Goal: Task Accomplishment & Management: Complete application form

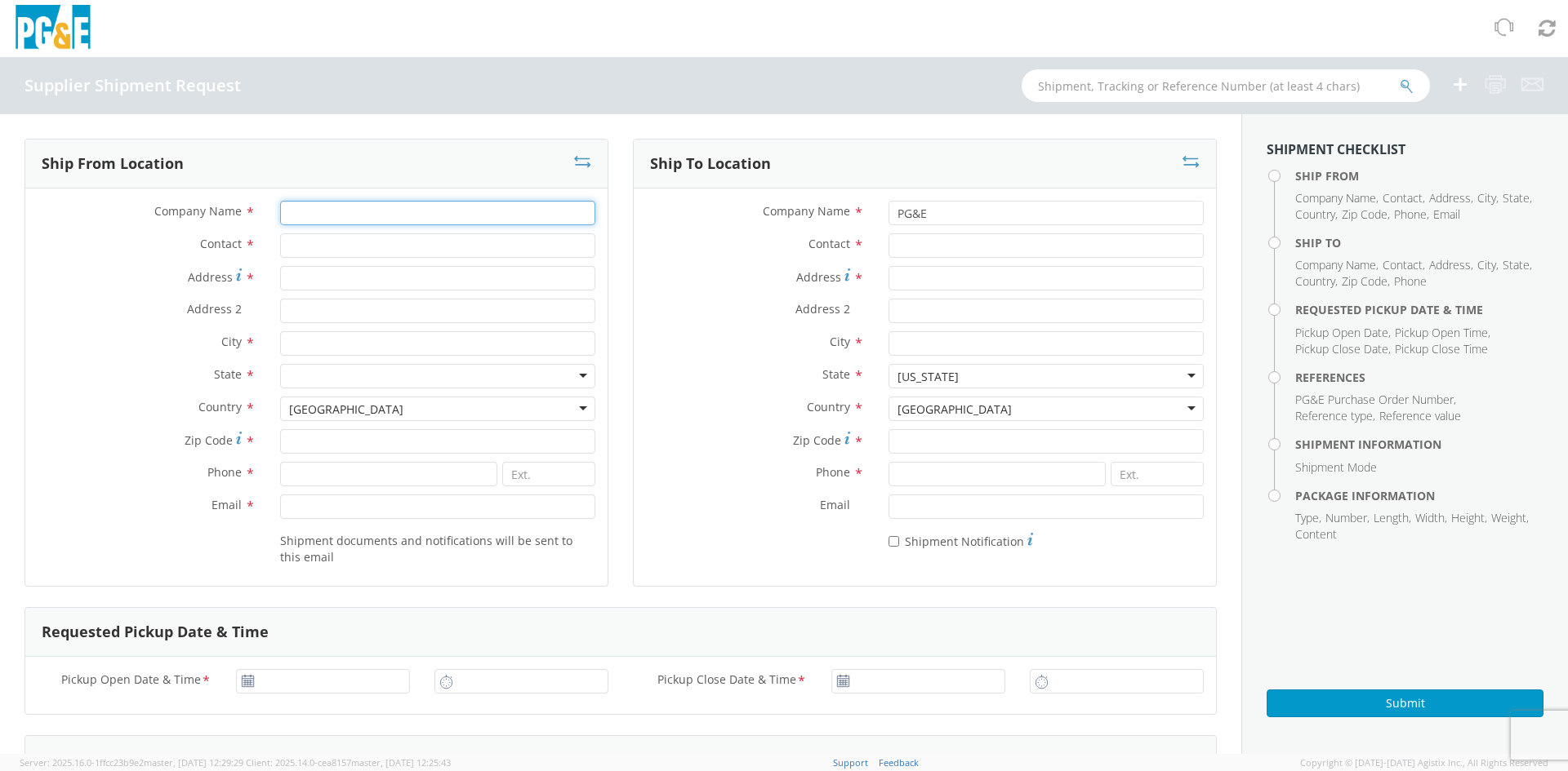
click at [403, 218] on input "Company Name *" at bounding box center [438, 213] width 315 height 24
type input "Xylem"
type input "[PERSON_NAME]"
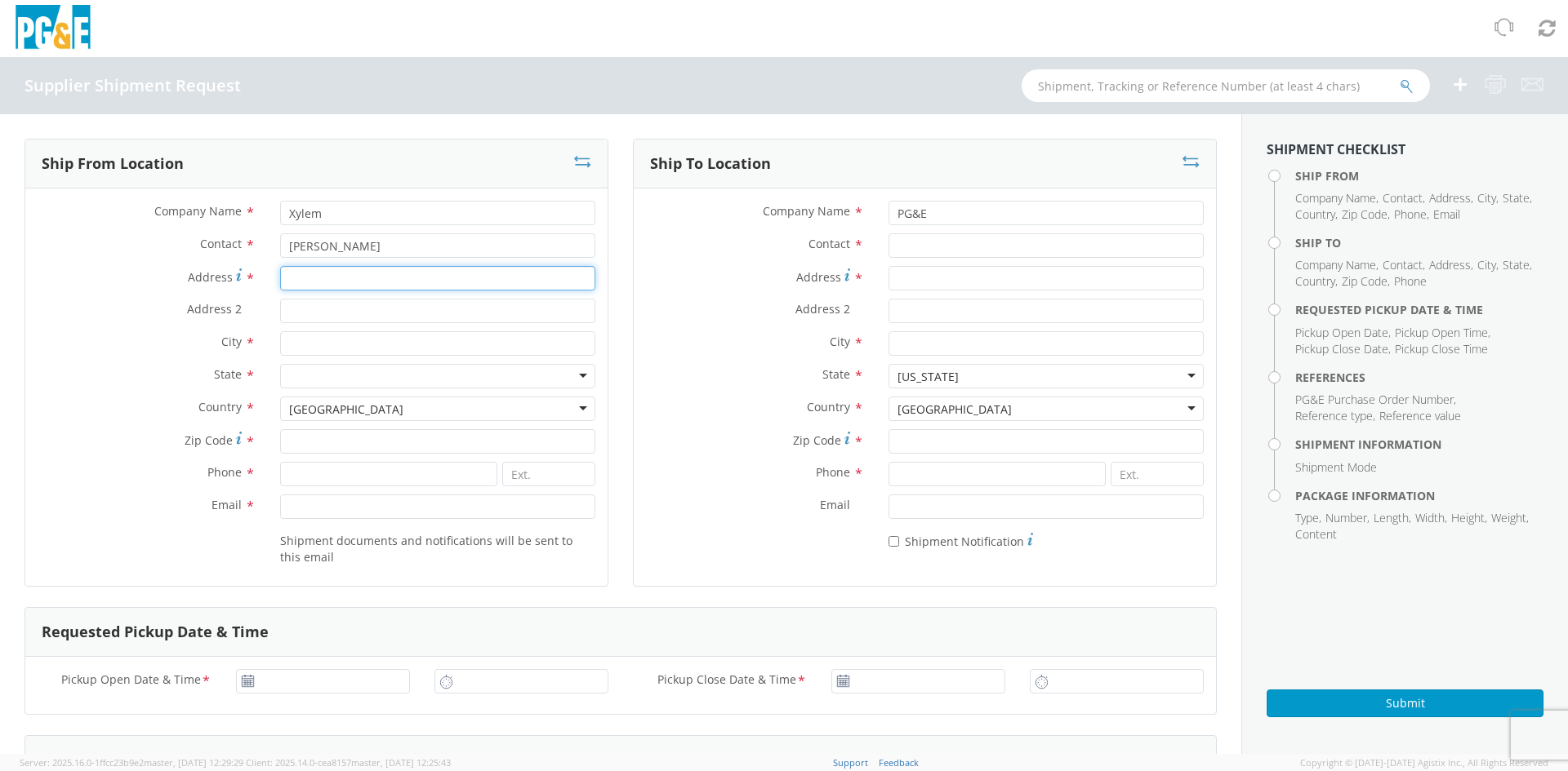
type input "[STREET_ADDRESS]"
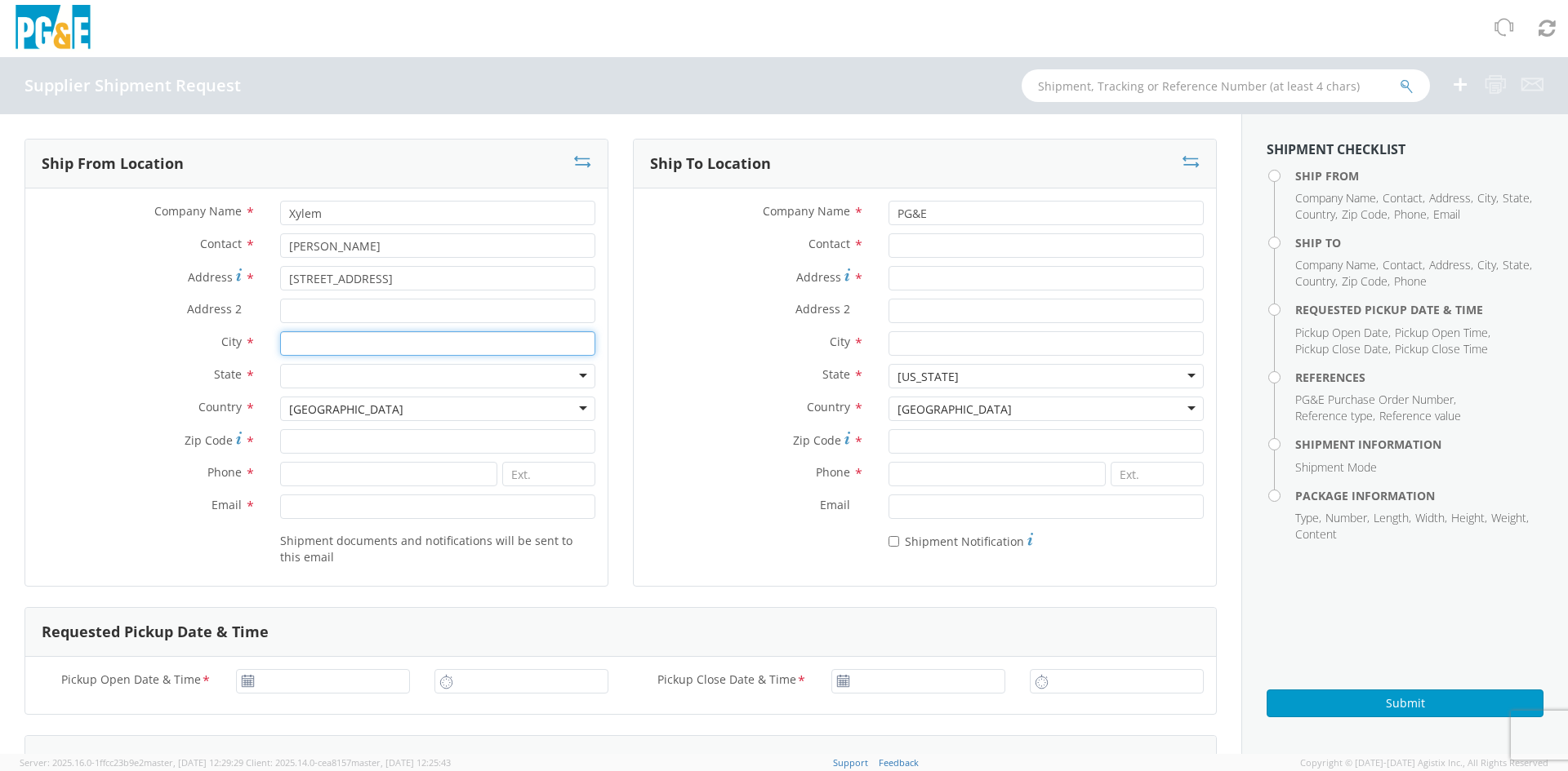
type input "Holland"
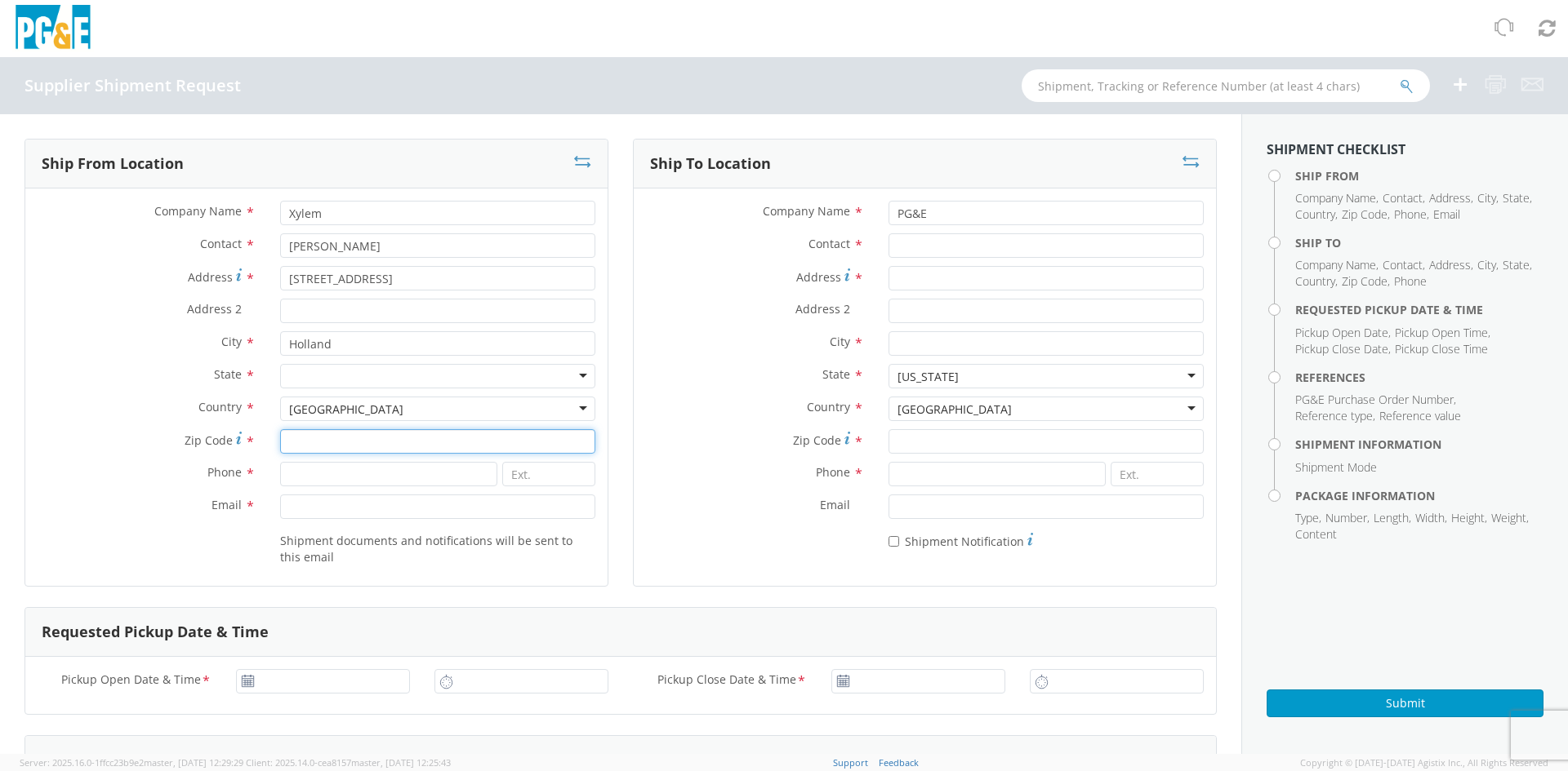
type input "49424"
type input "6167467626"
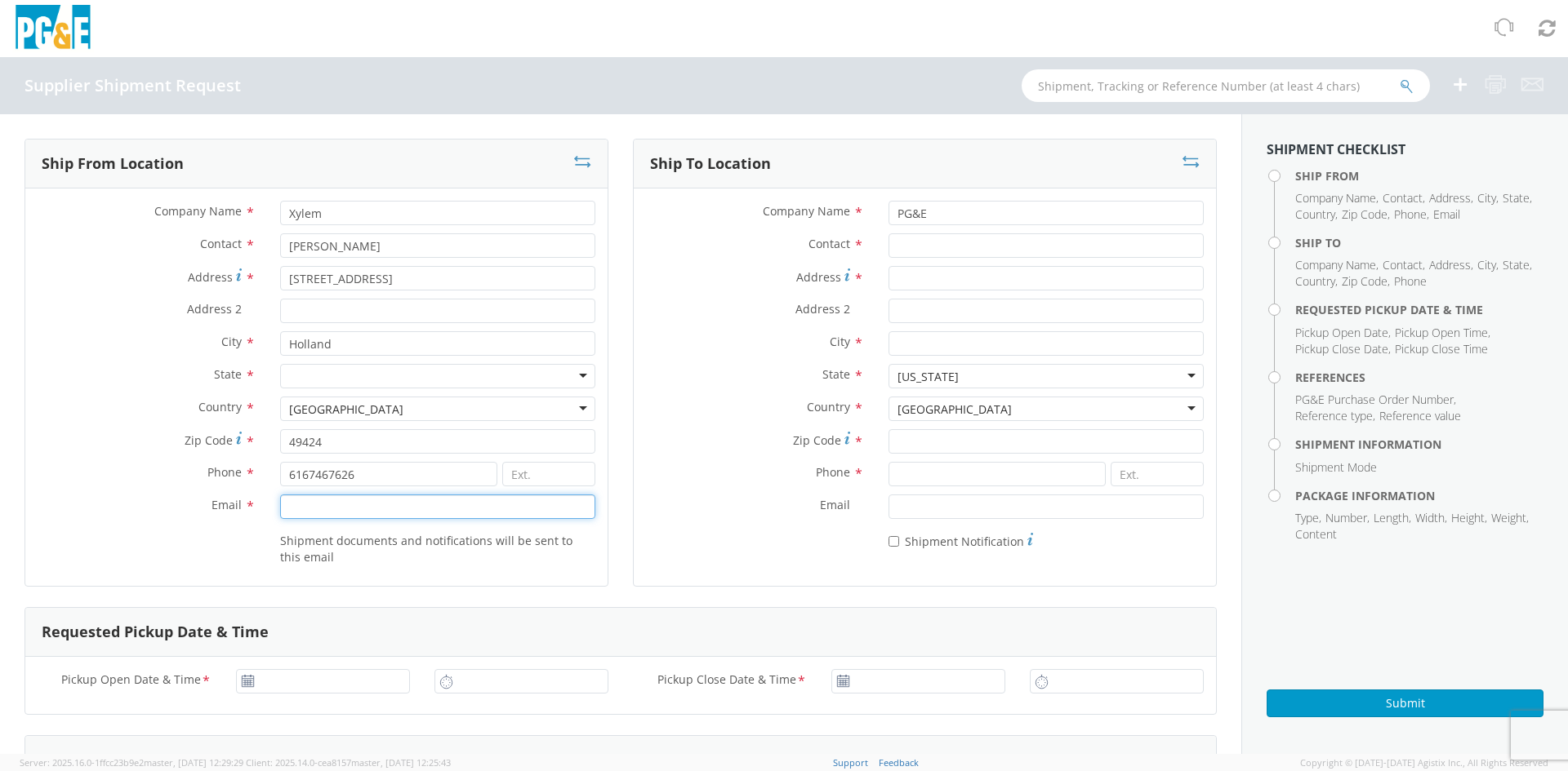
type input "[PERSON_NAME][EMAIL_ADDRESS][PERSON_NAME][DOMAIN_NAME]"
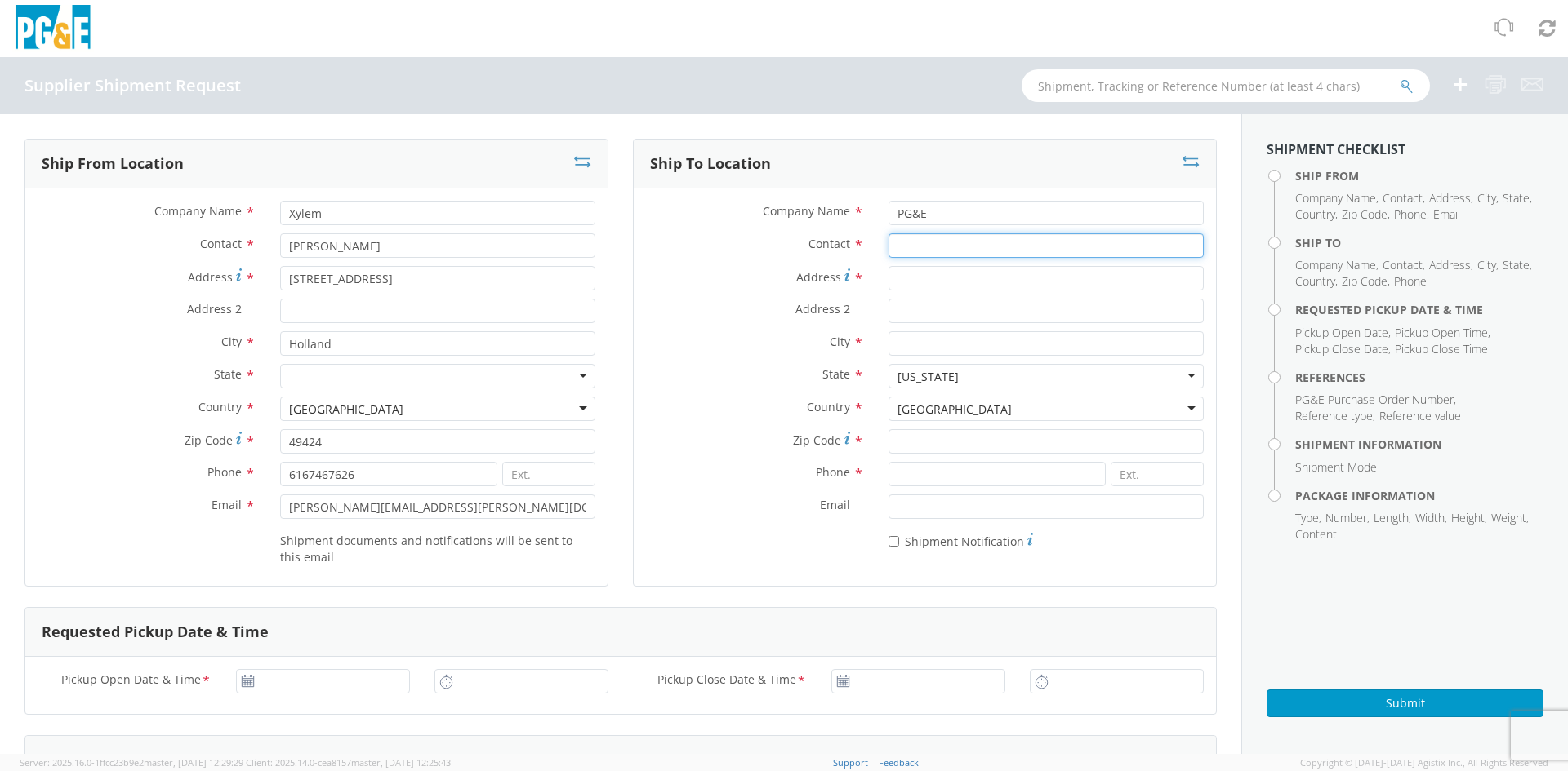
click at [921, 248] on input "Contact *" at bounding box center [1046, 246] width 315 height 24
click at [1044, 241] on input "Contact *" at bounding box center [1046, 246] width 315 height 24
paste input "[PERSON_NAME]"
type input "[PERSON_NAME]"
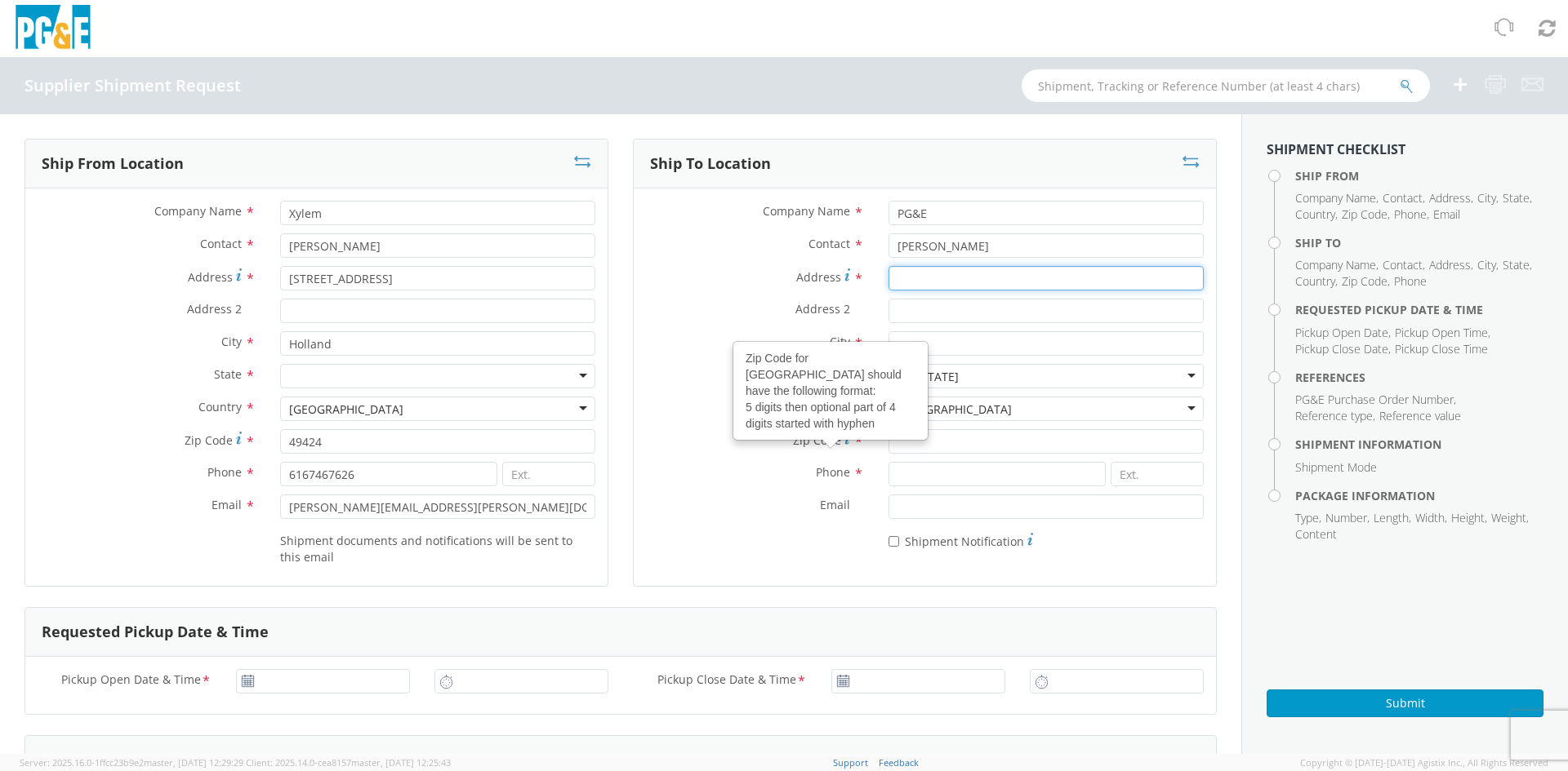
click at [989, 286] on input "Address *" at bounding box center [1046, 278] width 315 height 24
paste input "[STREET_ADDRESS]"
type input "[STREET_ADDRESS]"
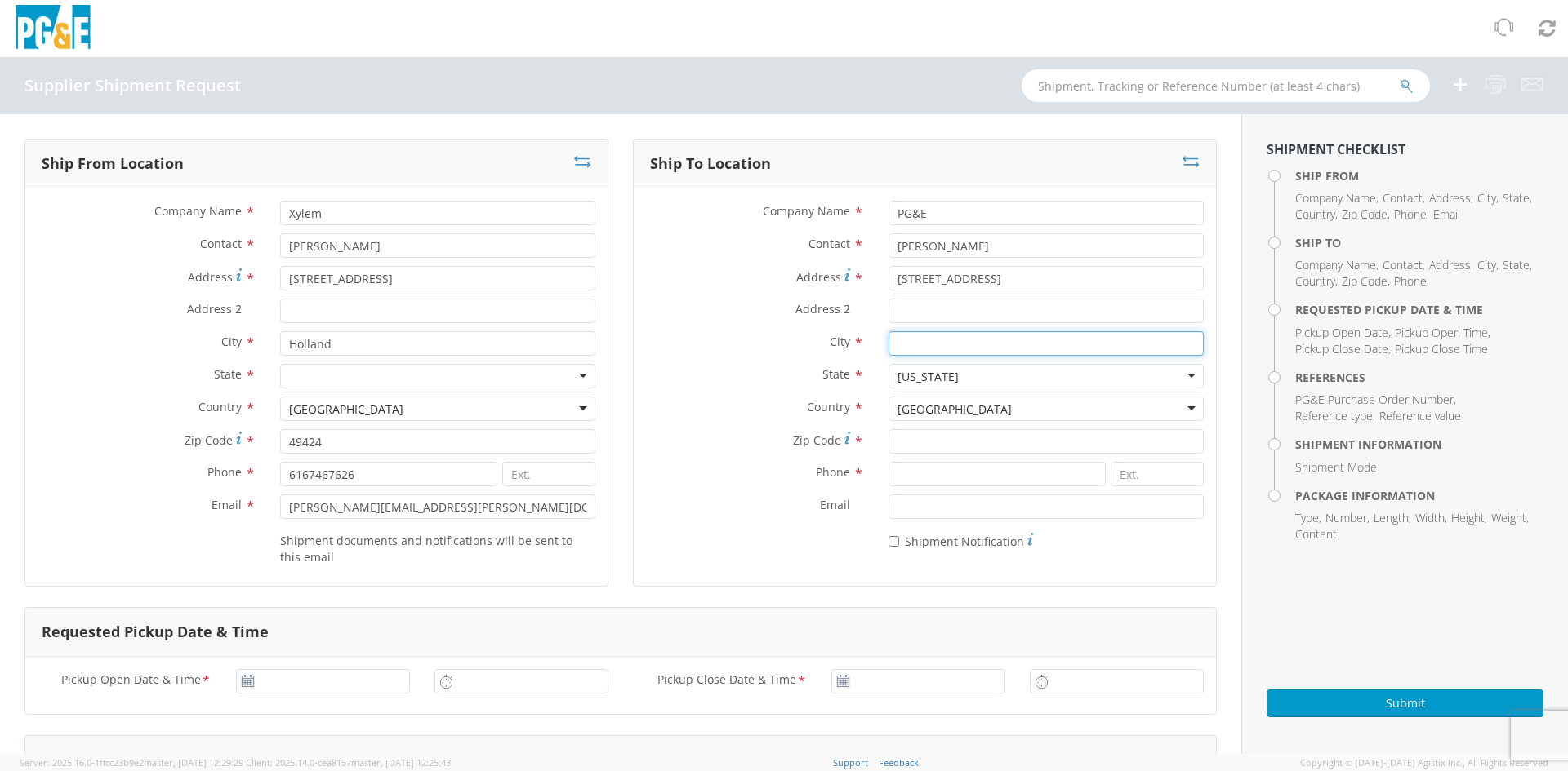
click at [935, 335] on input "City *" at bounding box center [1046, 344] width 315 height 24
paste input "SAN [PERSON_NAME] OBISPO"
type input "SAN [PERSON_NAME] OBISPO"
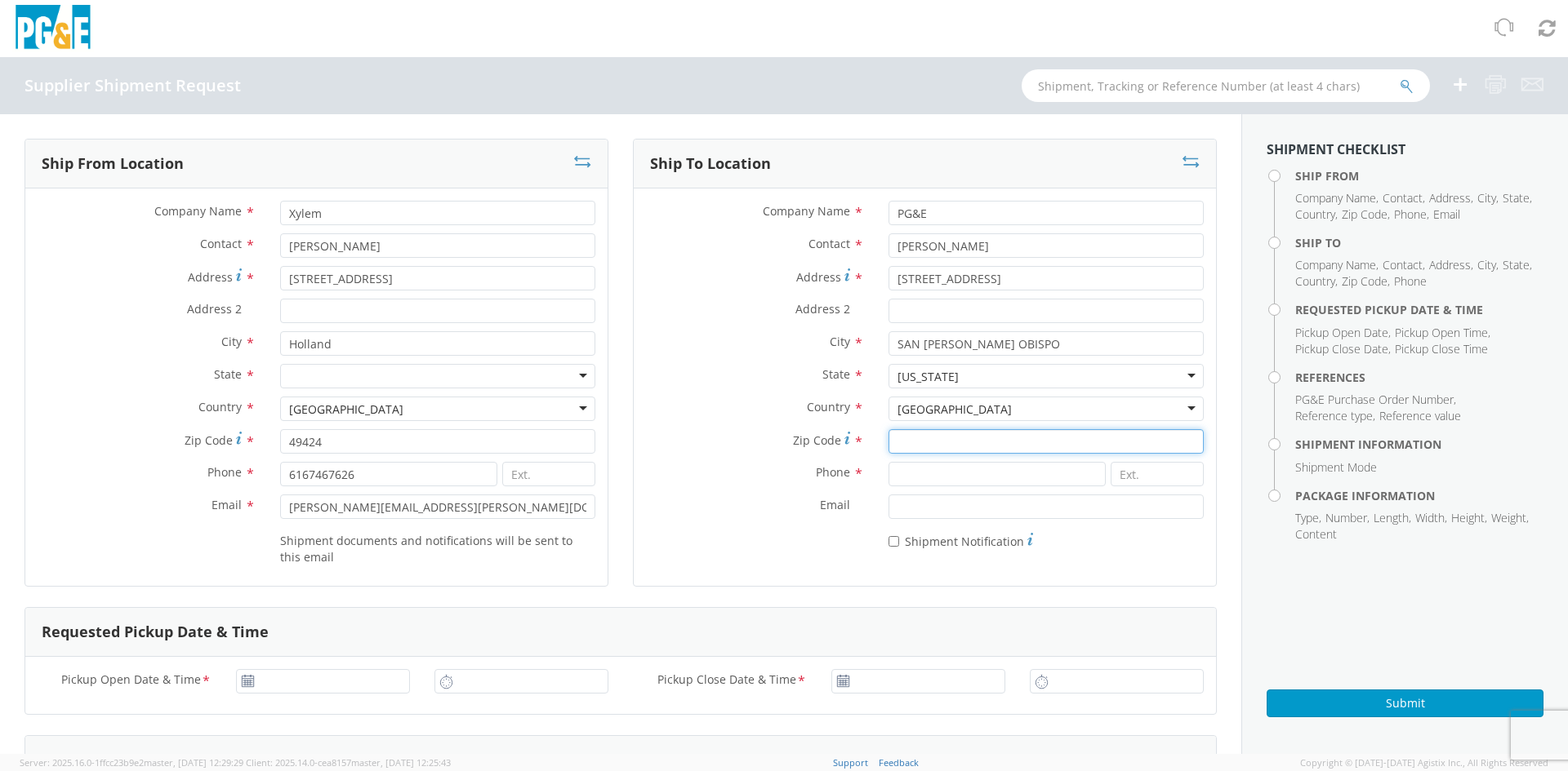
click at [942, 442] on input "Zip Code *" at bounding box center [1046, 441] width 315 height 24
type input "93401"
click at [989, 475] on input at bounding box center [997, 474] width 217 height 24
click at [941, 478] on input at bounding box center [997, 474] width 217 height 24
paste input "[PHONE_NUMBER]"
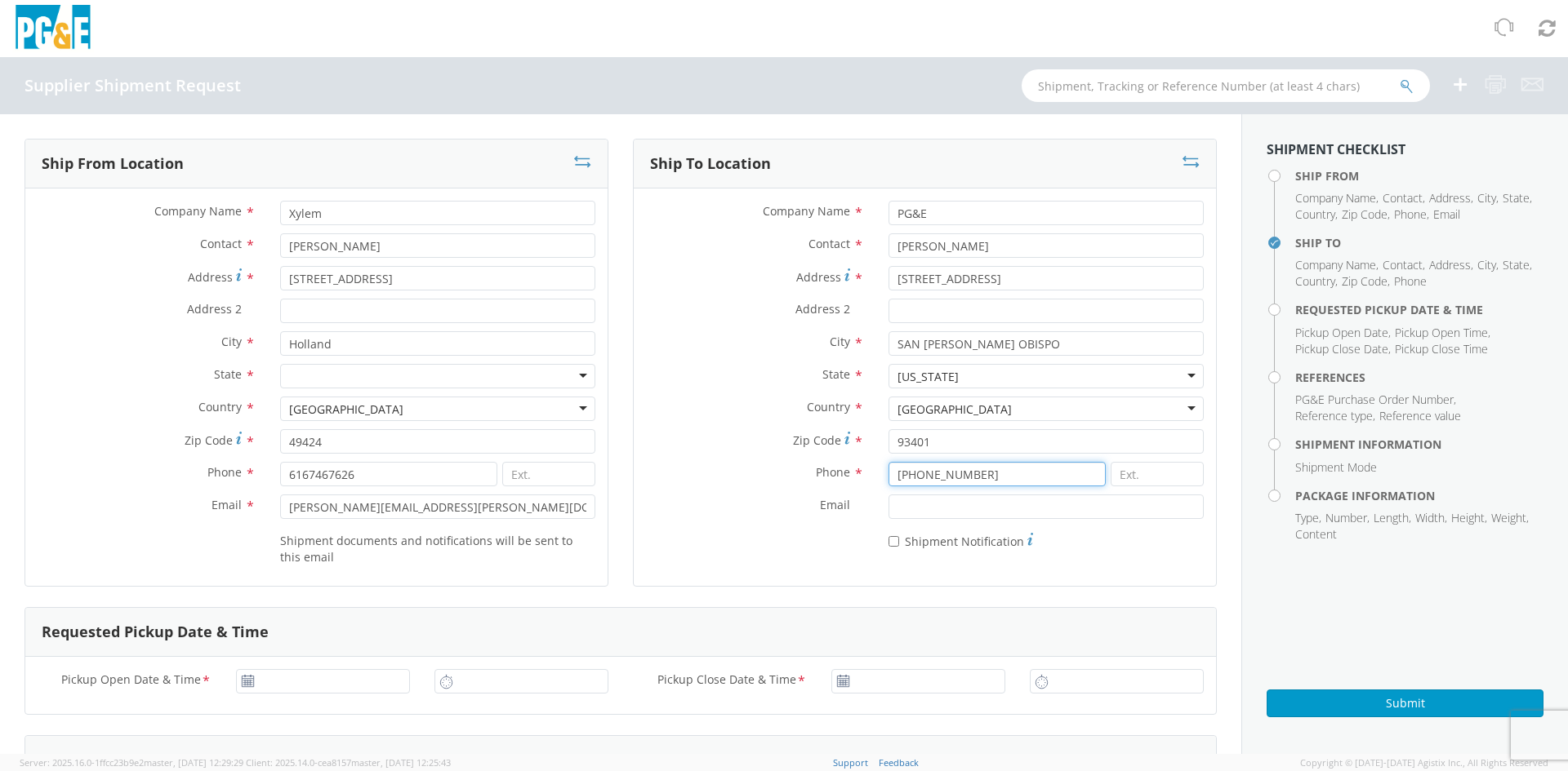
type input "[PHONE_NUMBER]"
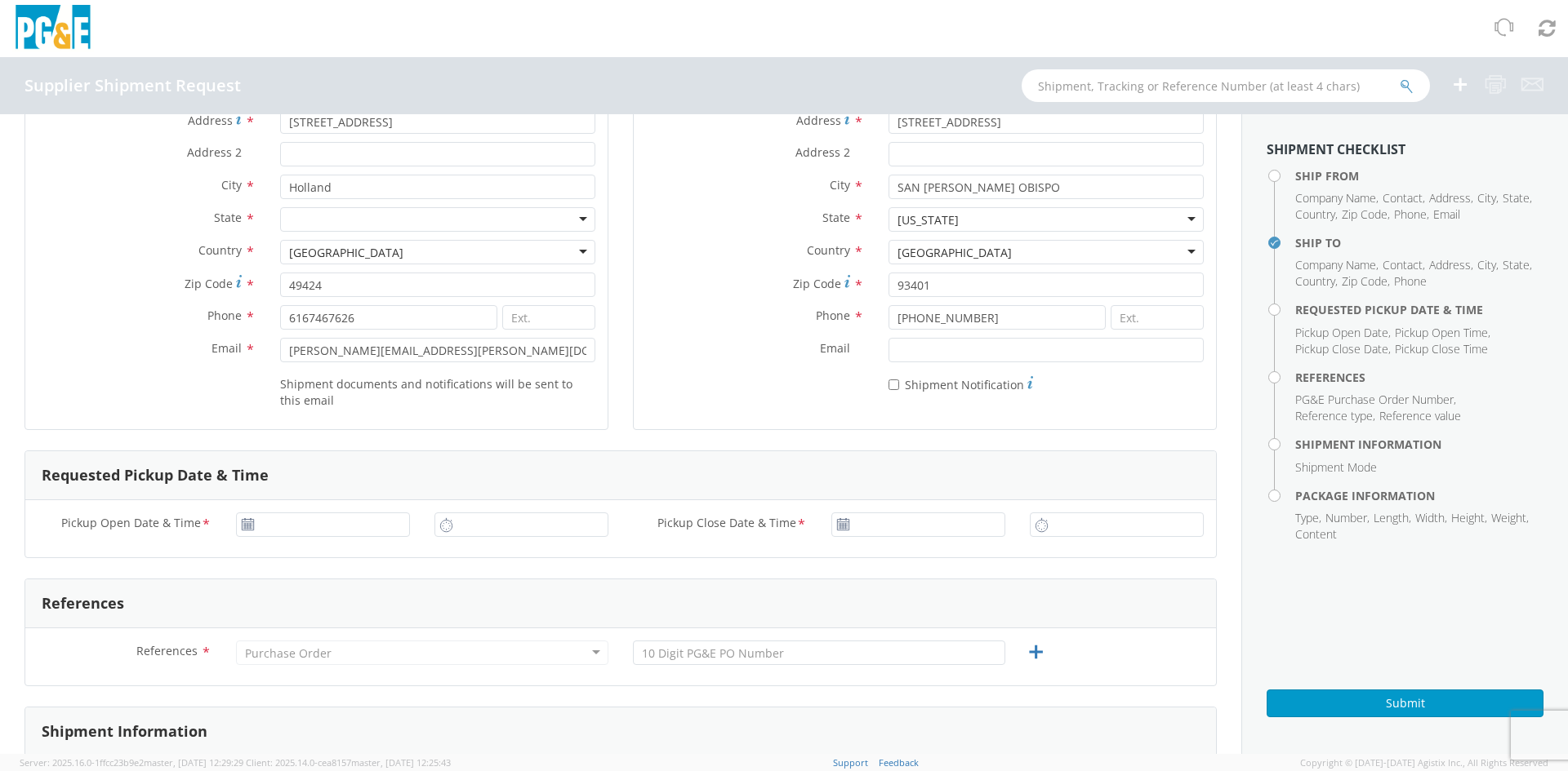
scroll to position [163, 0]
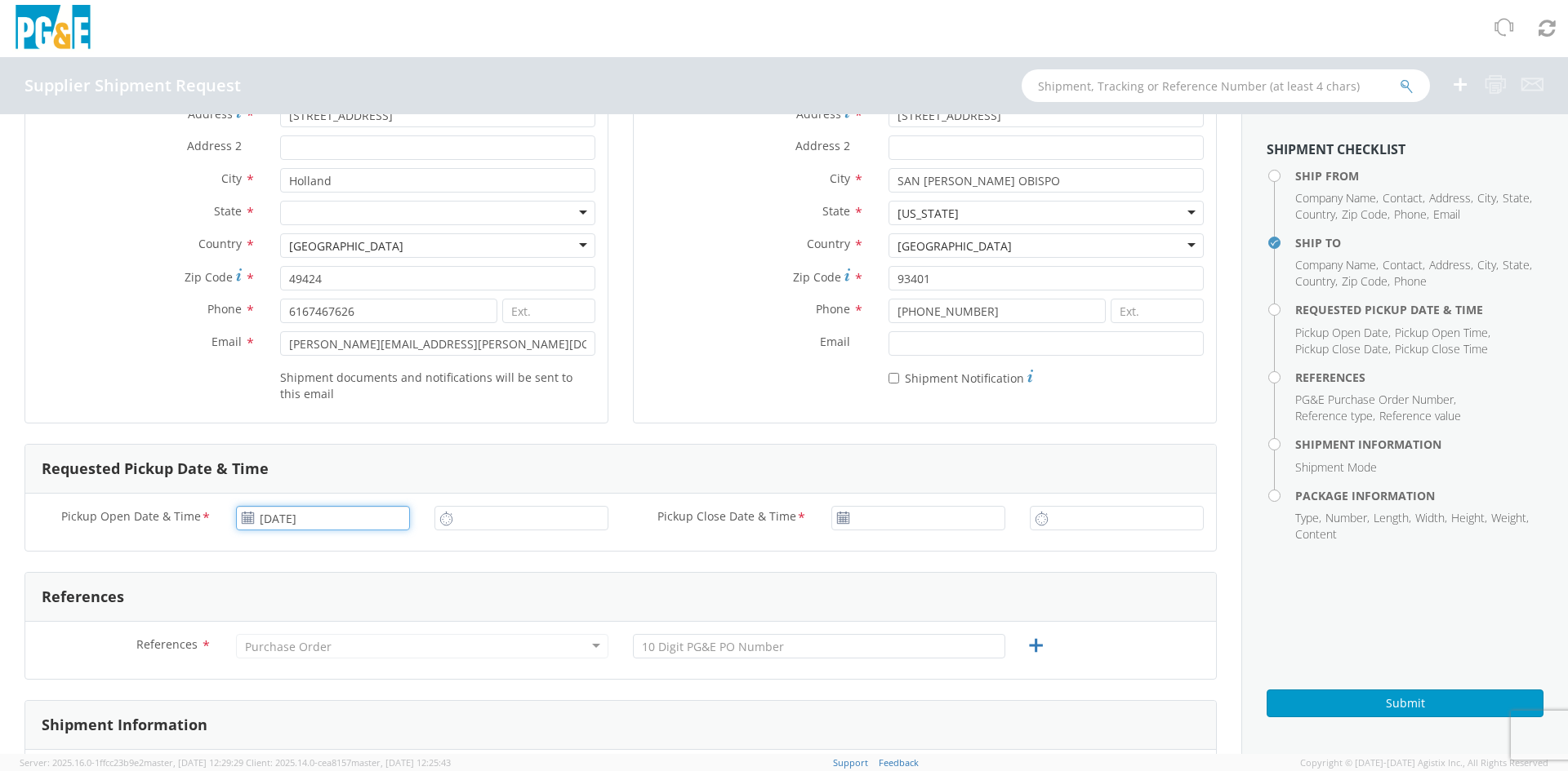
drag, startPoint x: 365, startPoint y: 520, endPoint x: 334, endPoint y: 521, distance: 31.0
click at [365, 520] on input "[DATE]" at bounding box center [322, 518] width 174 height 24
click at [378, 420] on td "14" at bounding box center [379, 414] width 29 height 24
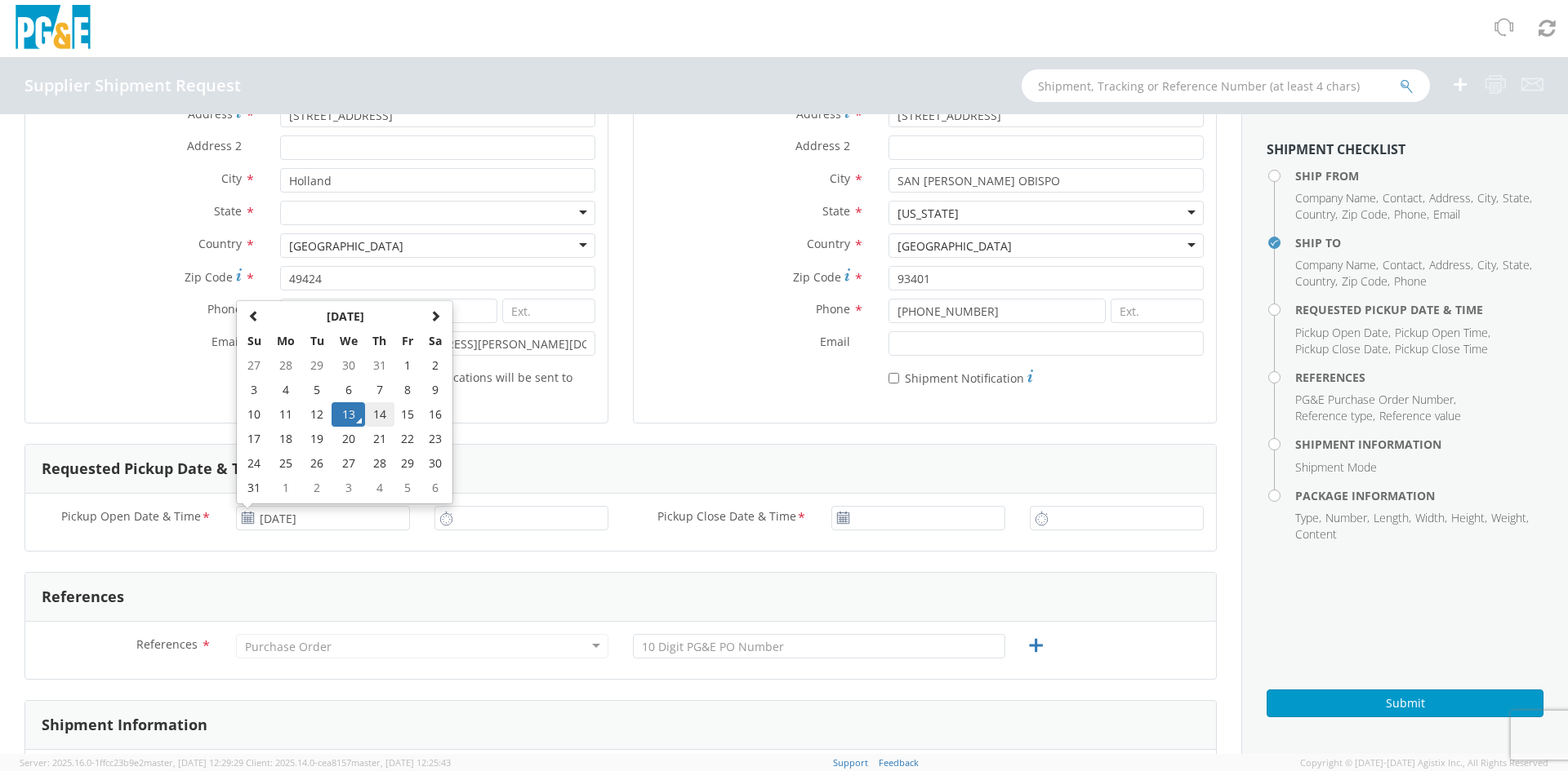
type input "[DATE]"
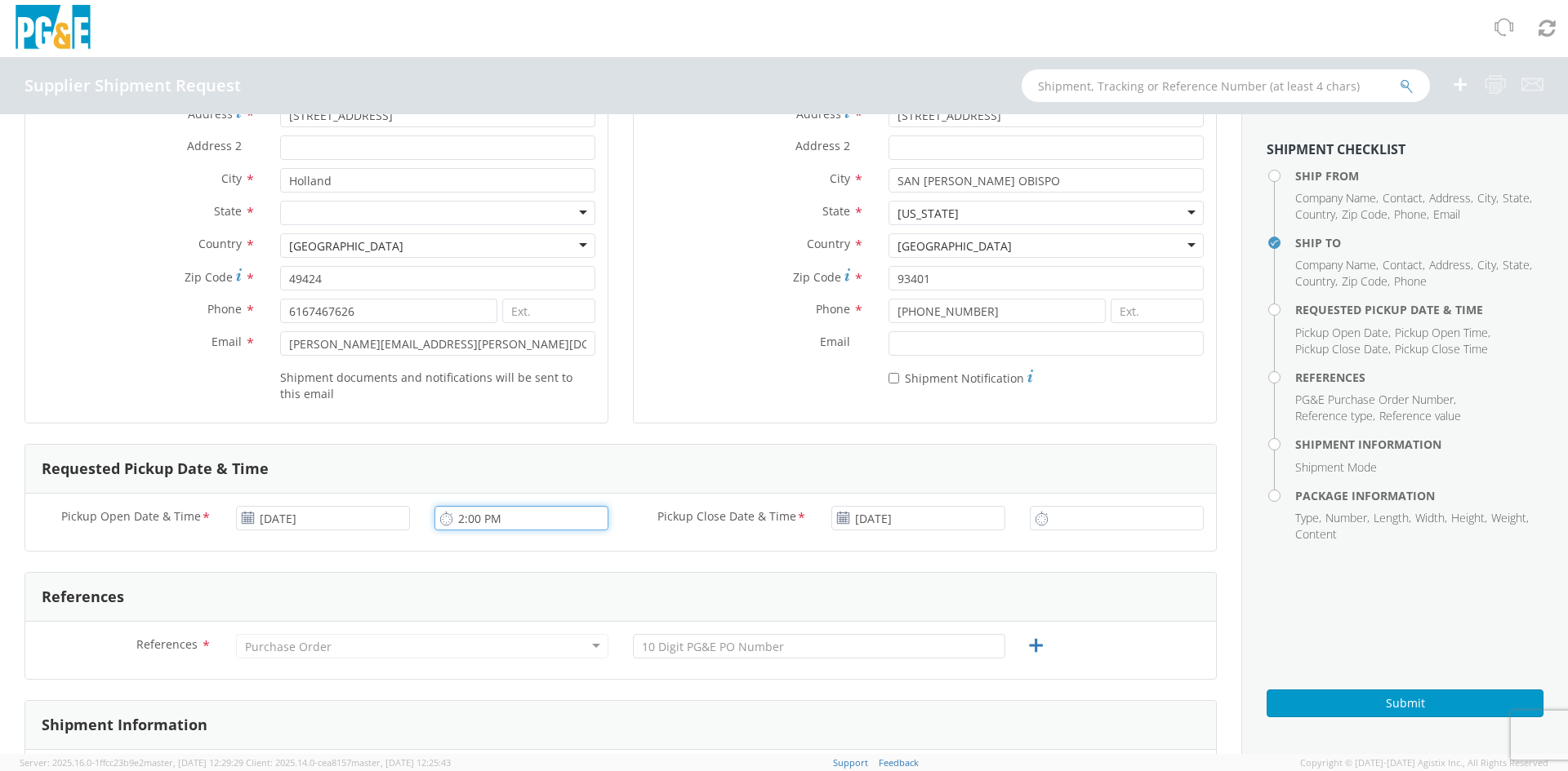
click at [501, 516] on input "2:00 PM" at bounding box center [521, 518] width 174 height 24
click at [512, 518] on input "2:00 PM" at bounding box center [521, 518] width 174 height 24
type input "2"
type input "7:00 AM"
type input "2:00 PM"
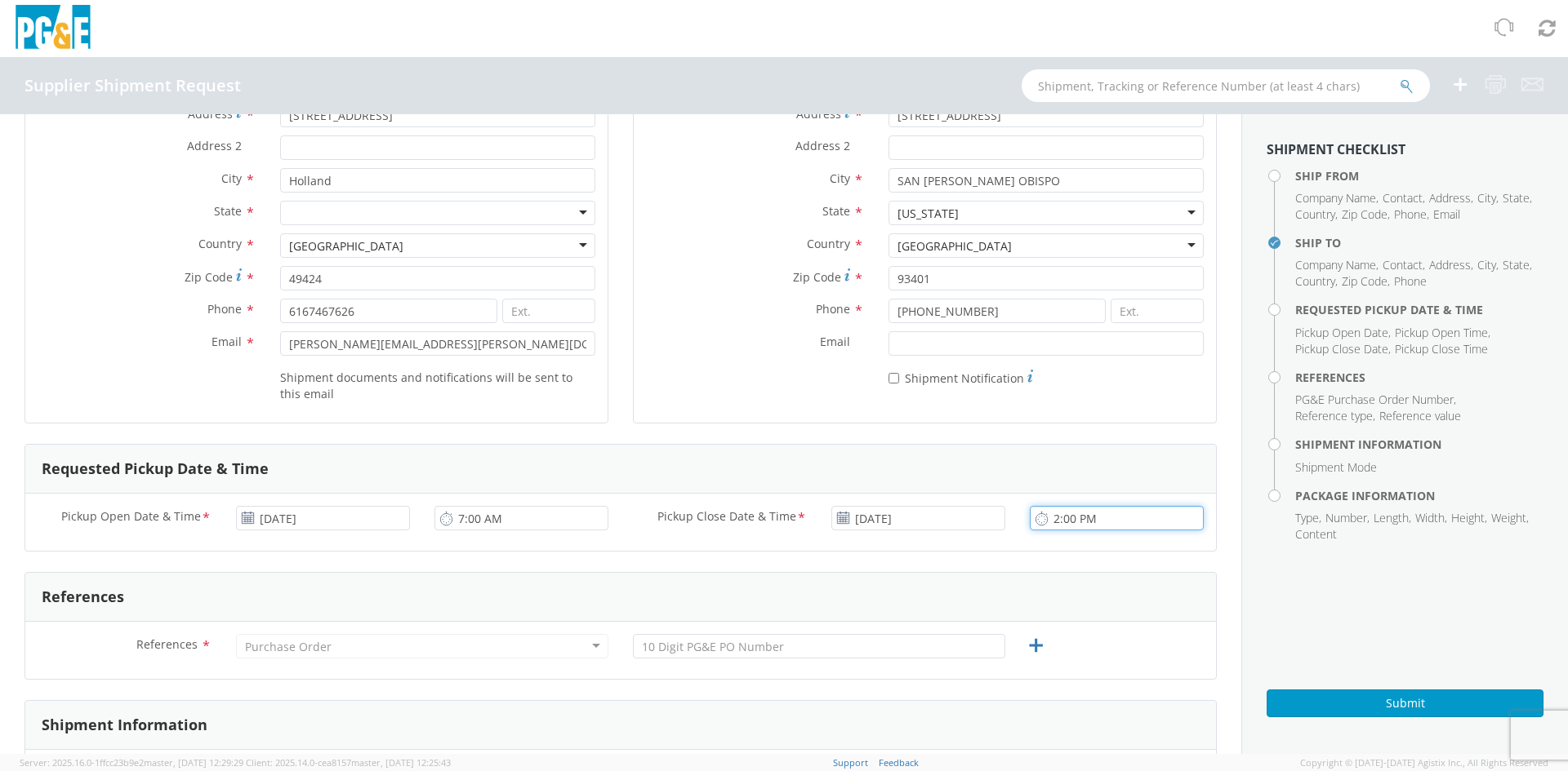
click at [1056, 520] on input "2:00 PM" at bounding box center [1116, 518] width 174 height 24
click at [1129, 514] on input "2:00 PM" at bounding box center [1116, 518] width 174 height 24
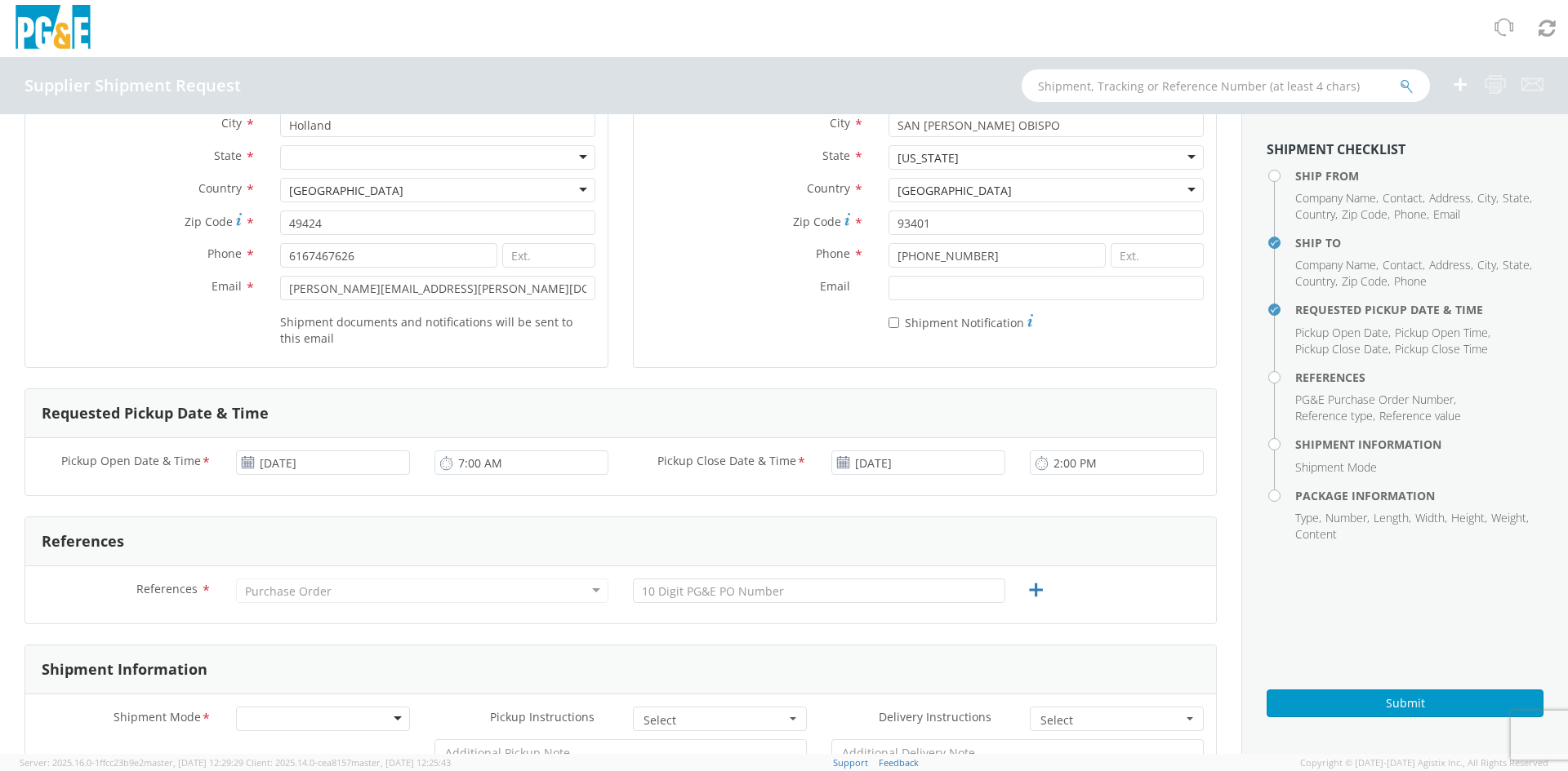
scroll to position [245, 0]
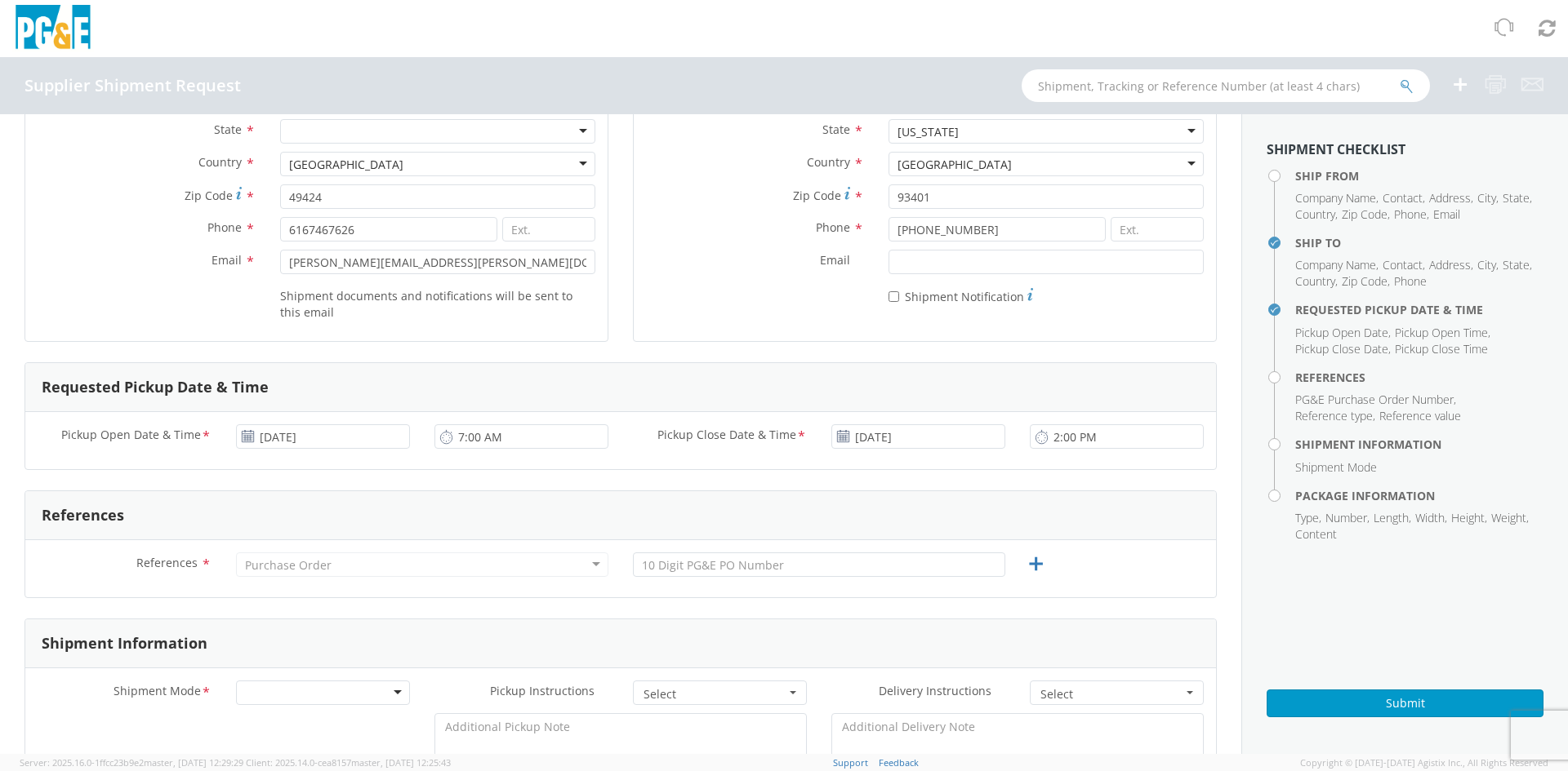
click at [405, 564] on div "Purchase Order" at bounding box center [422, 564] width 373 height 24
click at [584, 563] on div "Purchase Order" at bounding box center [422, 564] width 373 height 24
click at [708, 571] on input "text" at bounding box center [819, 564] width 373 height 24
click at [824, 553] on input "text" at bounding box center [819, 564] width 373 height 24
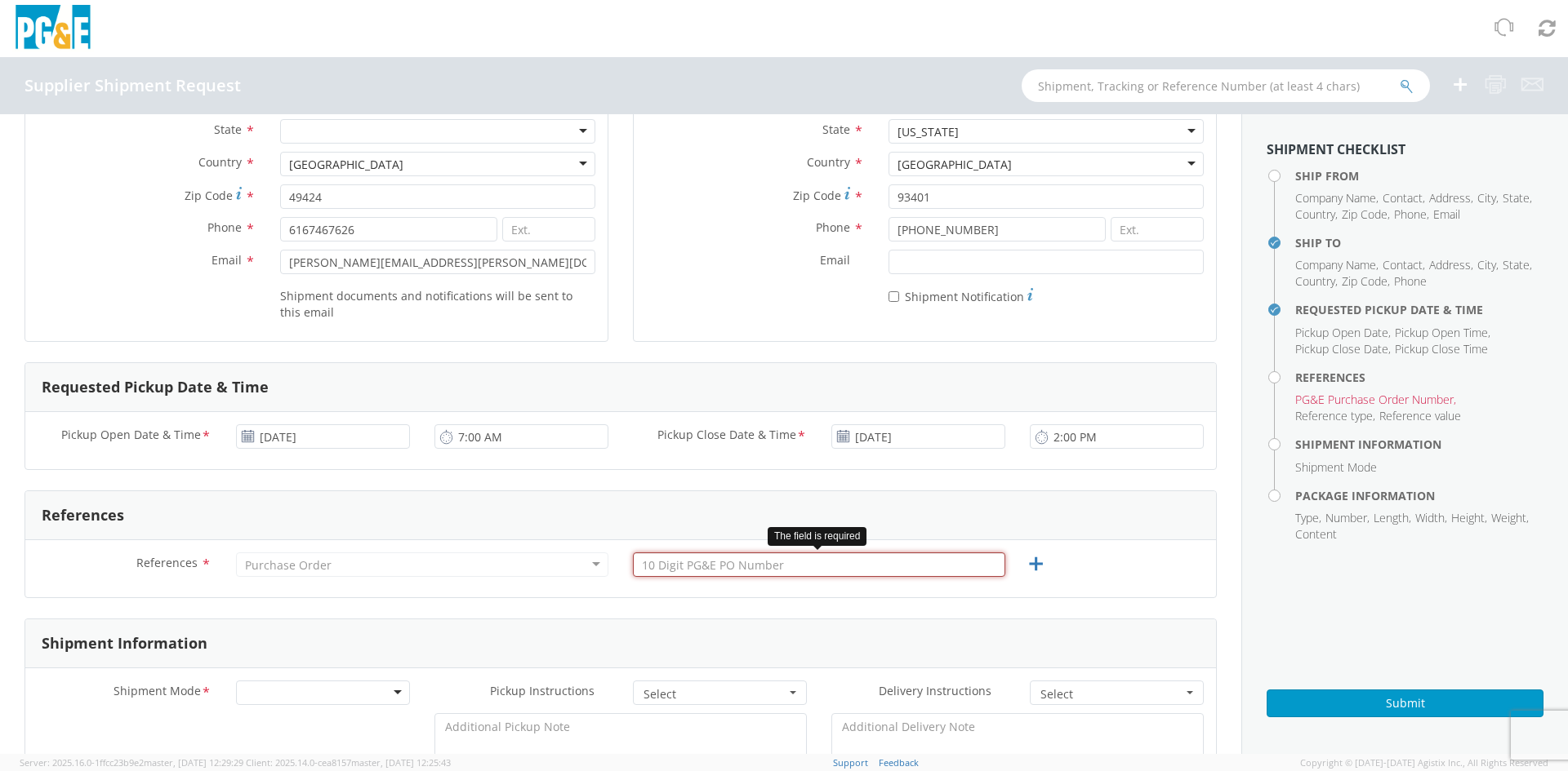
paste input "3501401185"
type input "3501401185"
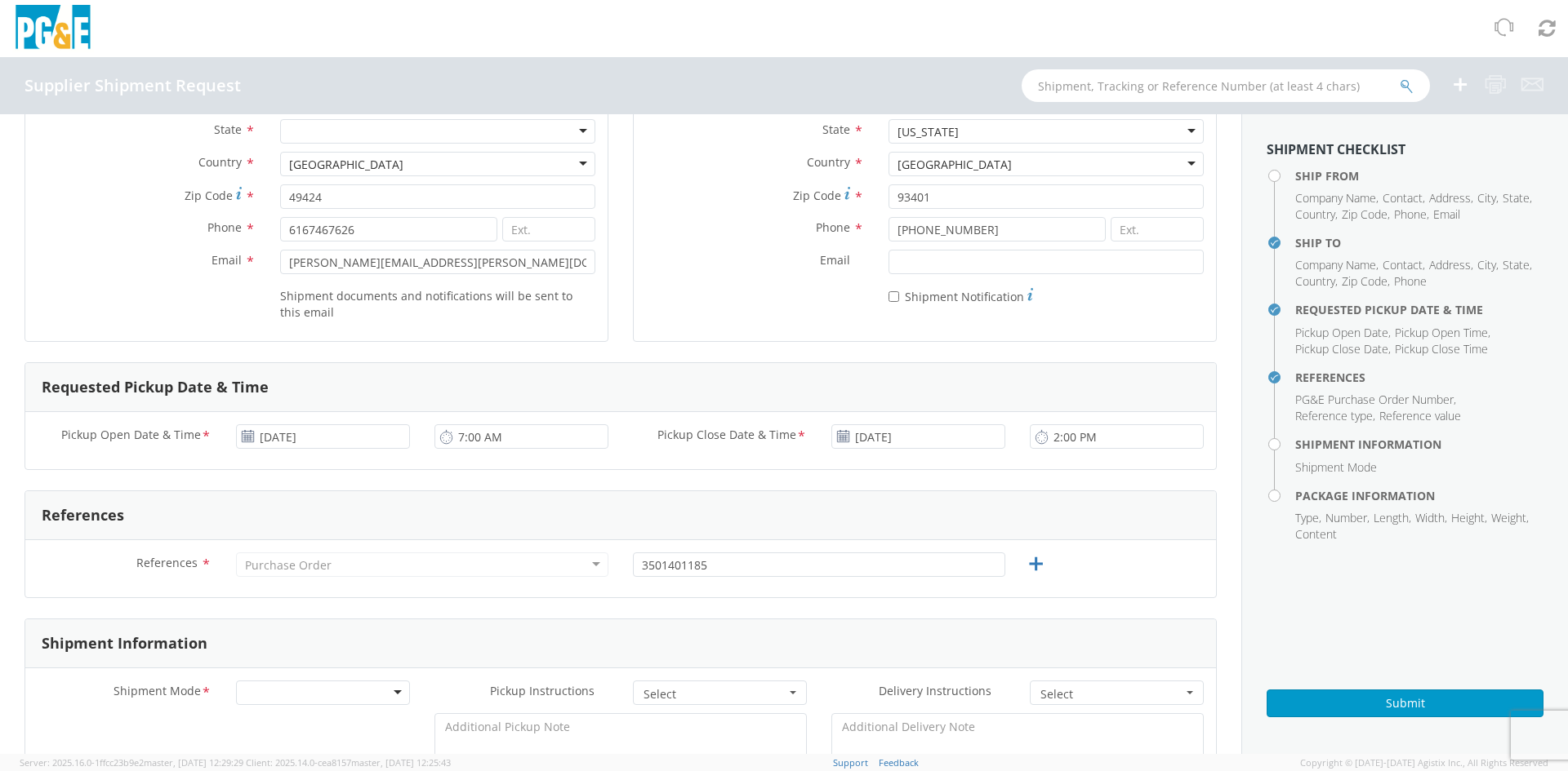
click at [351, 561] on div "Purchase Order" at bounding box center [422, 564] width 373 height 24
click at [387, 569] on div "Purchase Order" at bounding box center [422, 564] width 373 height 24
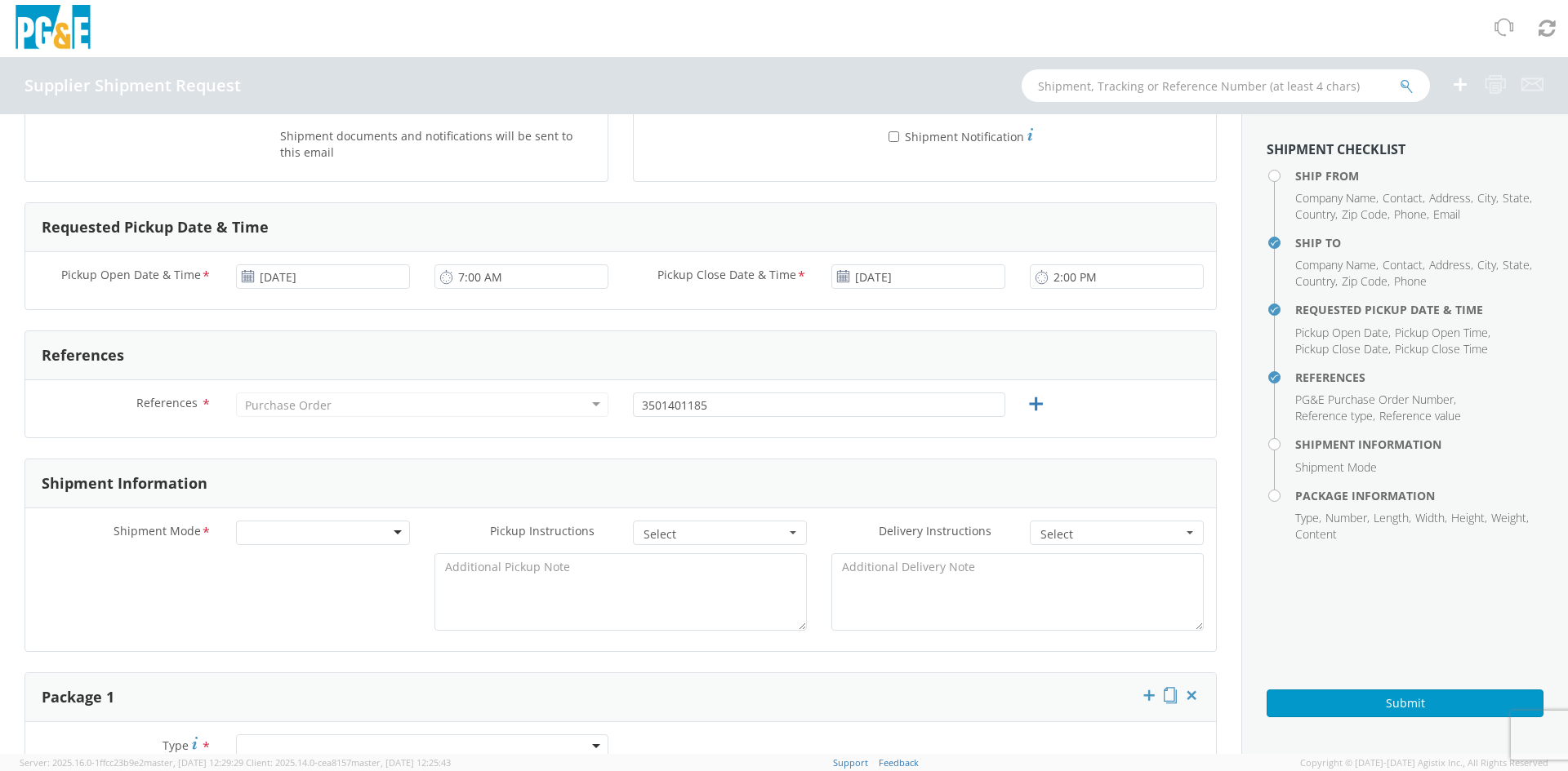
scroll to position [408, 0]
click at [303, 529] on div at bounding box center [322, 530] width 174 height 24
click at [739, 532] on span "Select" at bounding box center [715, 532] width 143 height 17
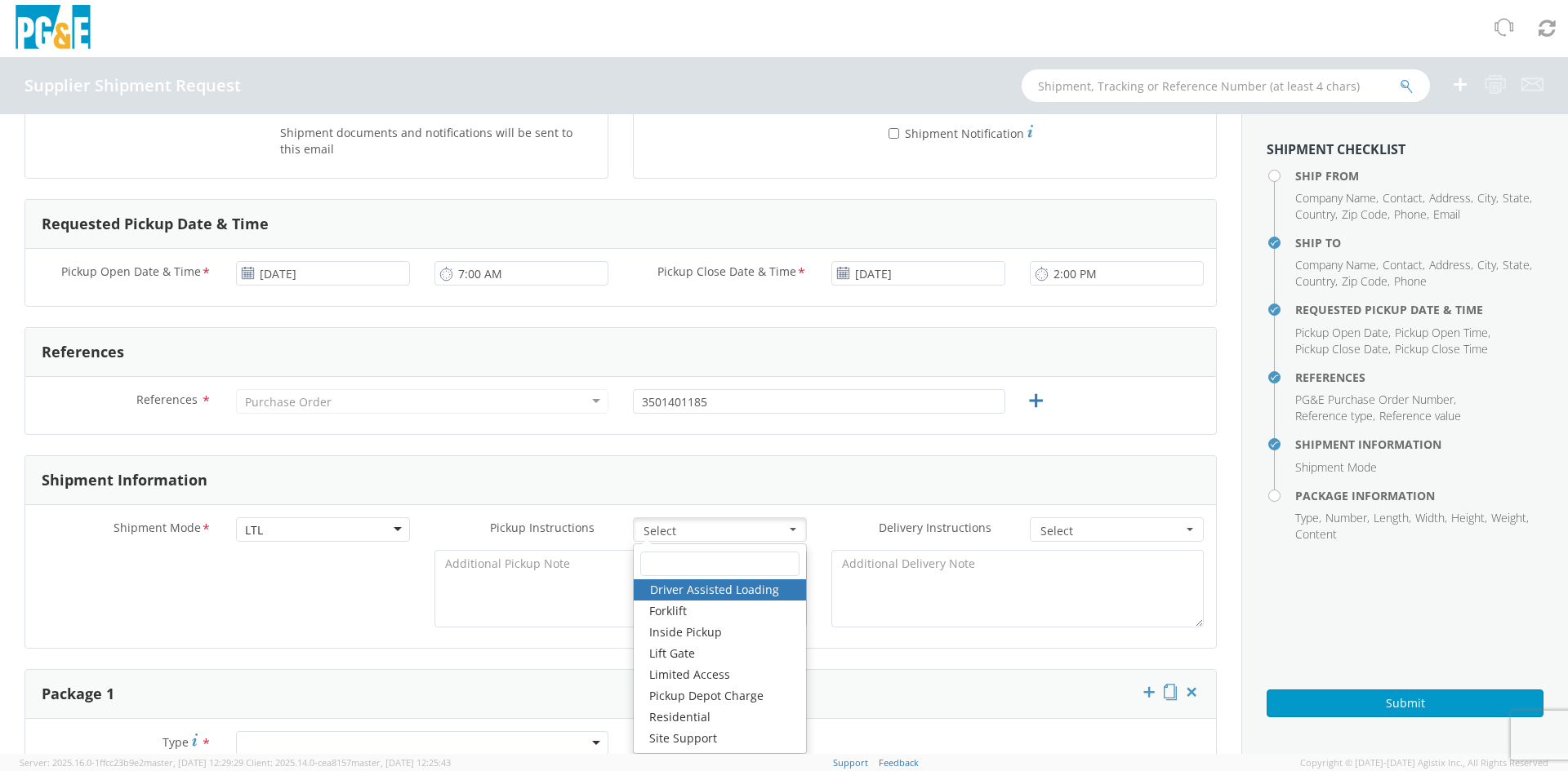
click at [830, 516] on div "Shipment Mode * LTL LTL LTL Small Package TL Pickup Instructions * Select Drive…" at bounding box center [620, 576] width 1191 height 142
click at [768, 523] on span "Select" at bounding box center [715, 532] width 143 height 17
click at [825, 528] on label "Delivery Instructions *" at bounding box center [918, 528] width 198 height 21
click at [1071, 532] on span "Select" at bounding box center [1111, 532] width 143 height 17
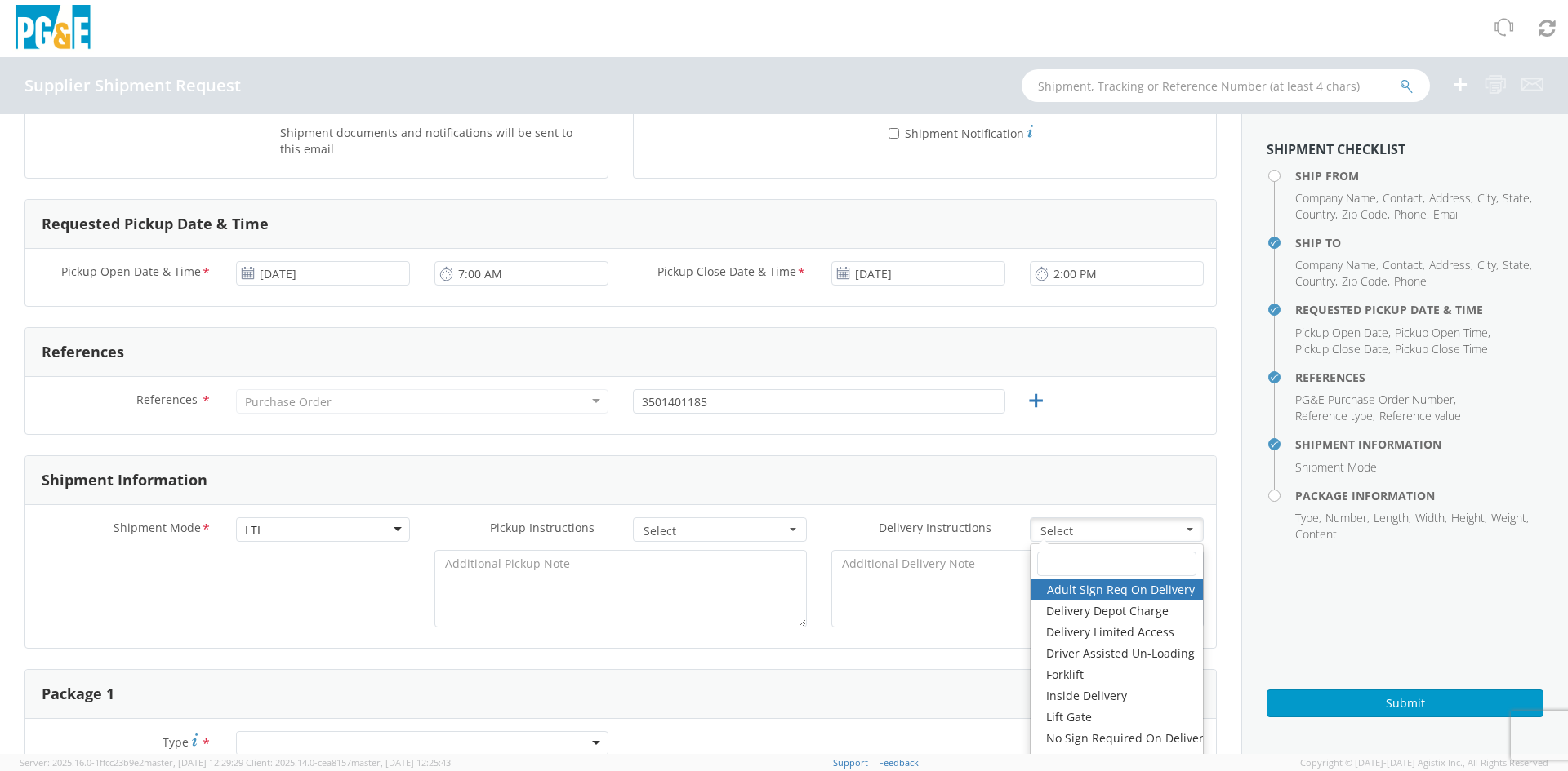
click at [1071, 532] on span "Select" at bounding box center [1111, 532] width 143 height 17
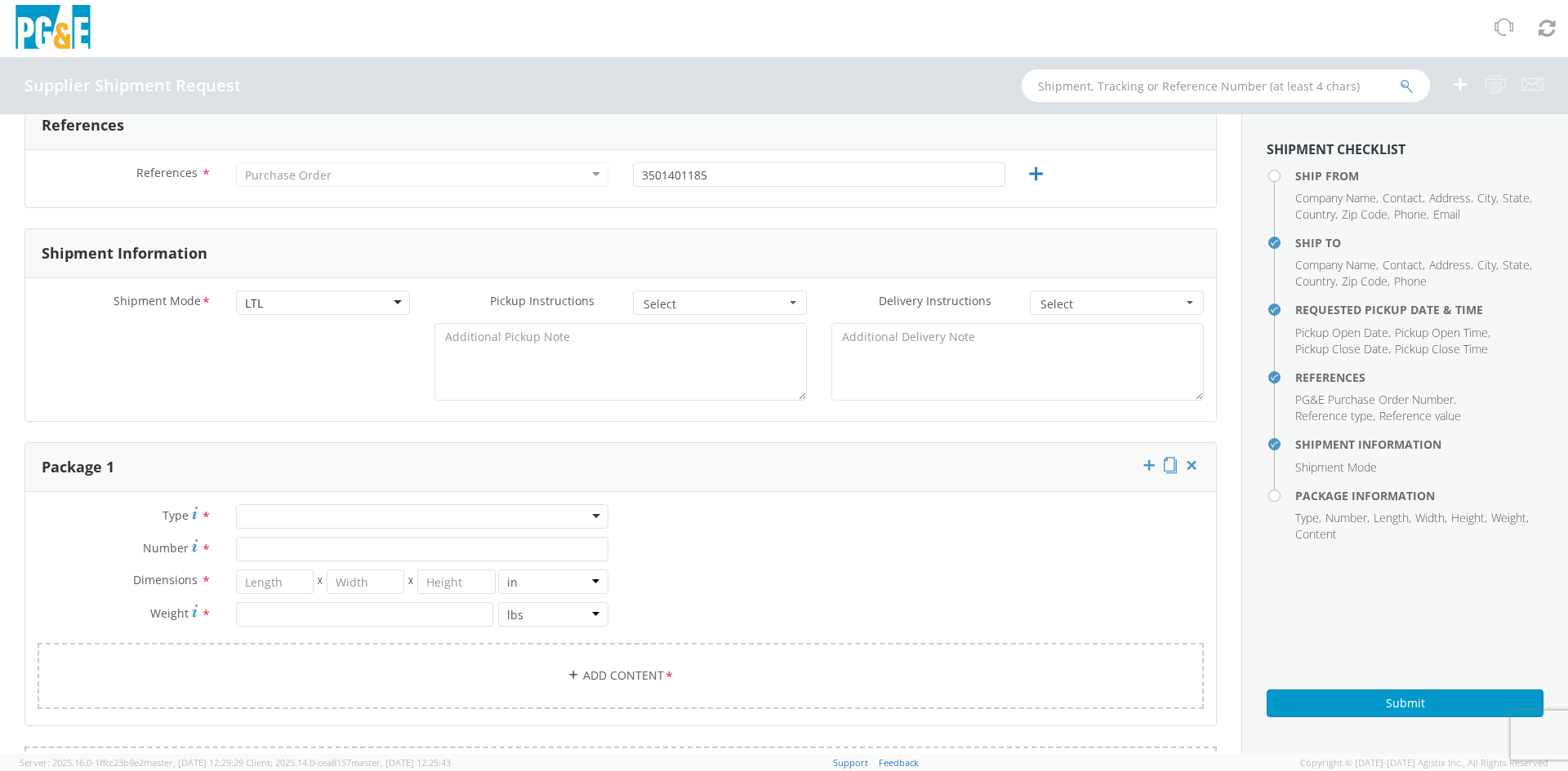
scroll to position [653, 0]
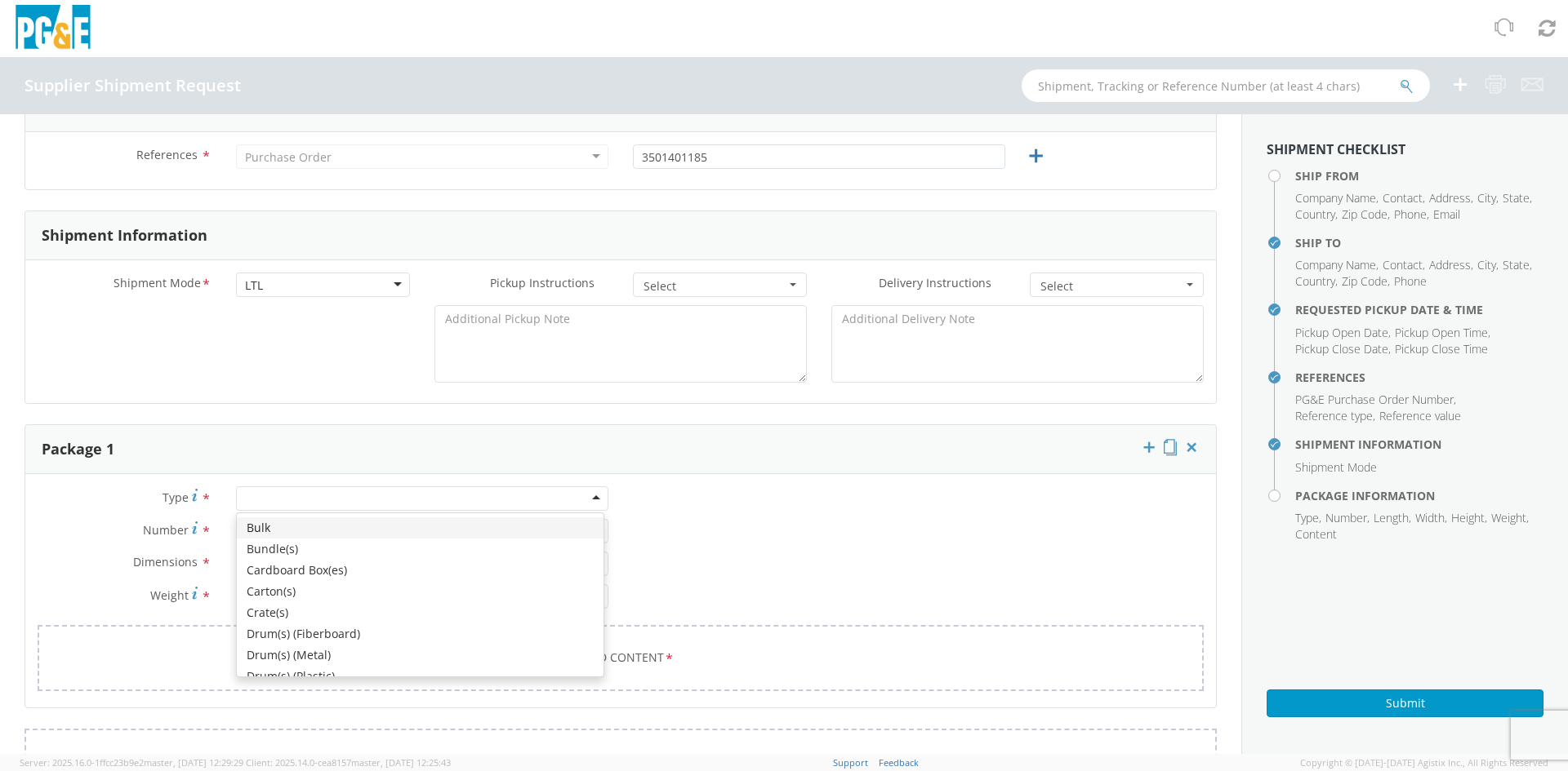
click at [325, 506] on div at bounding box center [422, 498] width 373 height 24
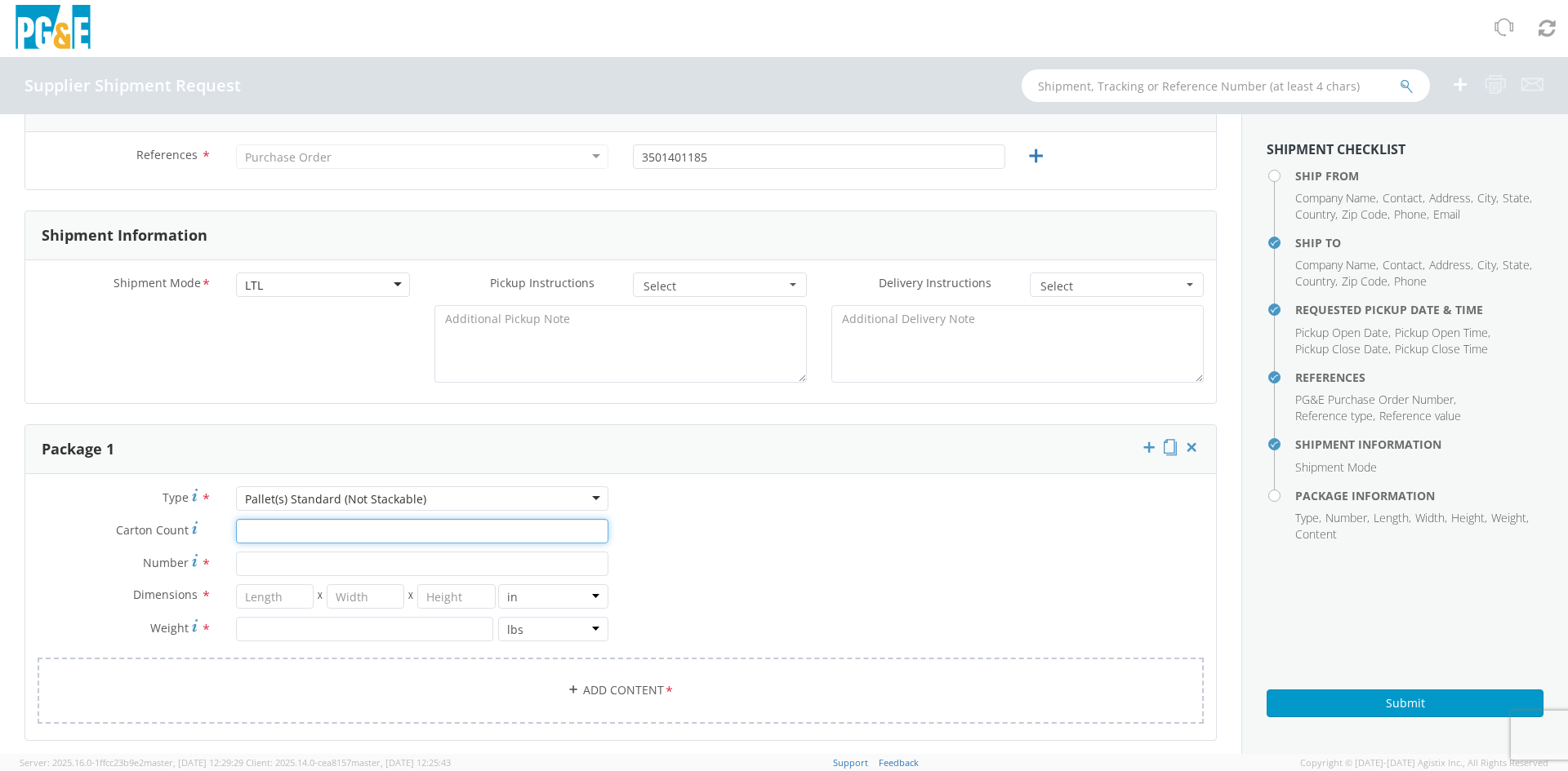
click at [328, 534] on input "Carton Count *" at bounding box center [422, 531] width 373 height 24
type input "1"
click at [275, 571] on input "Number *" at bounding box center [422, 564] width 373 height 24
type input "1"
click at [275, 599] on input "number" at bounding box center [274, 597] width 77 height 24
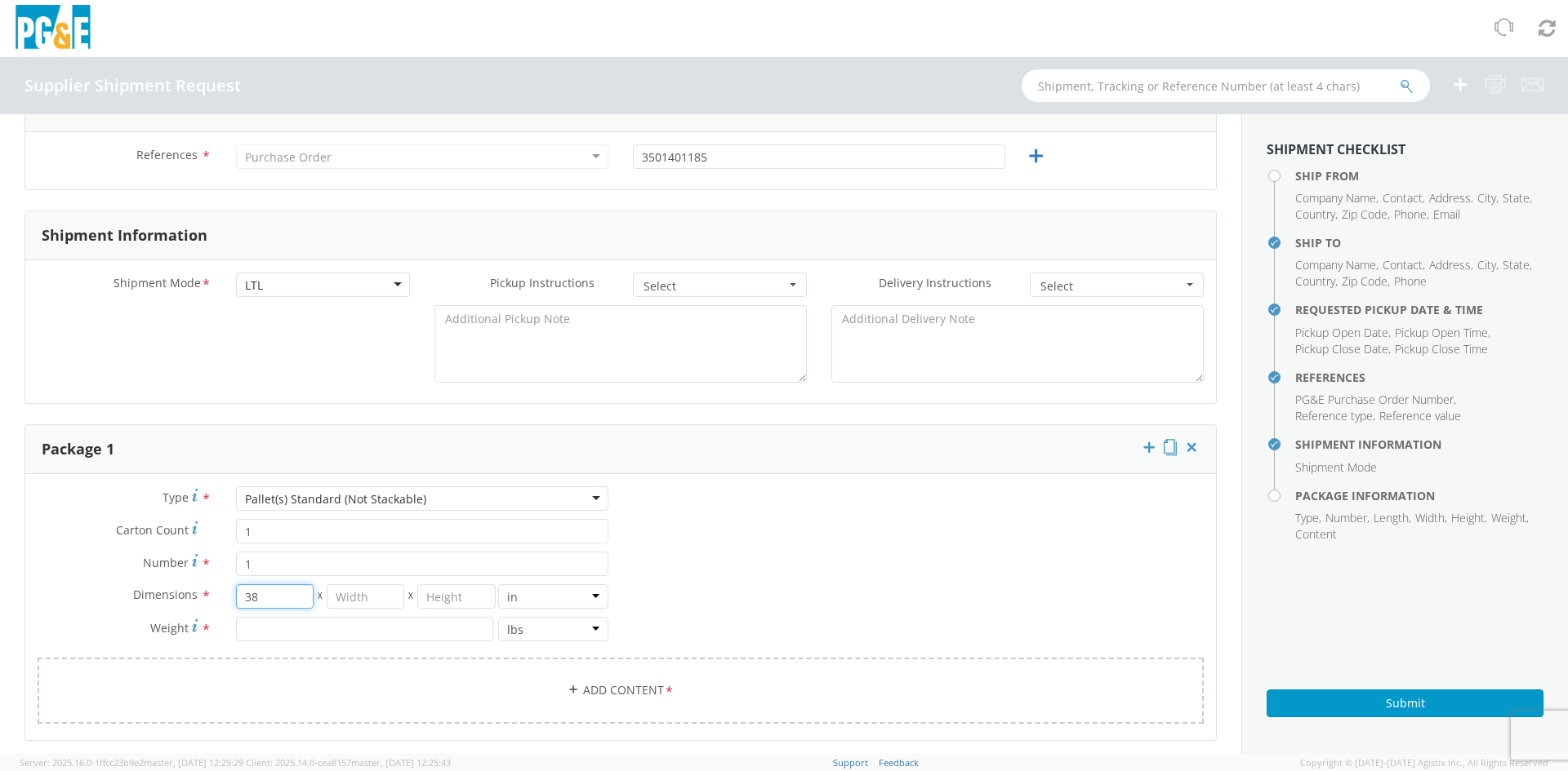
type input "38"
type input "32"
type input "0"
type input "20"
click at [407, 630] on input "number" at bounding box center [364, 629] width 257 height 24
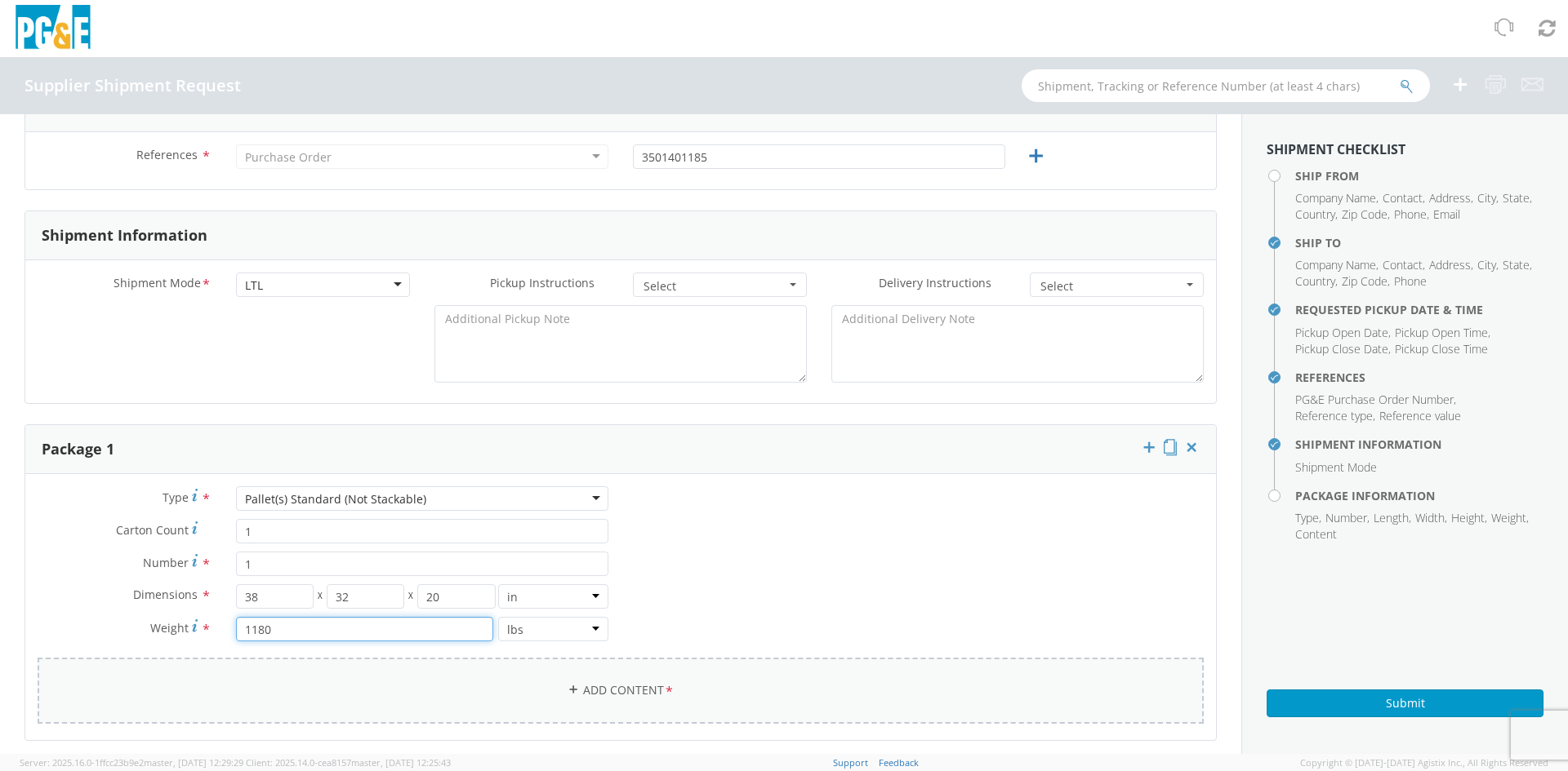
type input "1180"
click at [648, 710] on link "Add Content *" at bounding box center [620, 690] width 1166 height 66
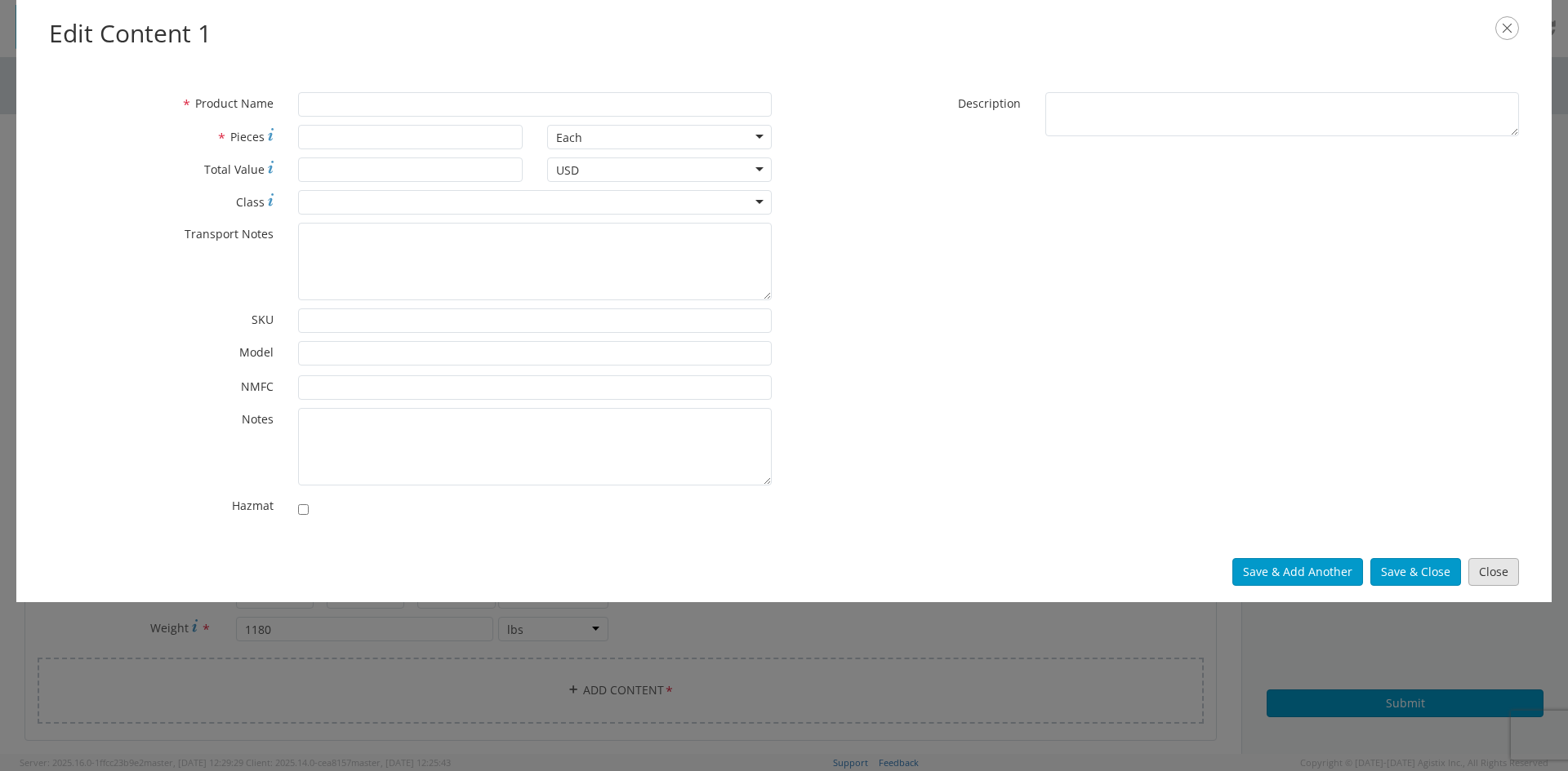
click at [1480, 573] on button "Close" at bounding box center [1493, 573] width 50 height 28
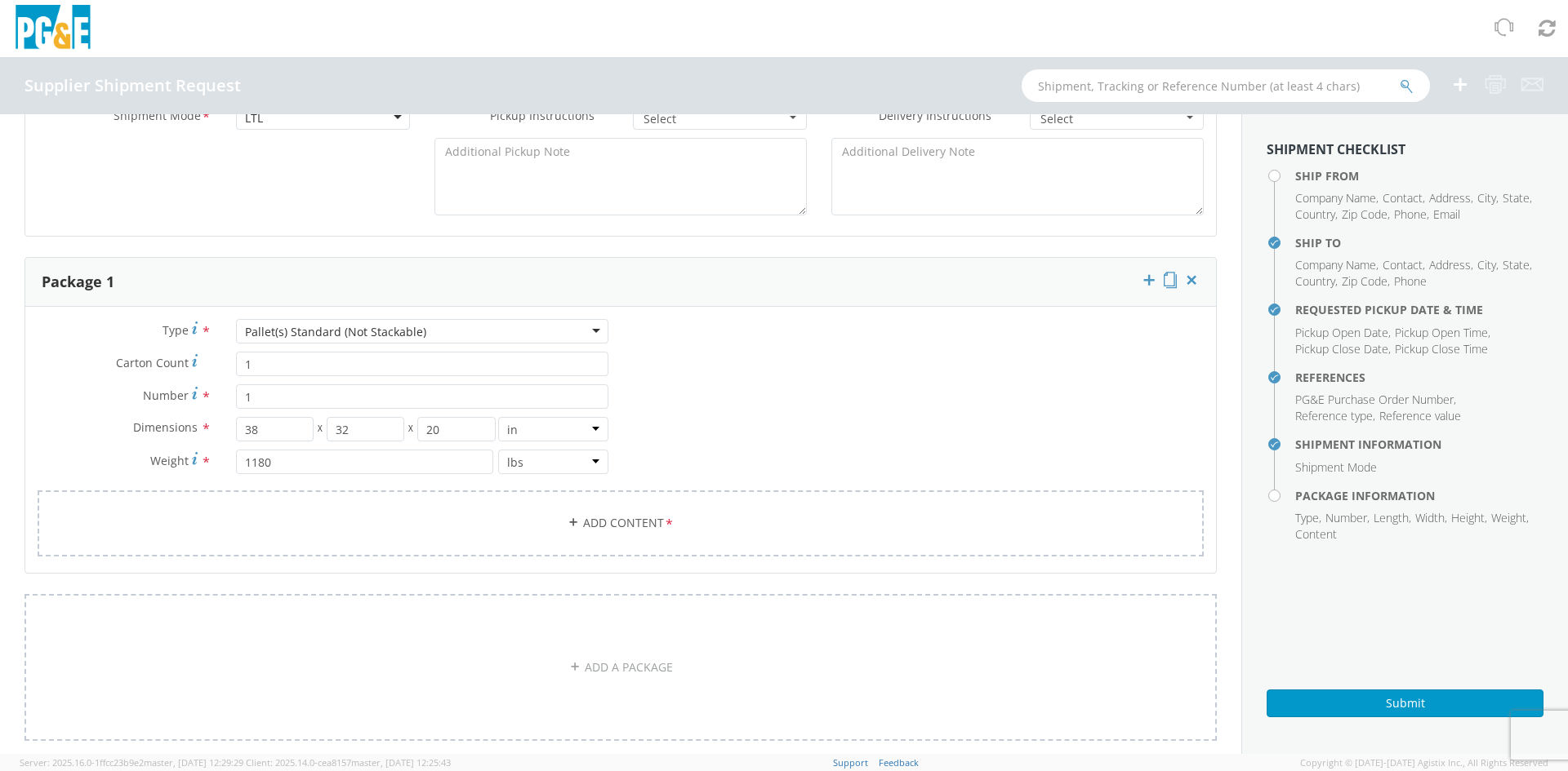
scroll to position [898, 0]
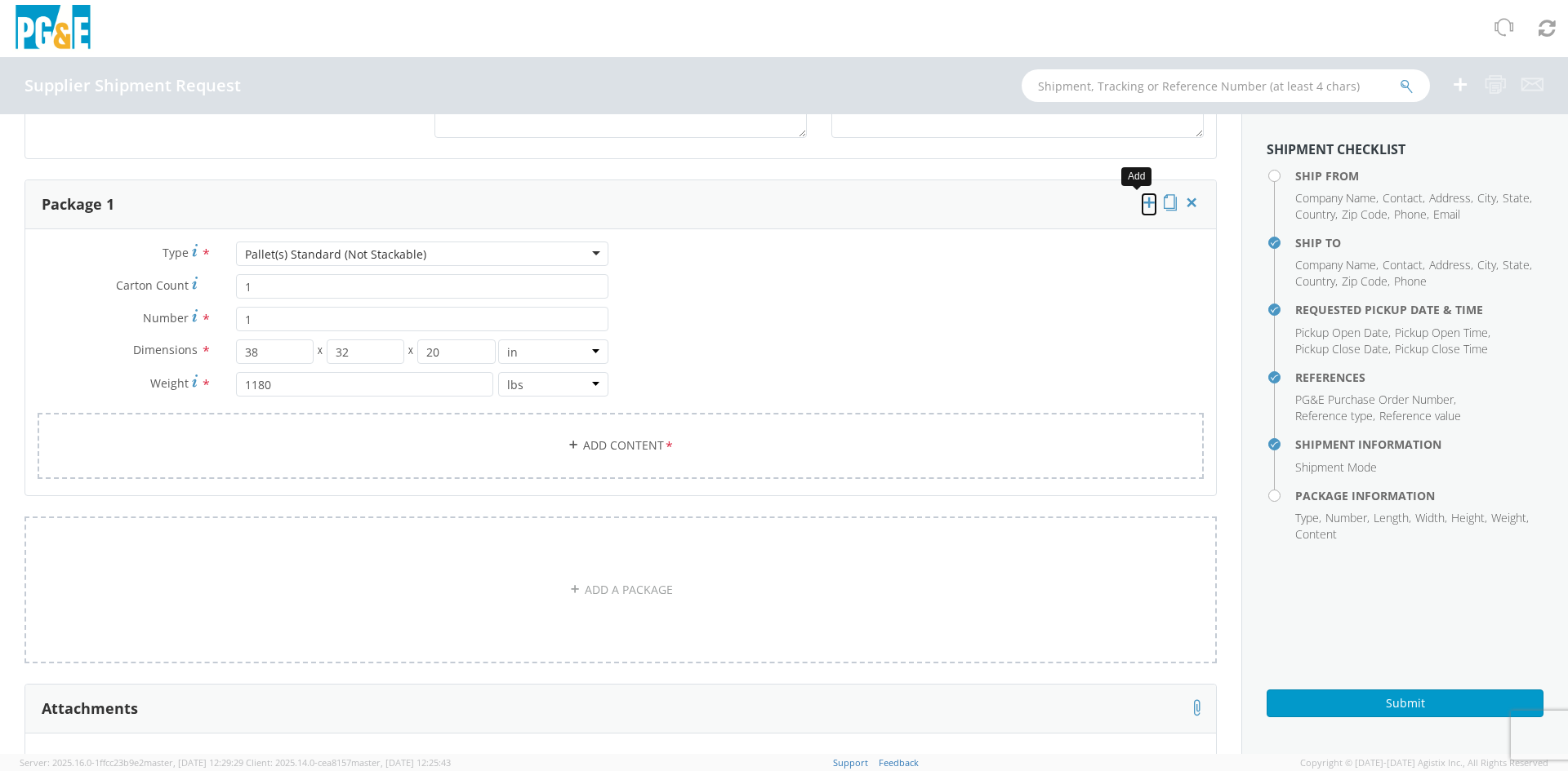
click at [1141, 198] on icon at bounding box center [1150, 203] width 17 height 17
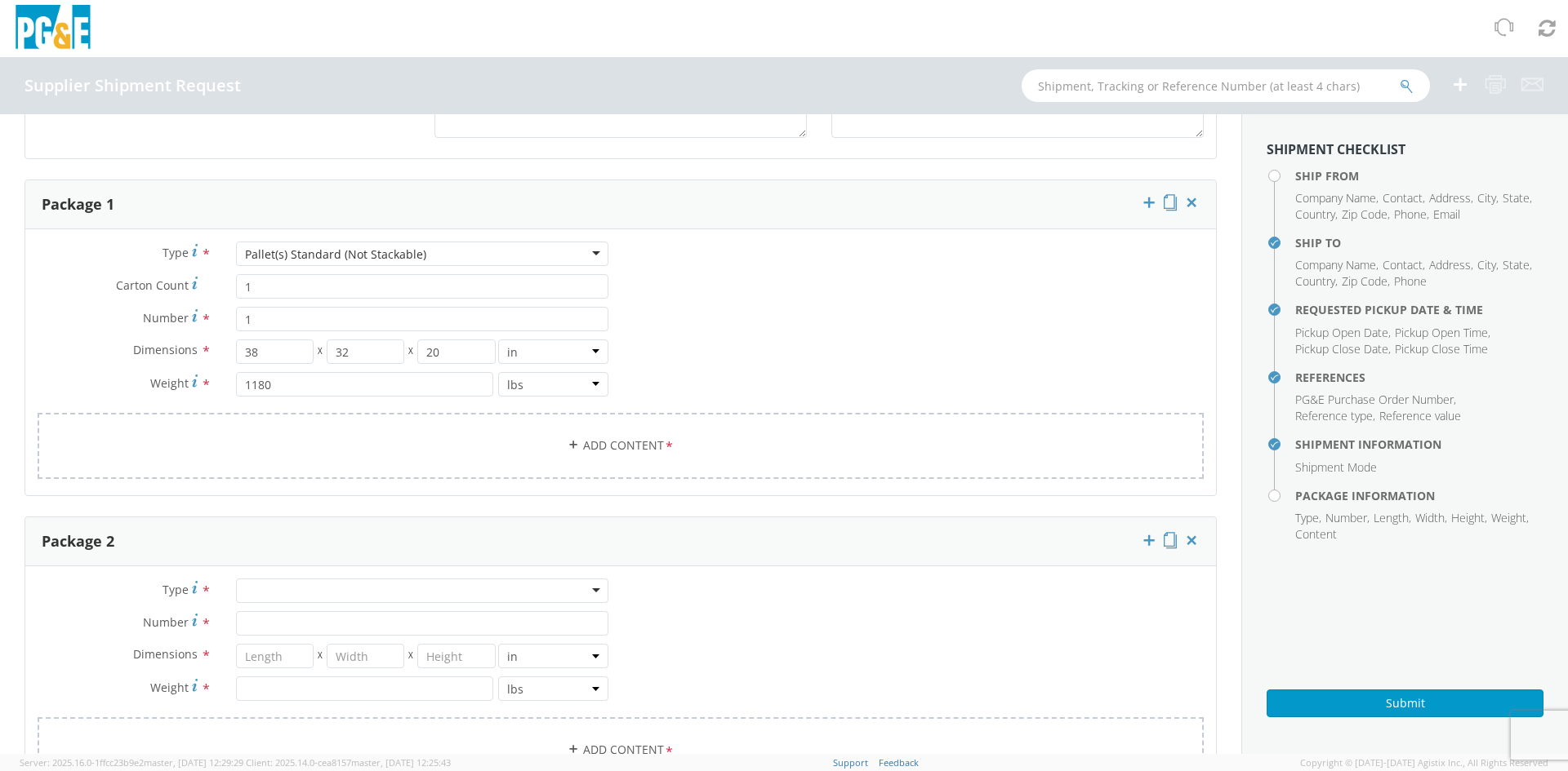
click at [344, 601] on div at bounding box center [422, 590] width 373 height 24
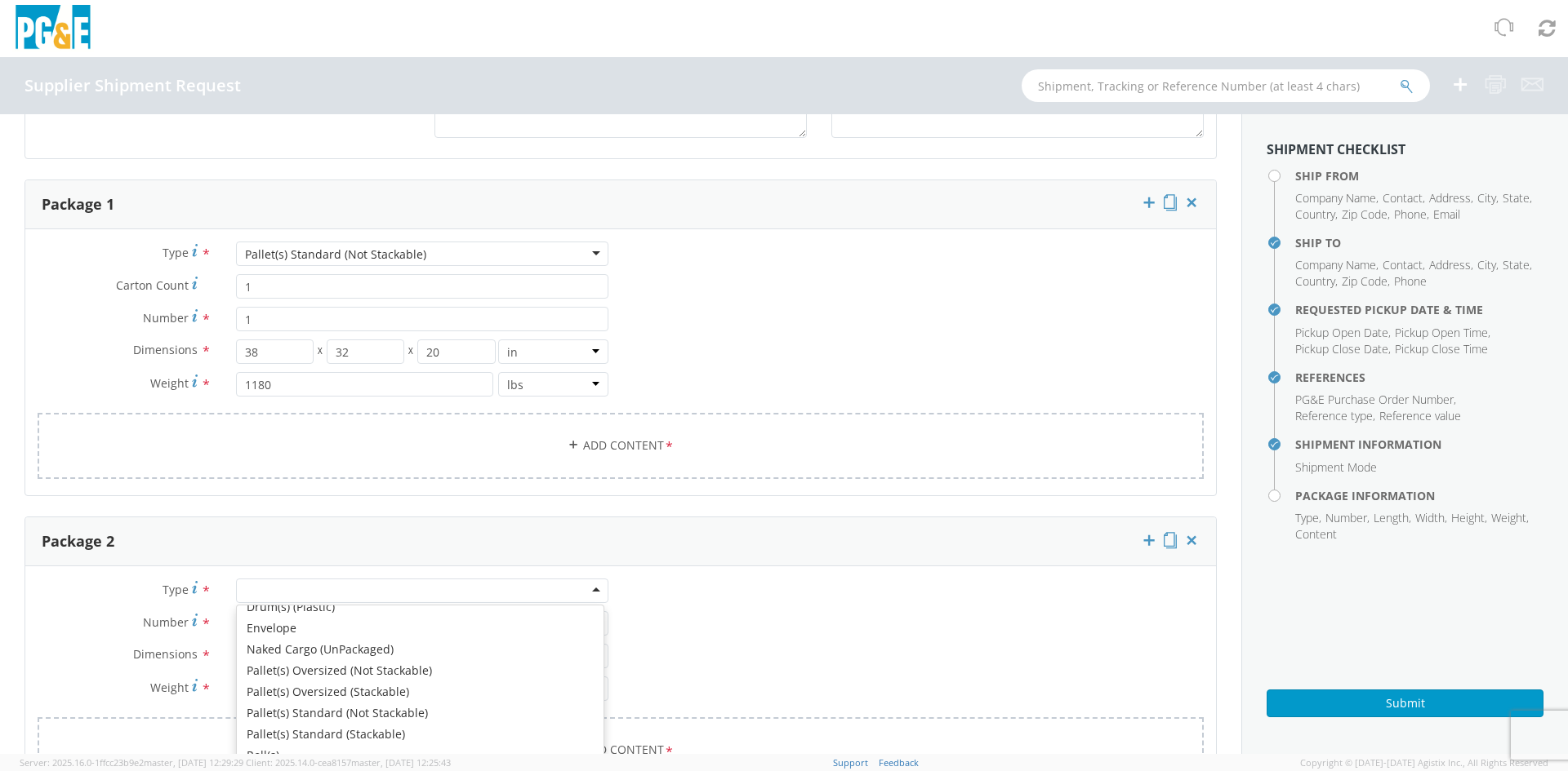
scroll to position [163, 0]
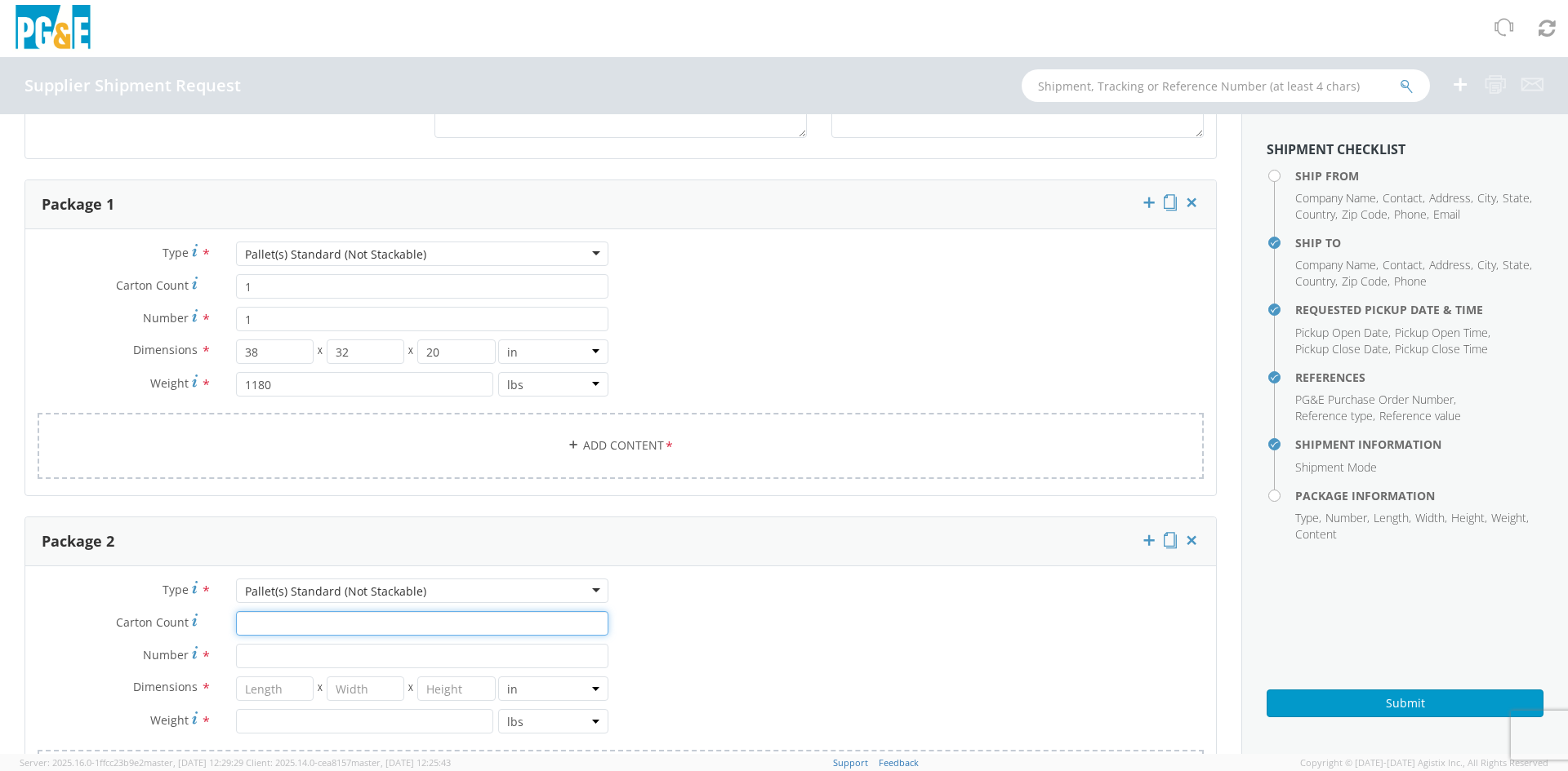
click at [391, 619] on input "Carton Count *" at bounding box center [422, 624] width 373 height 24
type input "1"
click at [367, 650] on input "Number *" at bounding box center [422, 656] width 373 height 24
type input "1"
click at [288, 688] on input "number" at bounding box center [274, 689] width 77 height 24
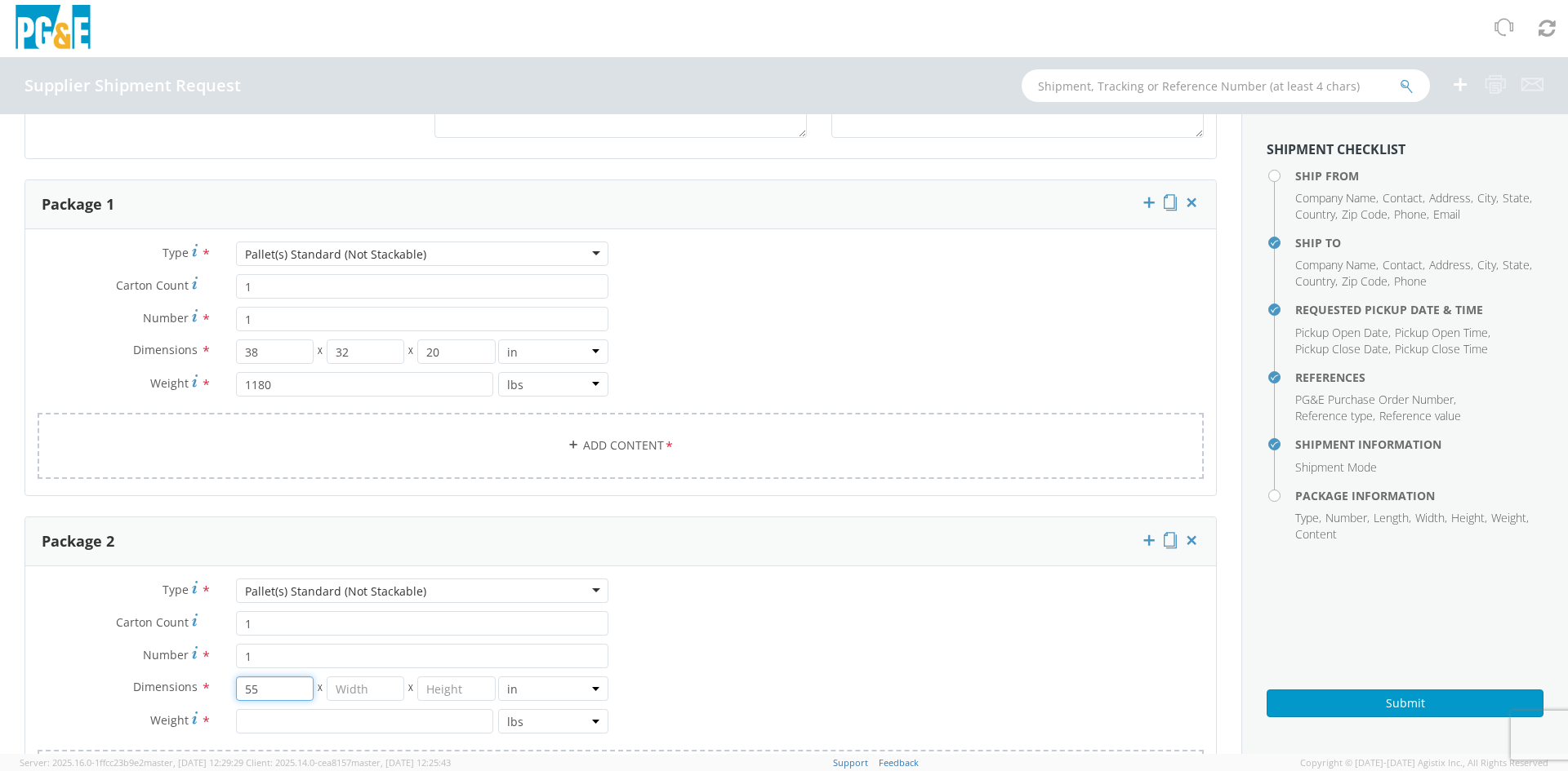
type input "55"
click at [381, 688] on input "number" at bounding box center [365, 689] width 77 height 24
type input "55"
click at [461, 689] on input "number" at bounding box center [456, 689] width 77 height 24
type input "30"
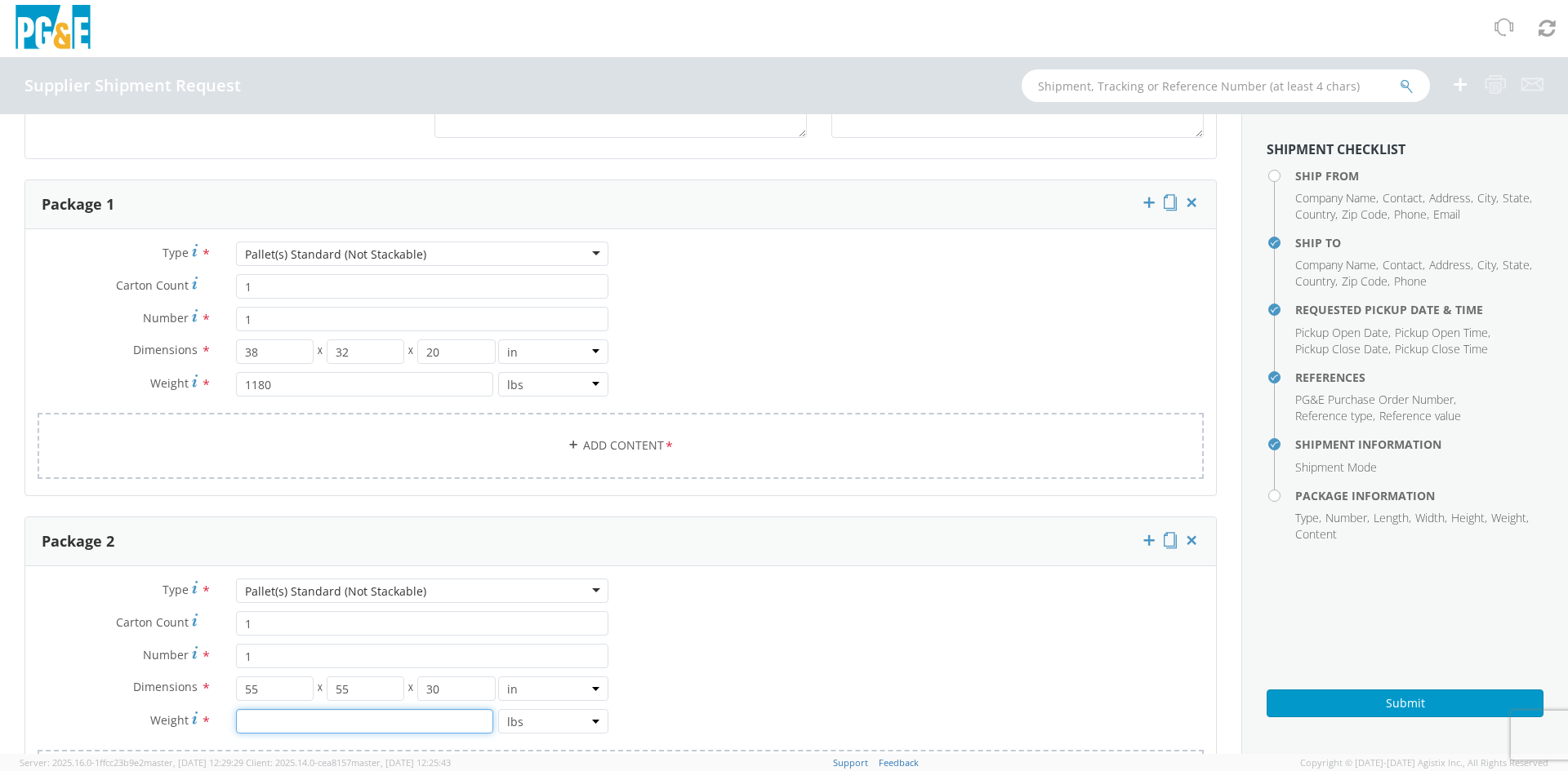
click at [389, 717] on input "number" at bounding box center [364, 722] width 257 height 24
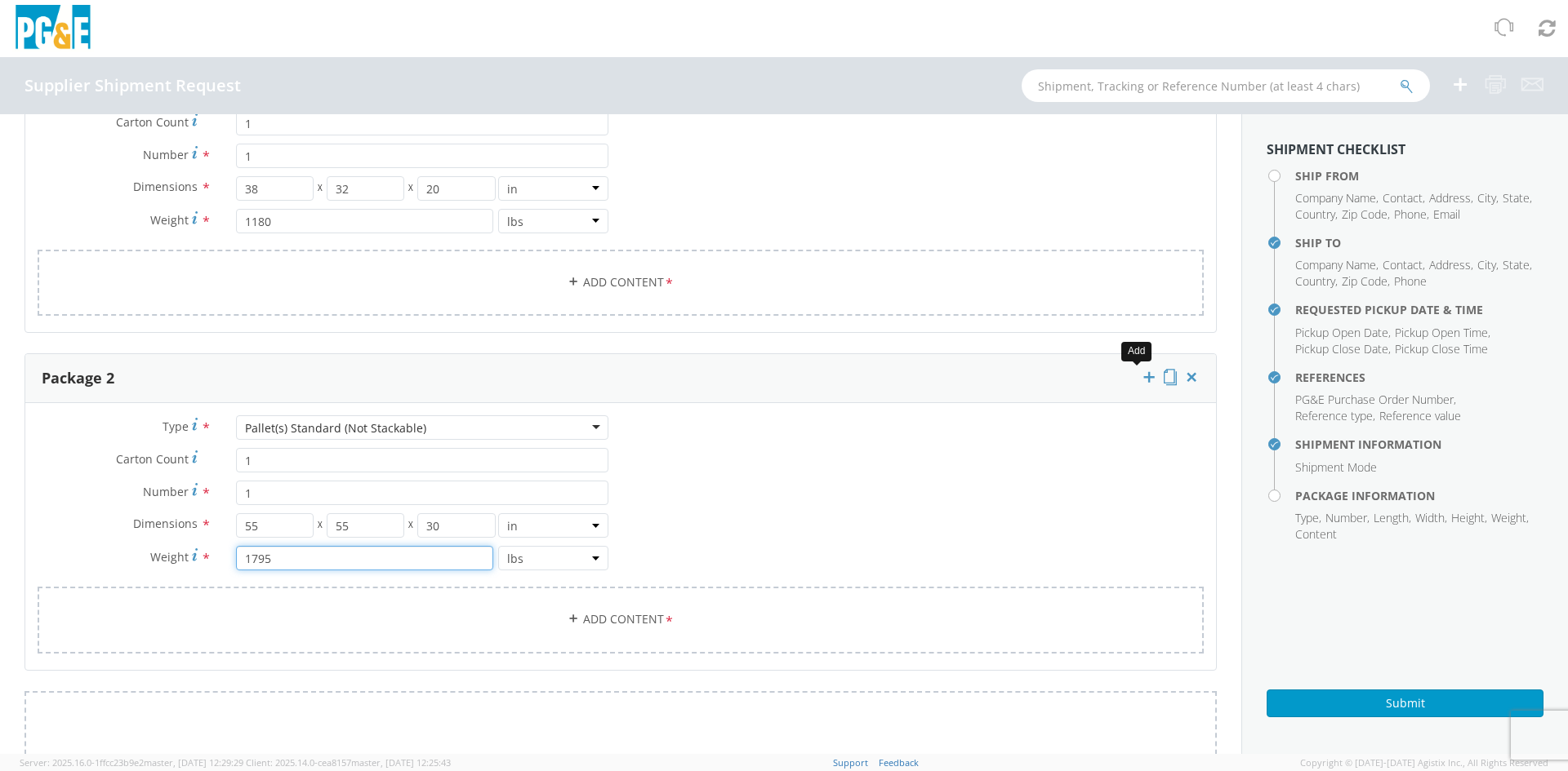
type input "1795"
click at [1141, 378] on icon at bounding box center [1150, 377] width 17 height 17
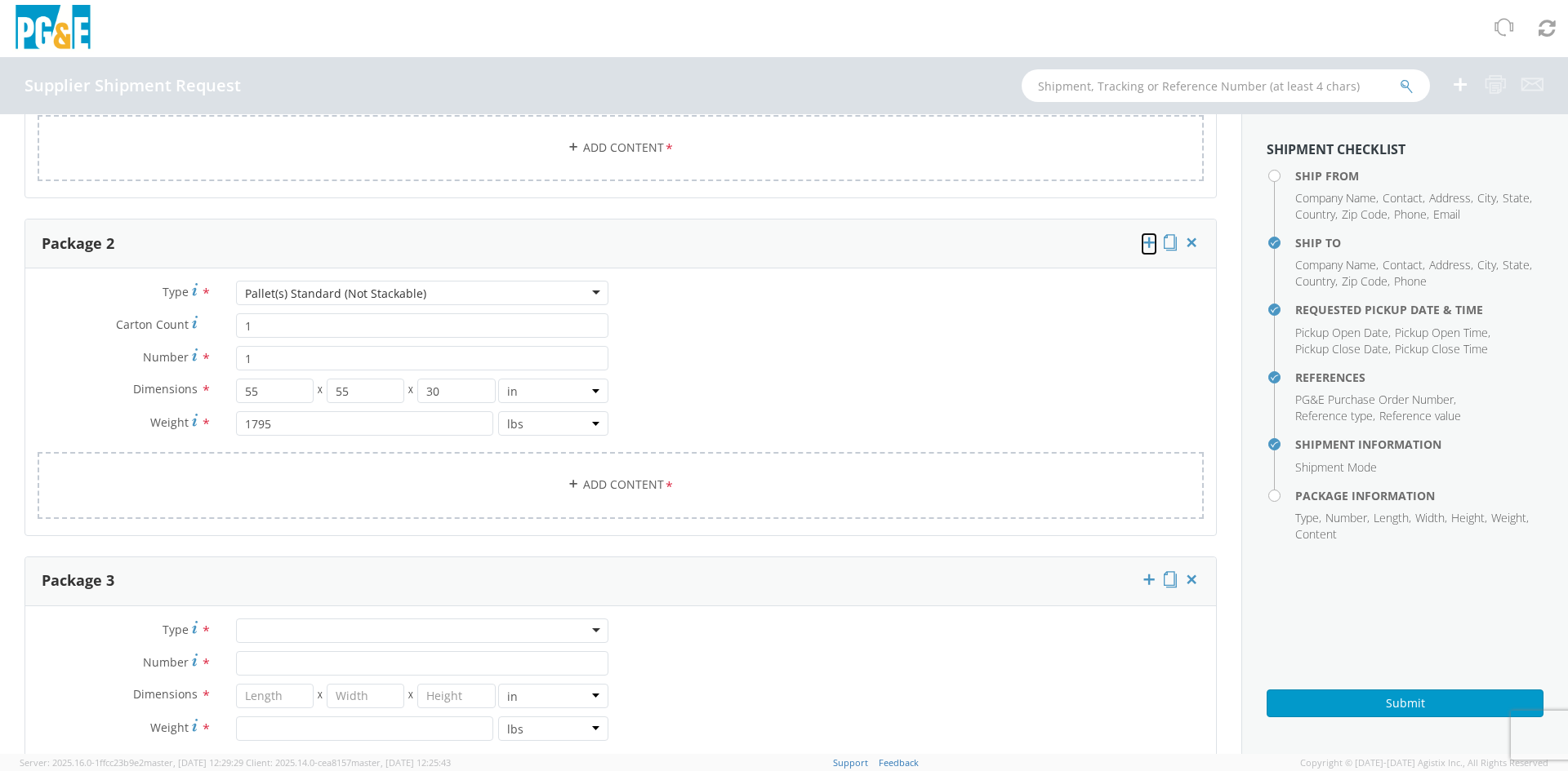
scroll to position [1387, 0]
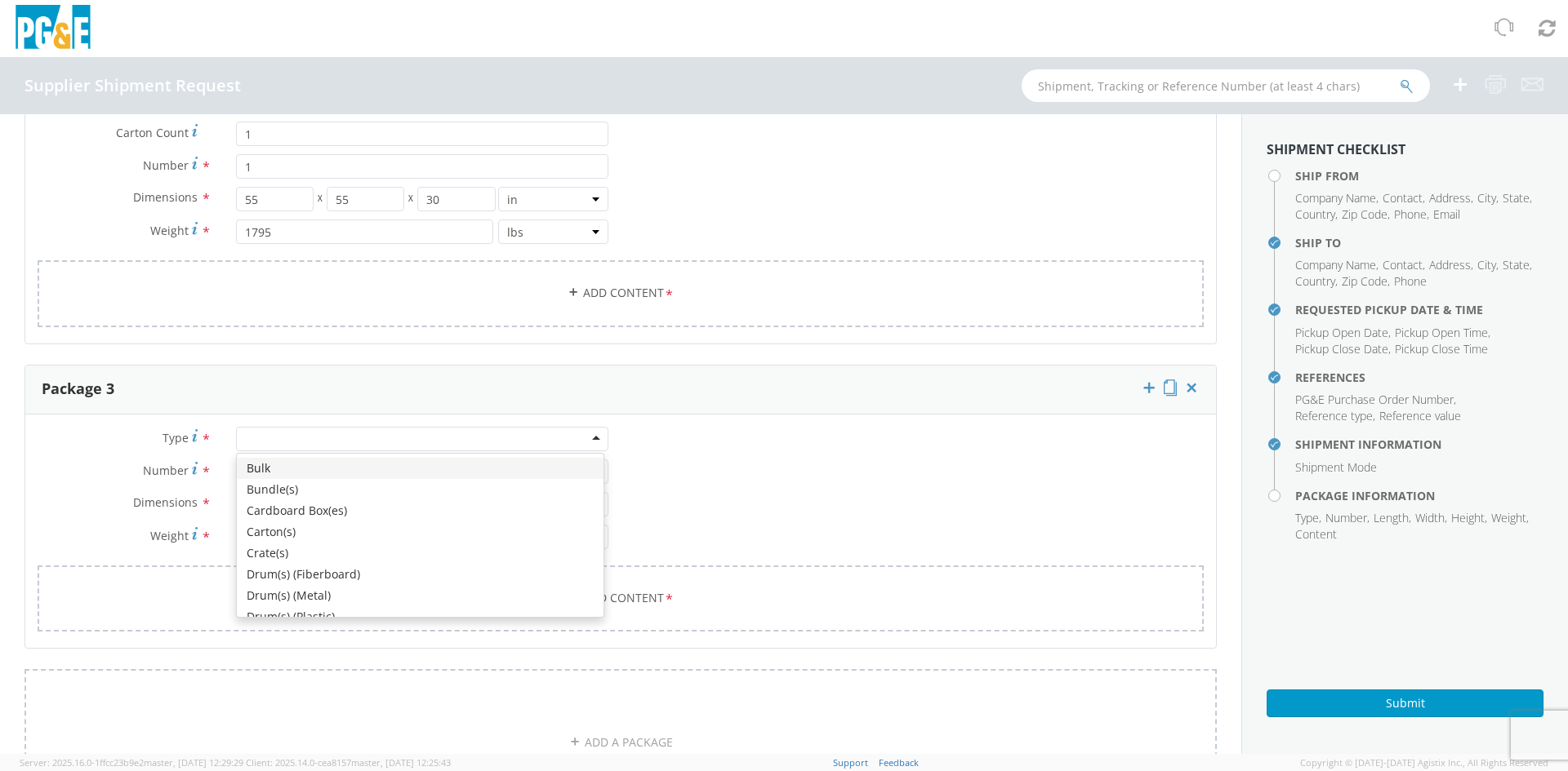
click at [305, 439] on div at bounding box center [422, 439] width 373 height 24
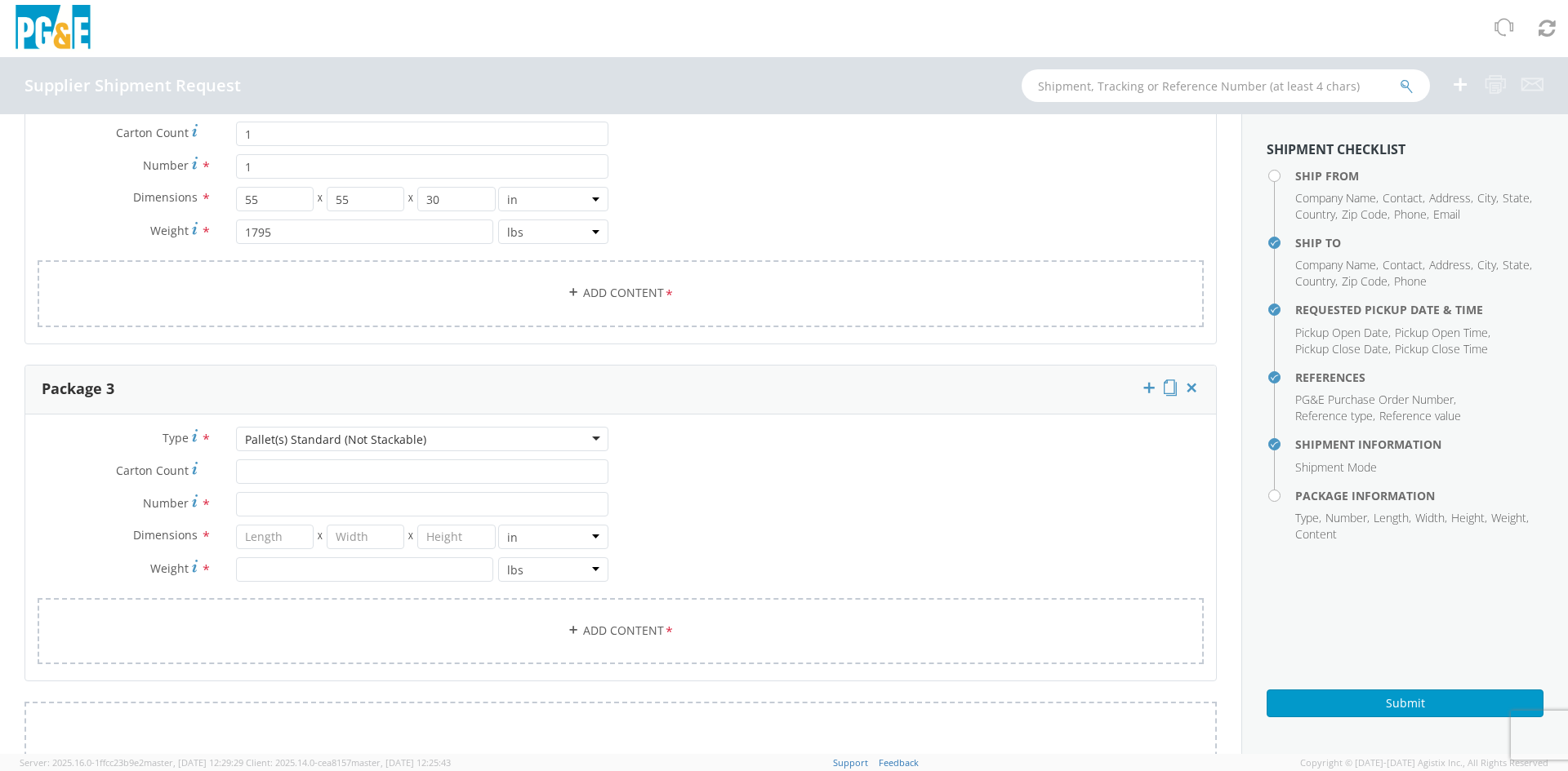
click at [356, 458] on div "Type * Pallet(s) Standard (Not Stackable) Pallet(s) Standard (Not Stackable) Bu…" at bounding box center [322, 512] width 595 height 171
click at [359, 477] on input "Carton Count *" at bounding box center [422, 471] width 373 height 24
type input "1"
click at [367, 504] on input "Number *" at bounding box center [422, 505] width 373 height 24
type input "1"
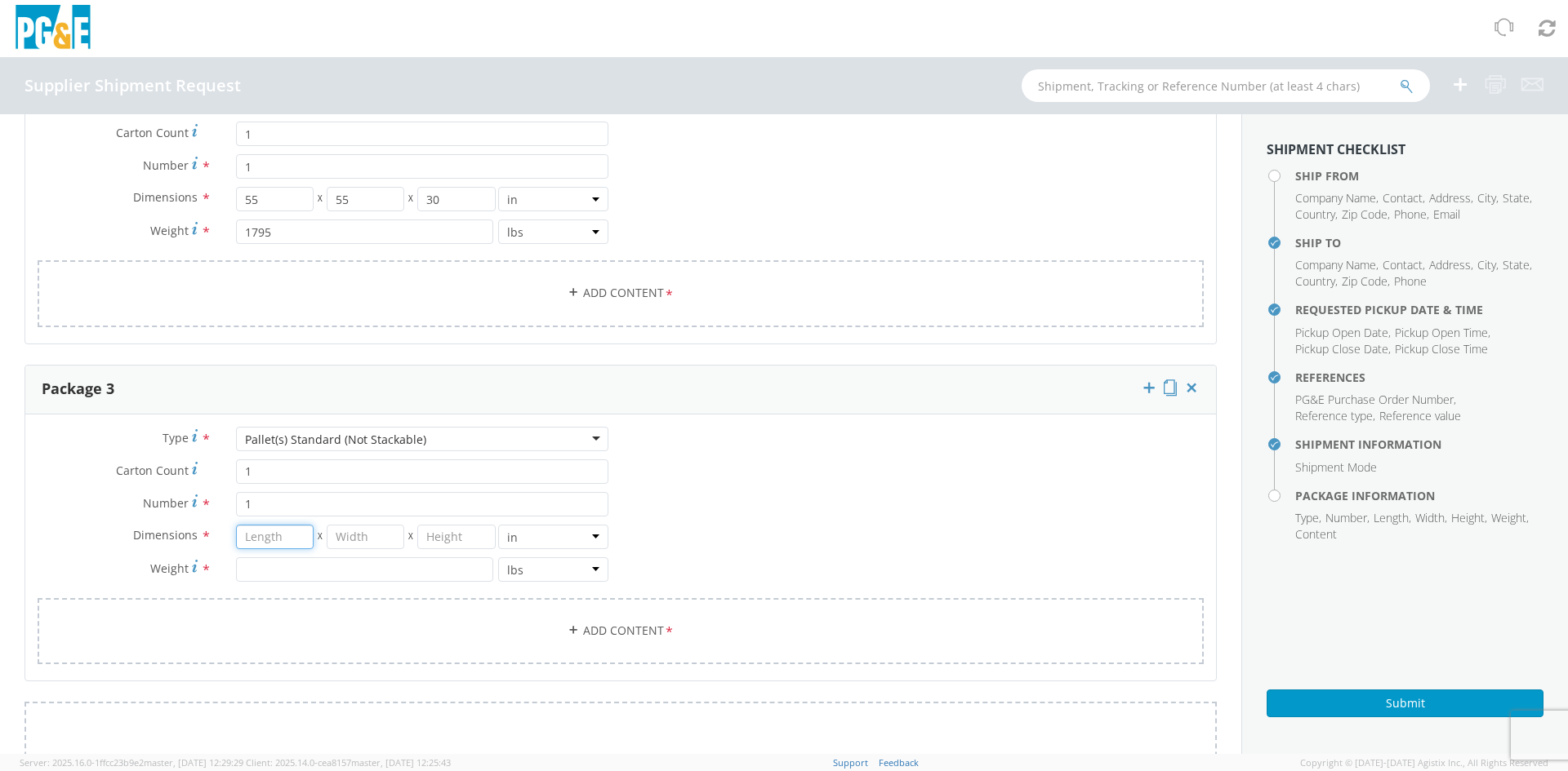
click at [294, 544] on input "number" at bounding box center [274, 537] width 77 height 24
type input "36"
type input "13"
click at [332, 585] on div "Dimensions * 36 X 36 X 13 in cm ft Weight * lbs kgs" at bounding box center [322, 558] width 595 height 65
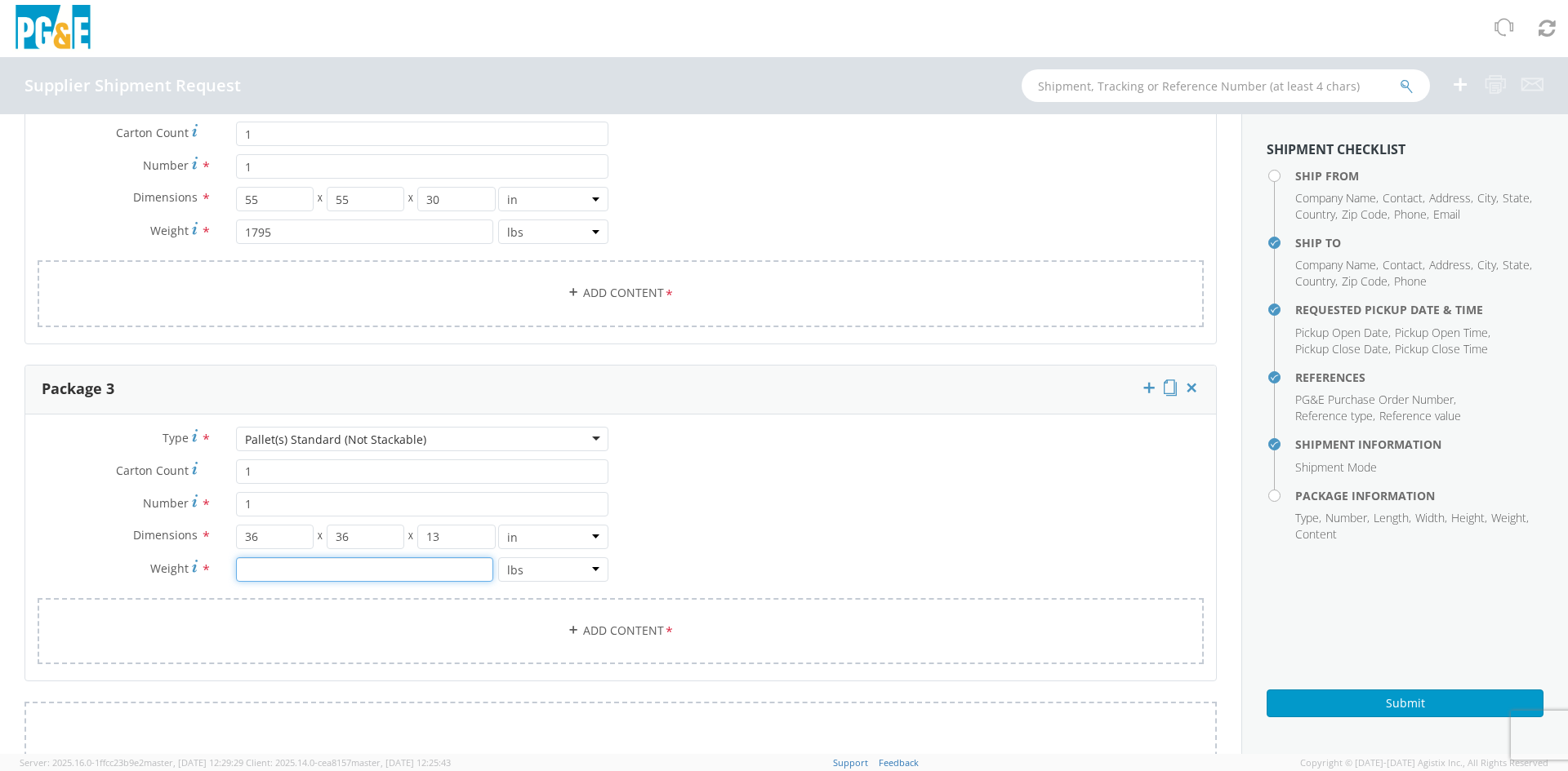
click at [352, 561] on input "number" at bounding box center [364, 570] width 257 height 24
type input "405"
click at [1141, 388] on icon at bounding box center [1150, 388] width 17 height 17
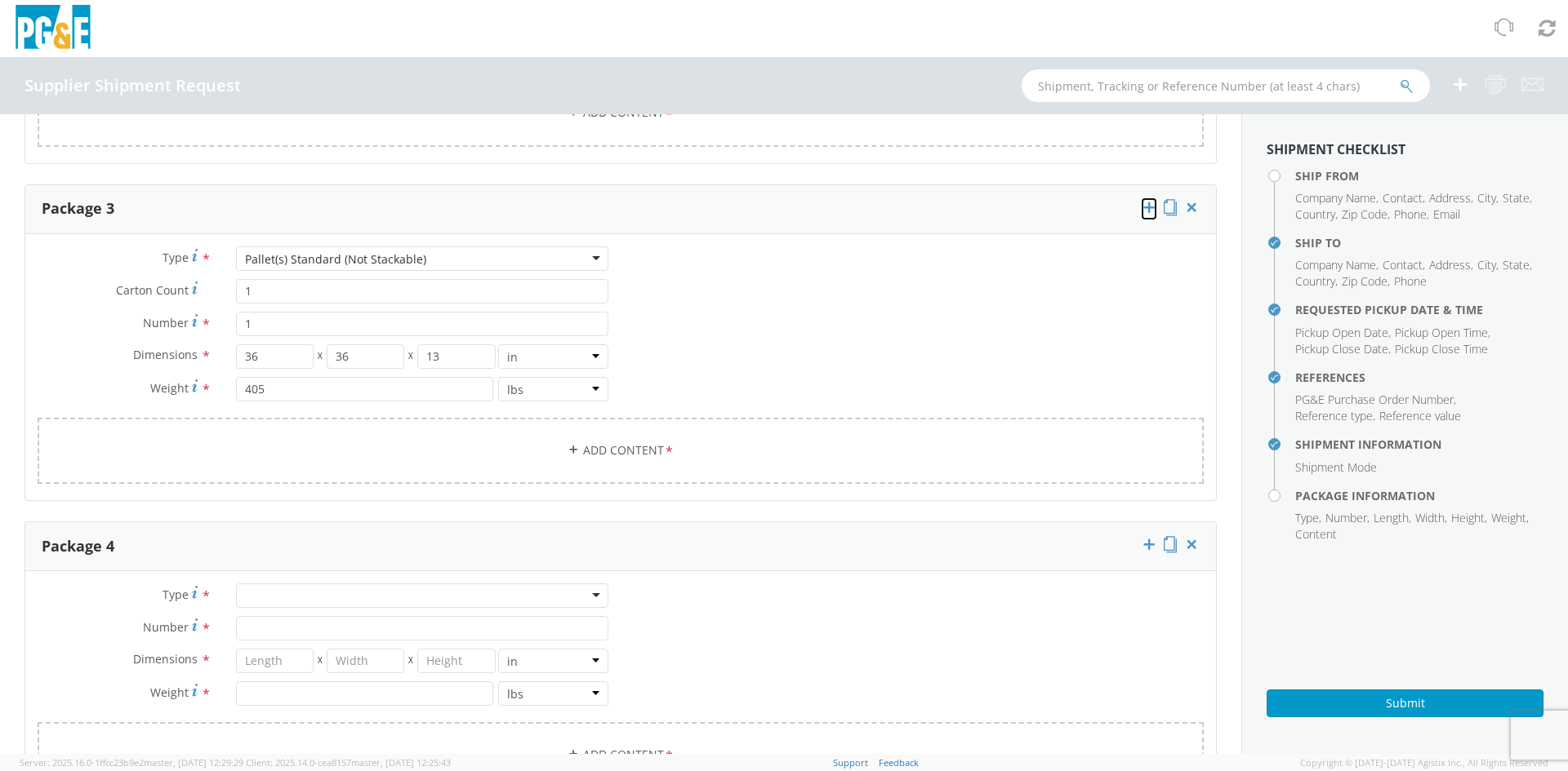
scroll to position [1795, 0]
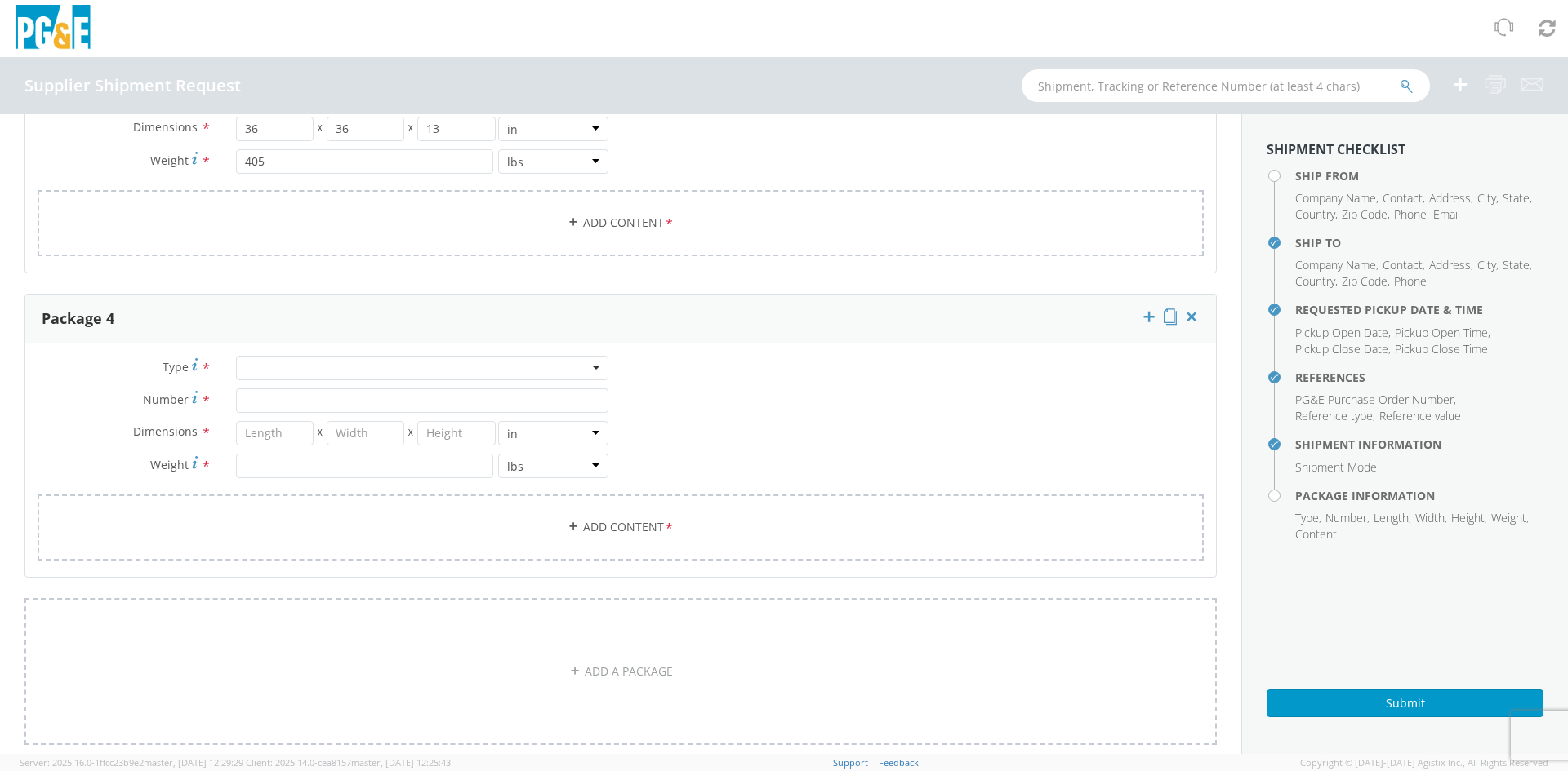
click at [329, 373] on div at bounding box center [422, 368] width 373 height 24
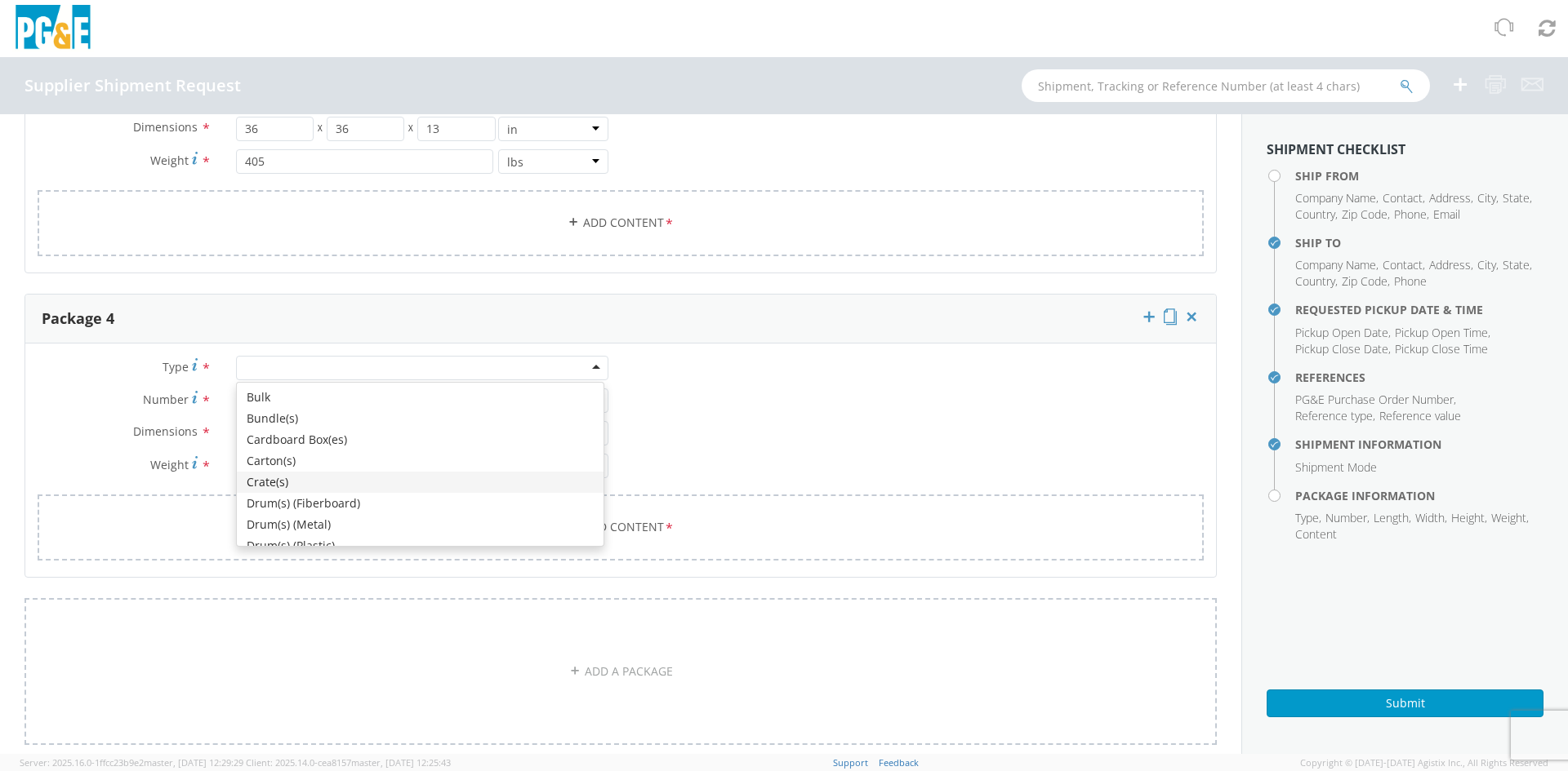
scroll to position [184, 0]
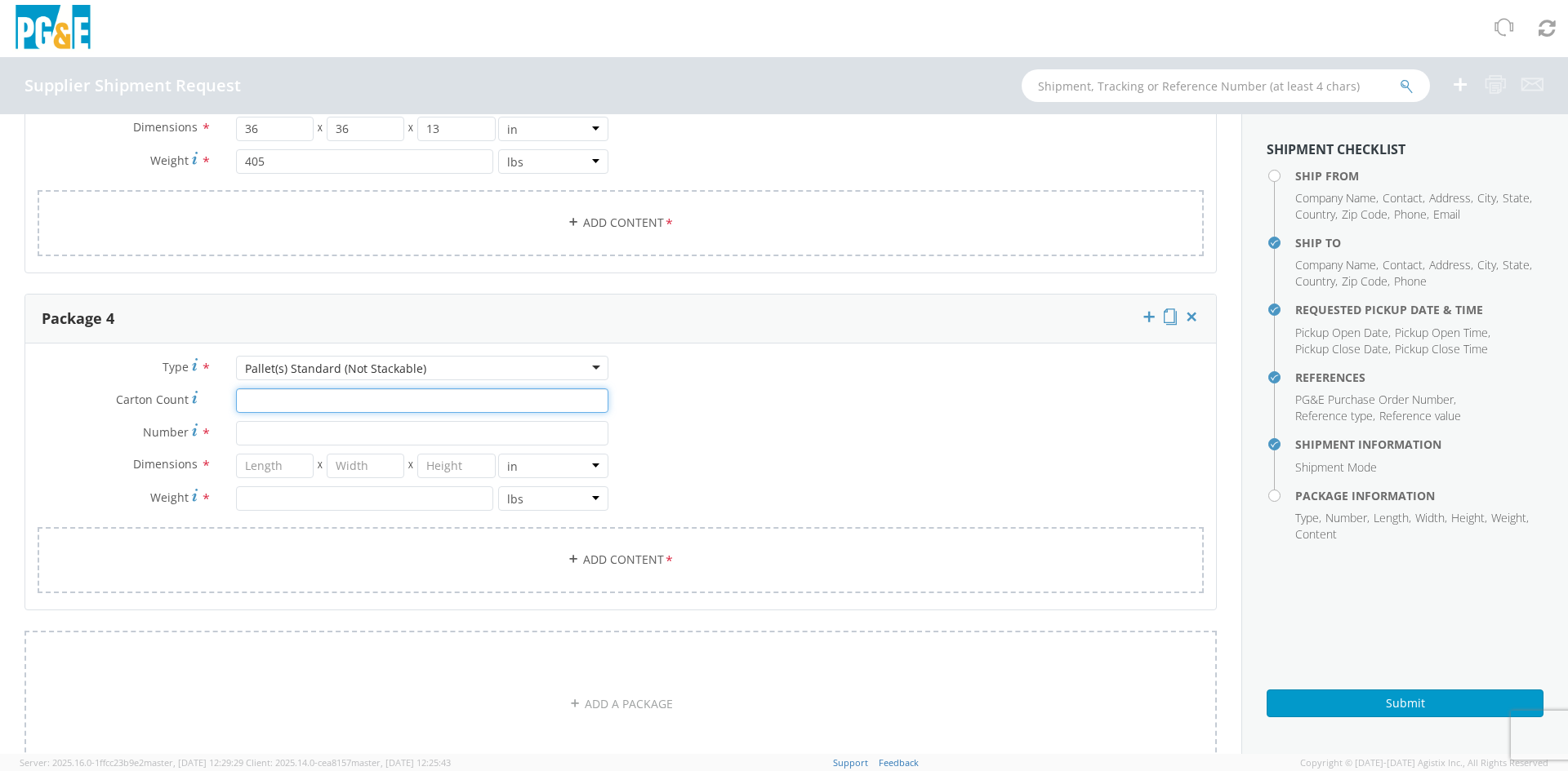
click at [328, 405] on input "Carton Count *" at bounding box center [422, 400] width 373 height 24
type input "1"
click at [325, 426] on input "Number *" at bounding box center [422, 433] width 373 height 24
type input "1"
click at [271, 471] on input "number" at bounding box center [274, 466] width 77 height 24
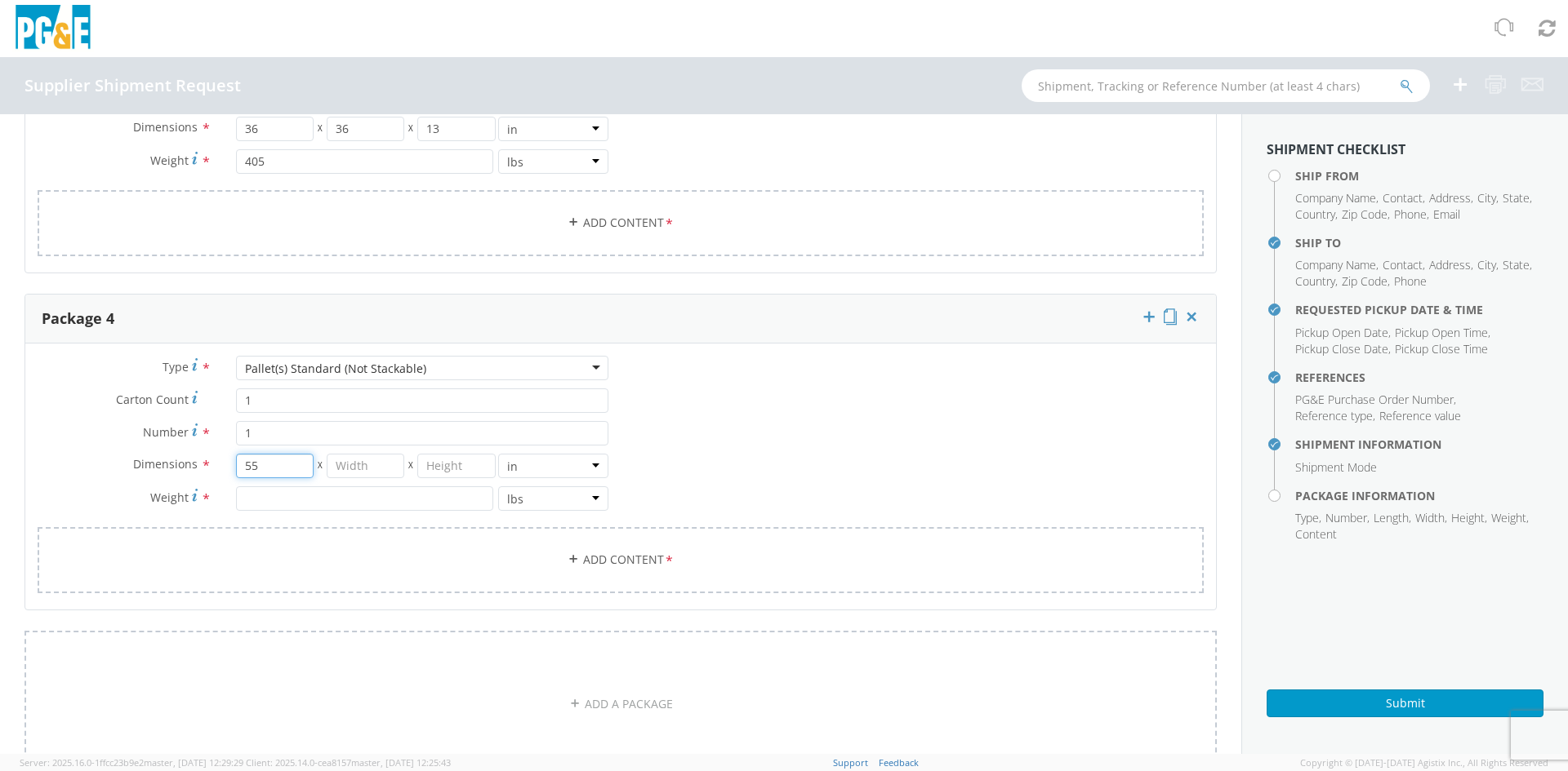
type input "55"
click at [339, 466] on input "number" at bounding box center [365, 466] width 77 height 24
type input "55"
click at [439, 461] on input "number" at bounding box center [456, 466] width 77 height 24
type input "16"
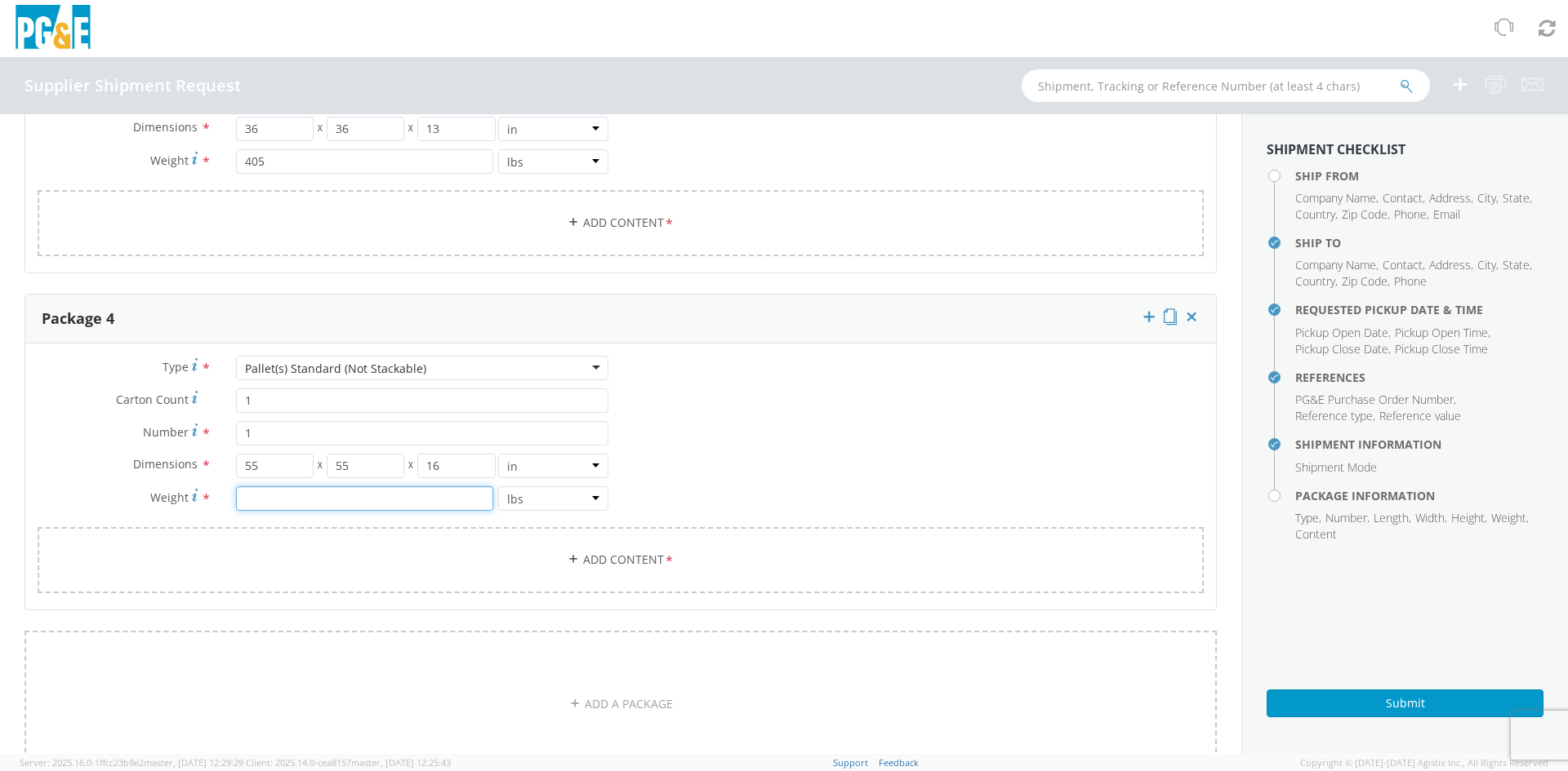
click at [418, 493] on input "number" at bounding box center [364, 498] width 257 height 24
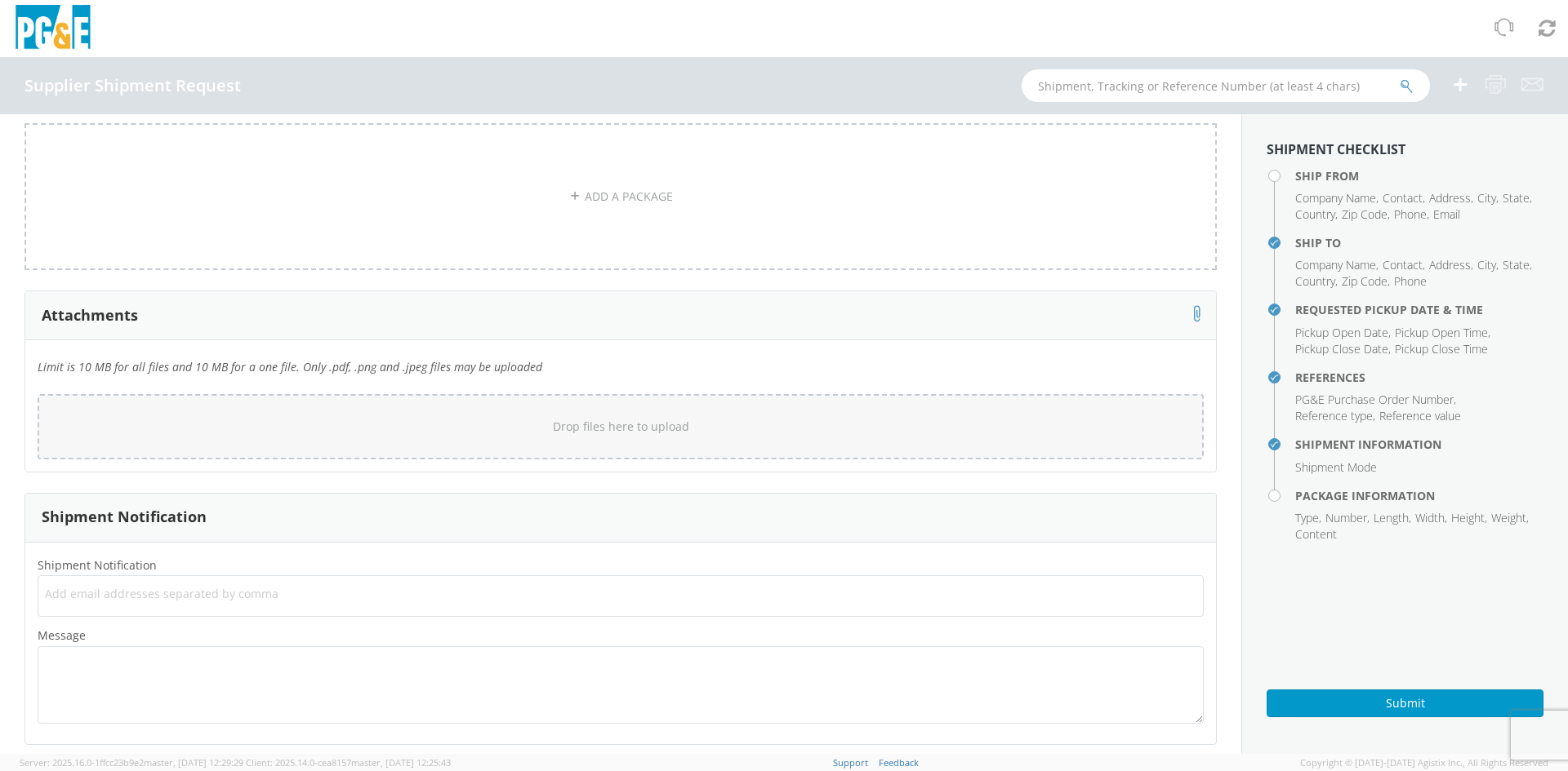
scroll to position [2315, 0]
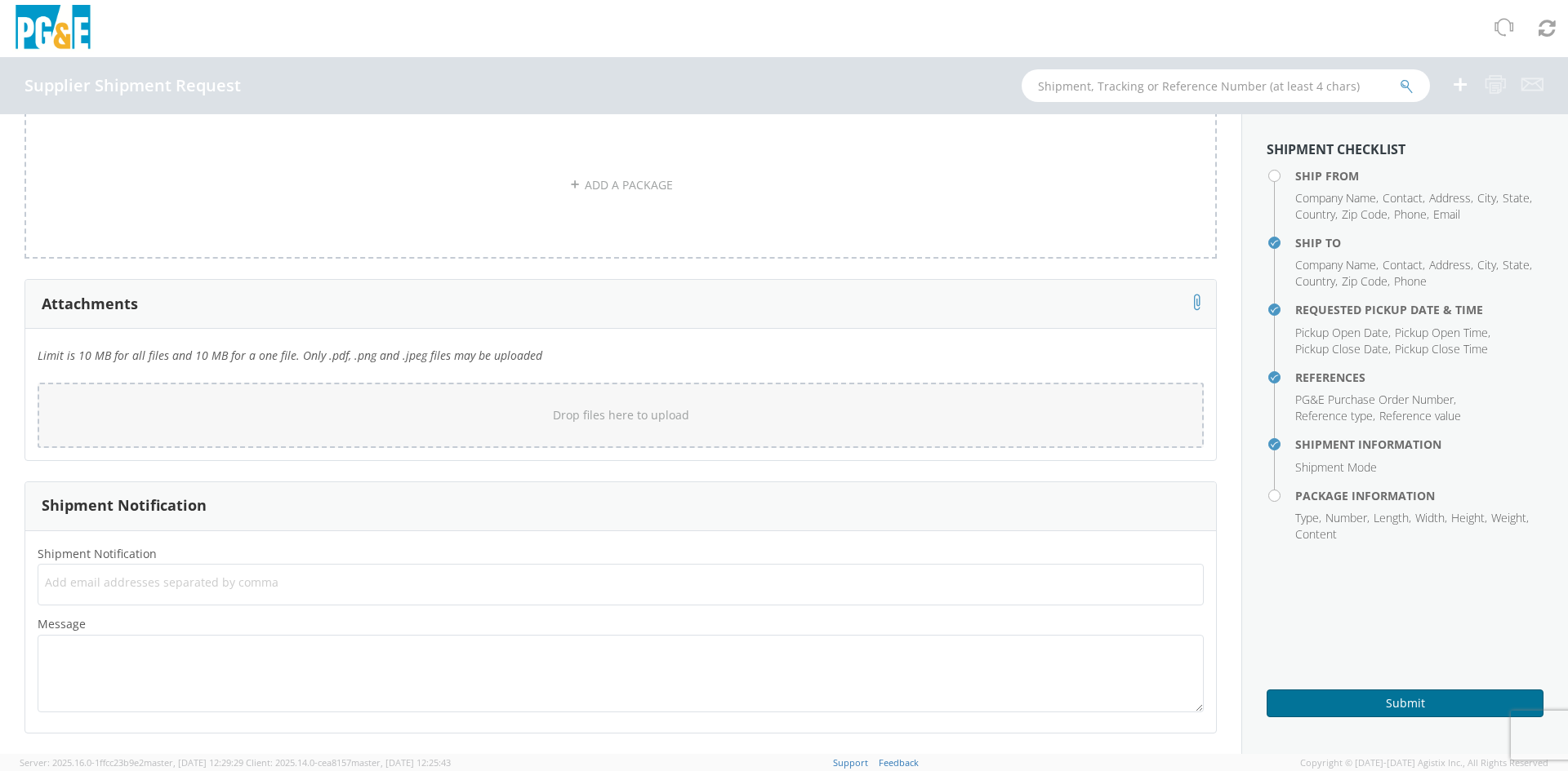
type input "925"
click at [1385, 697] on button "Submit" at bounding box center [1404, 704] width 277 height 28
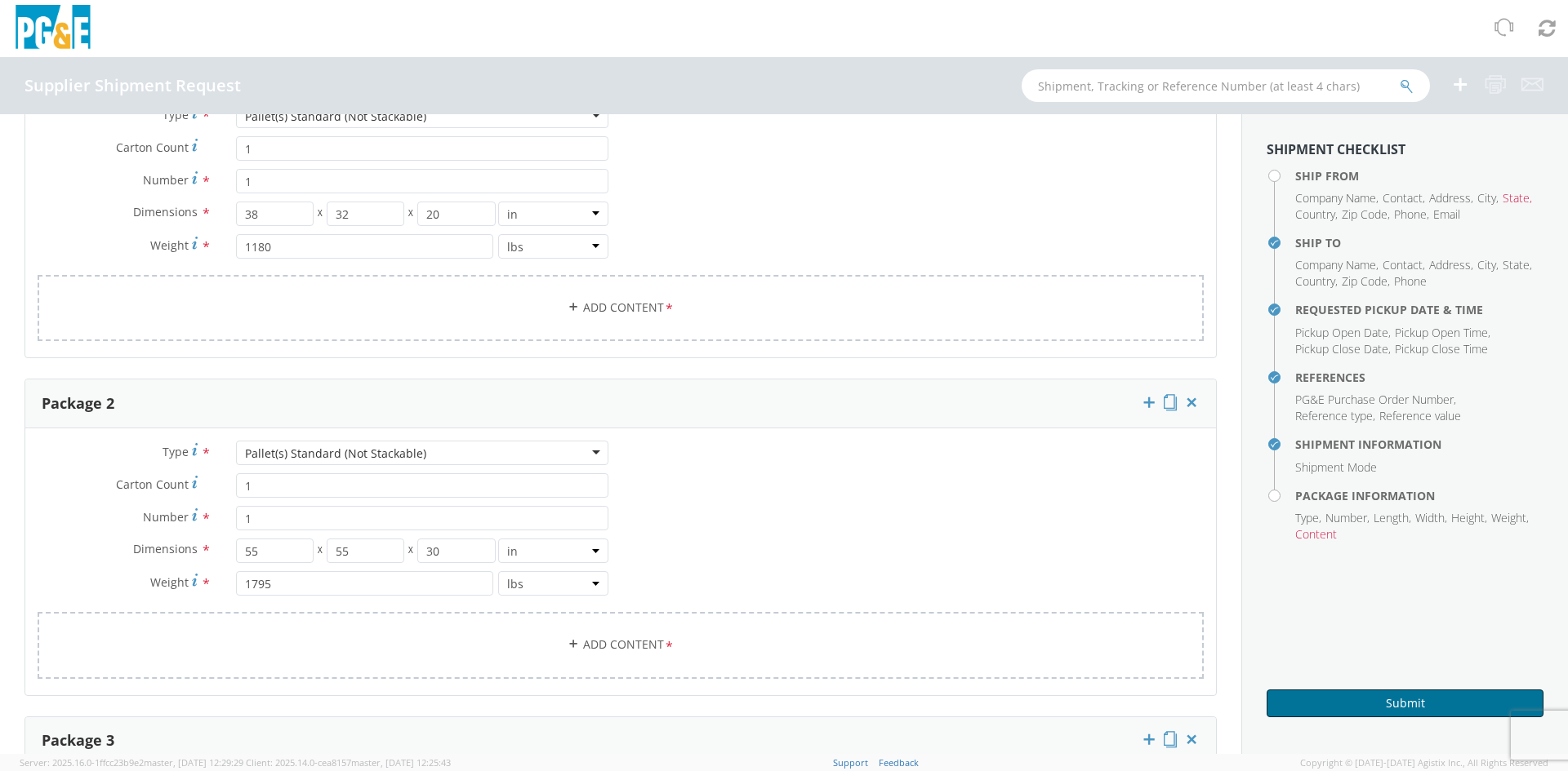
scroll to position [1008, 0]
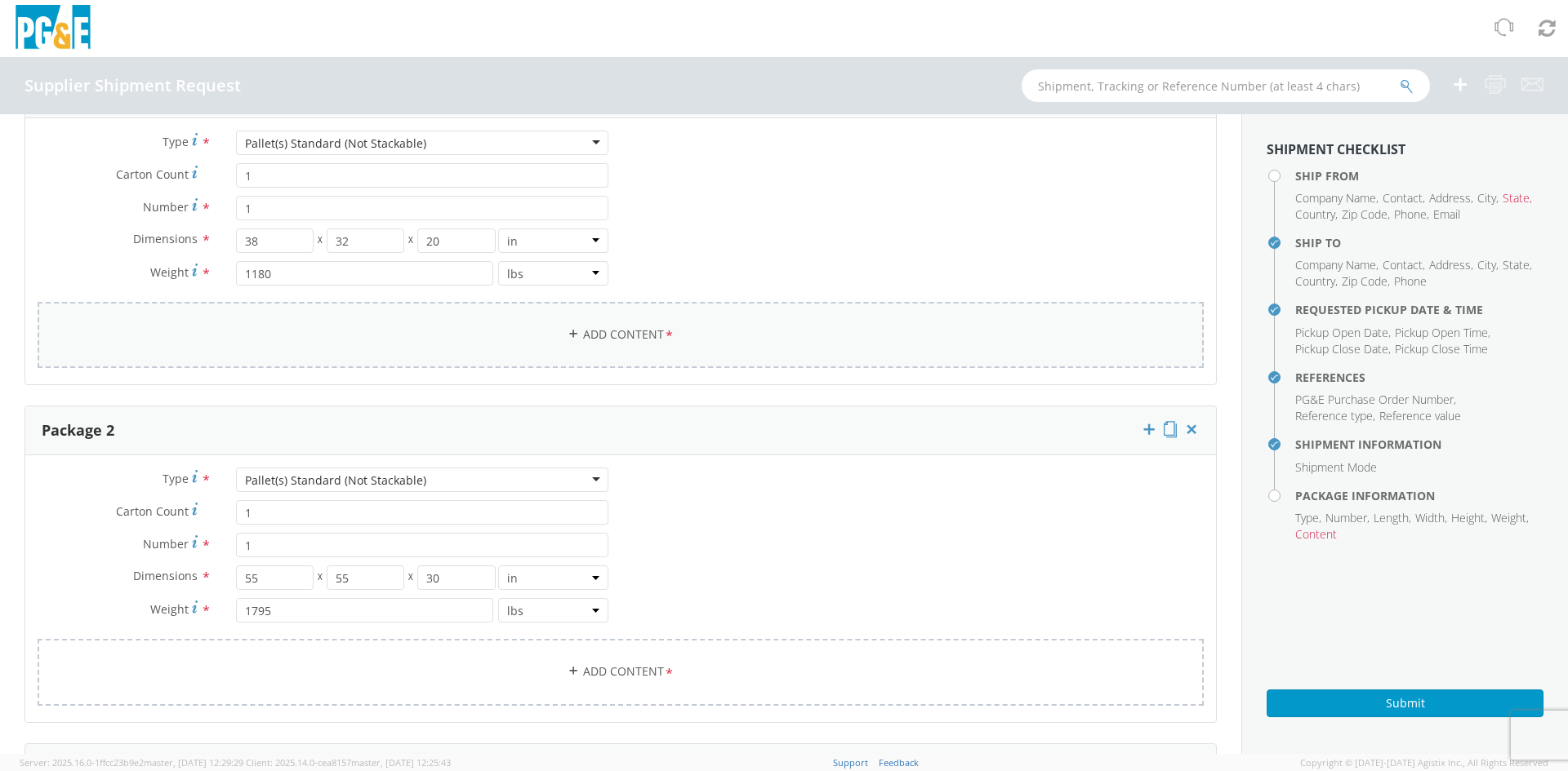
click at [652, 338] on link "Add Content *" at bounding box center [620, 334] width 1166 height 66
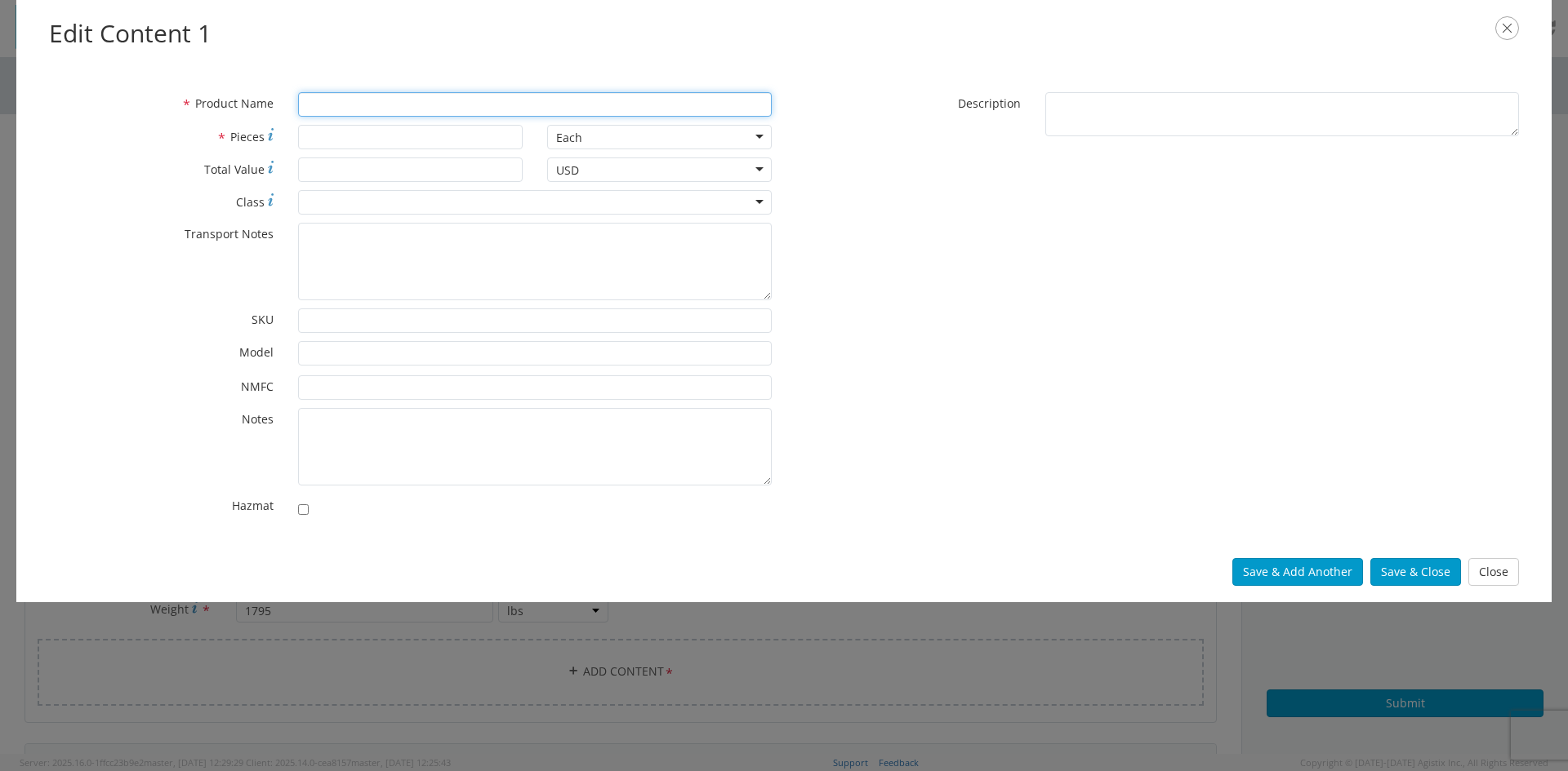
click at [427, 114] on input "* Product Name" at bounding box center [535, 104] width 473 height 24
type input "Water Filtration Parts"
type input "q"
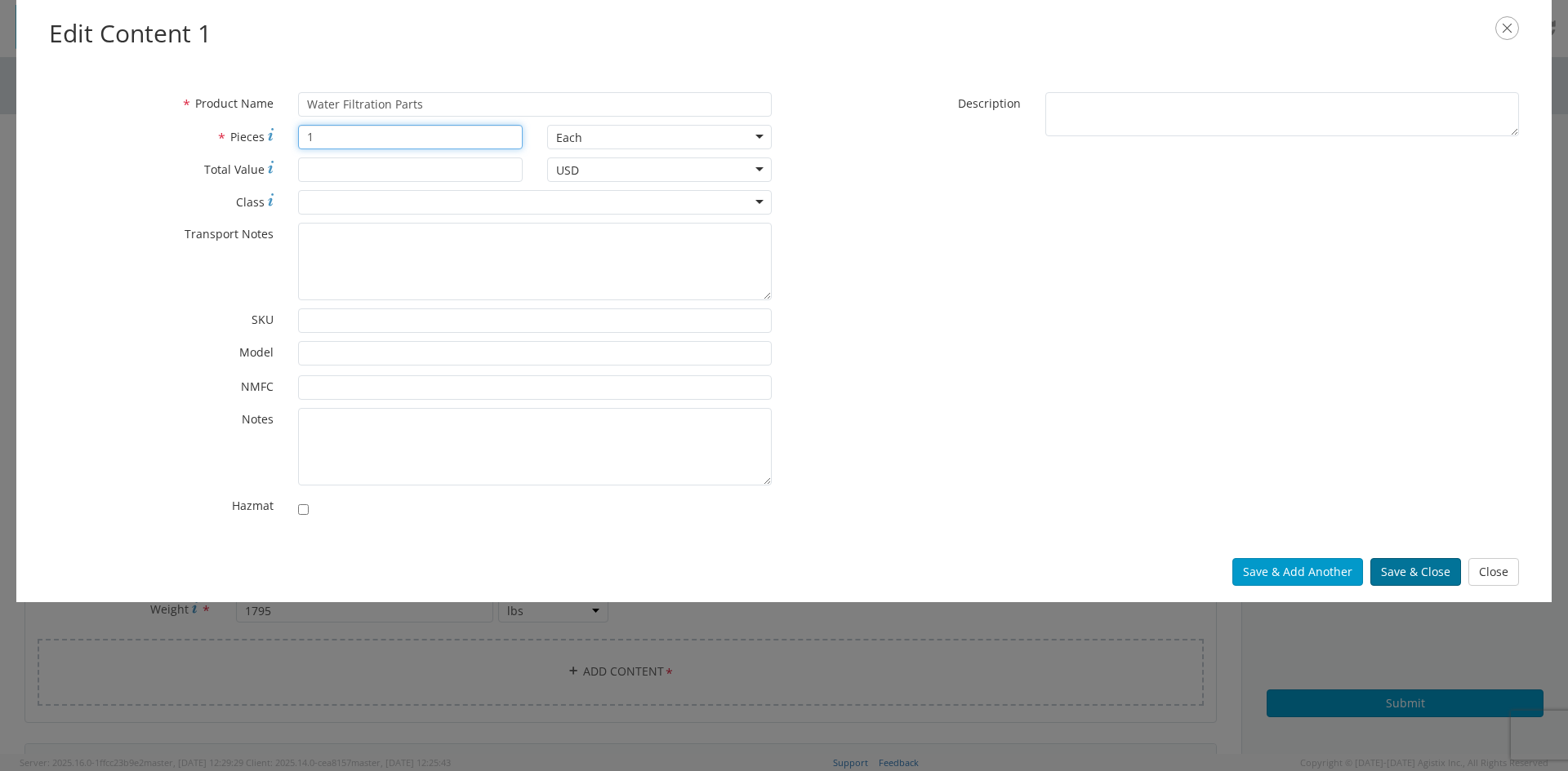
type input "1"
click at [1430, 578] on button "Save & Close" at bounding box center [1415, 573] width 90 height 28
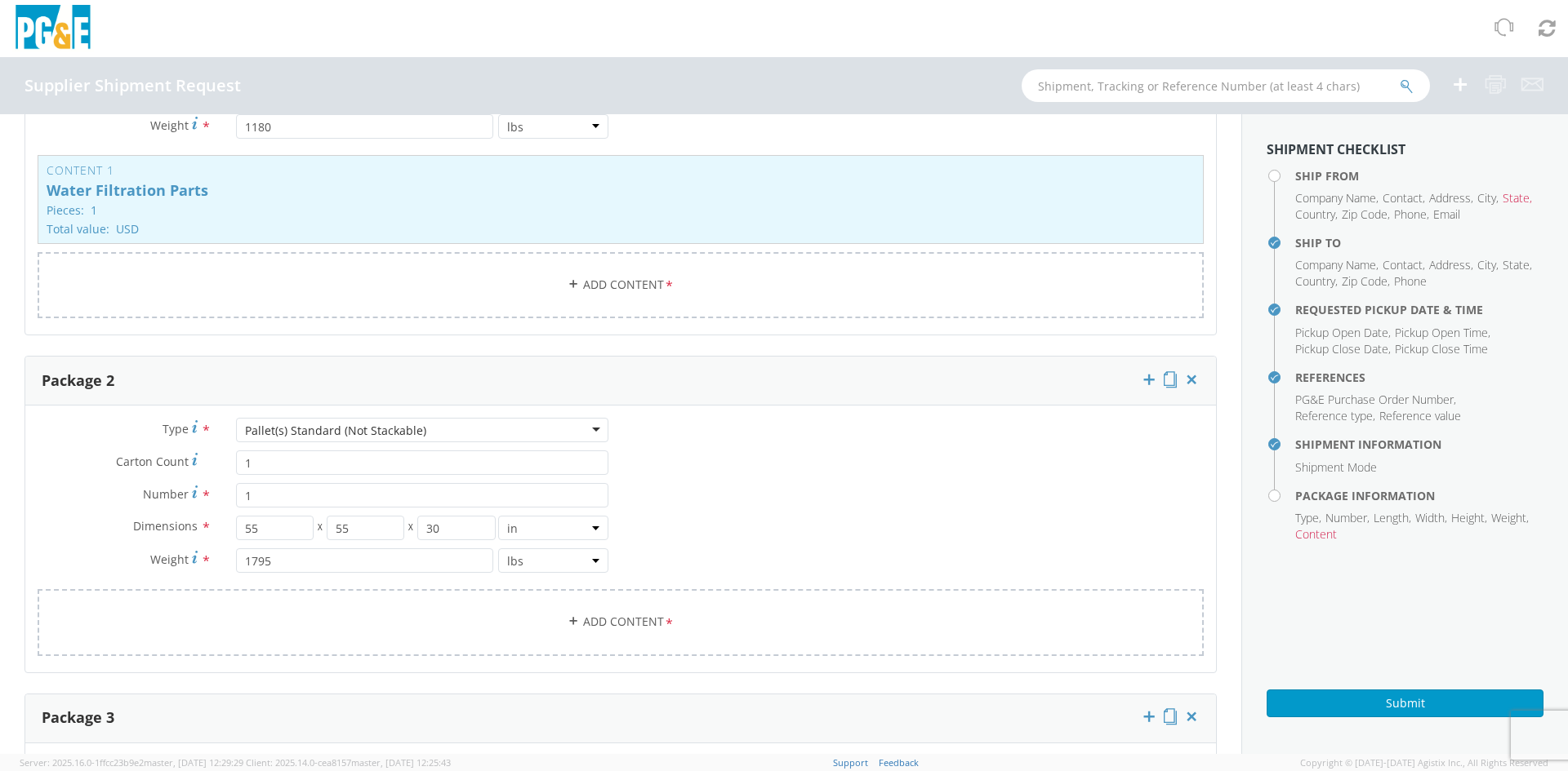
scroll to position [1253, 0]
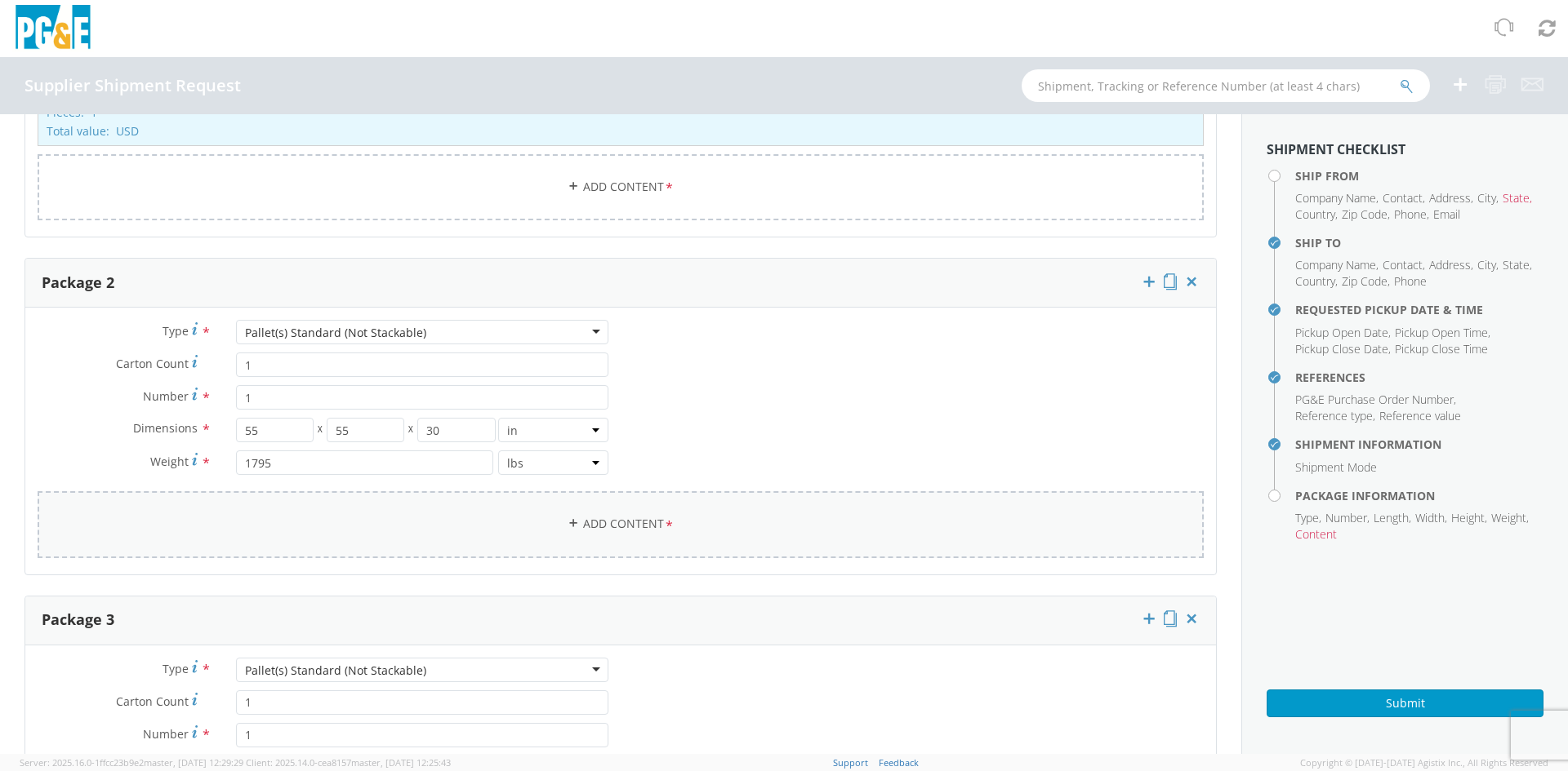
click at [645, 534] on link "Add Content *" at bounding box center [620, 524] width 1166 height 66
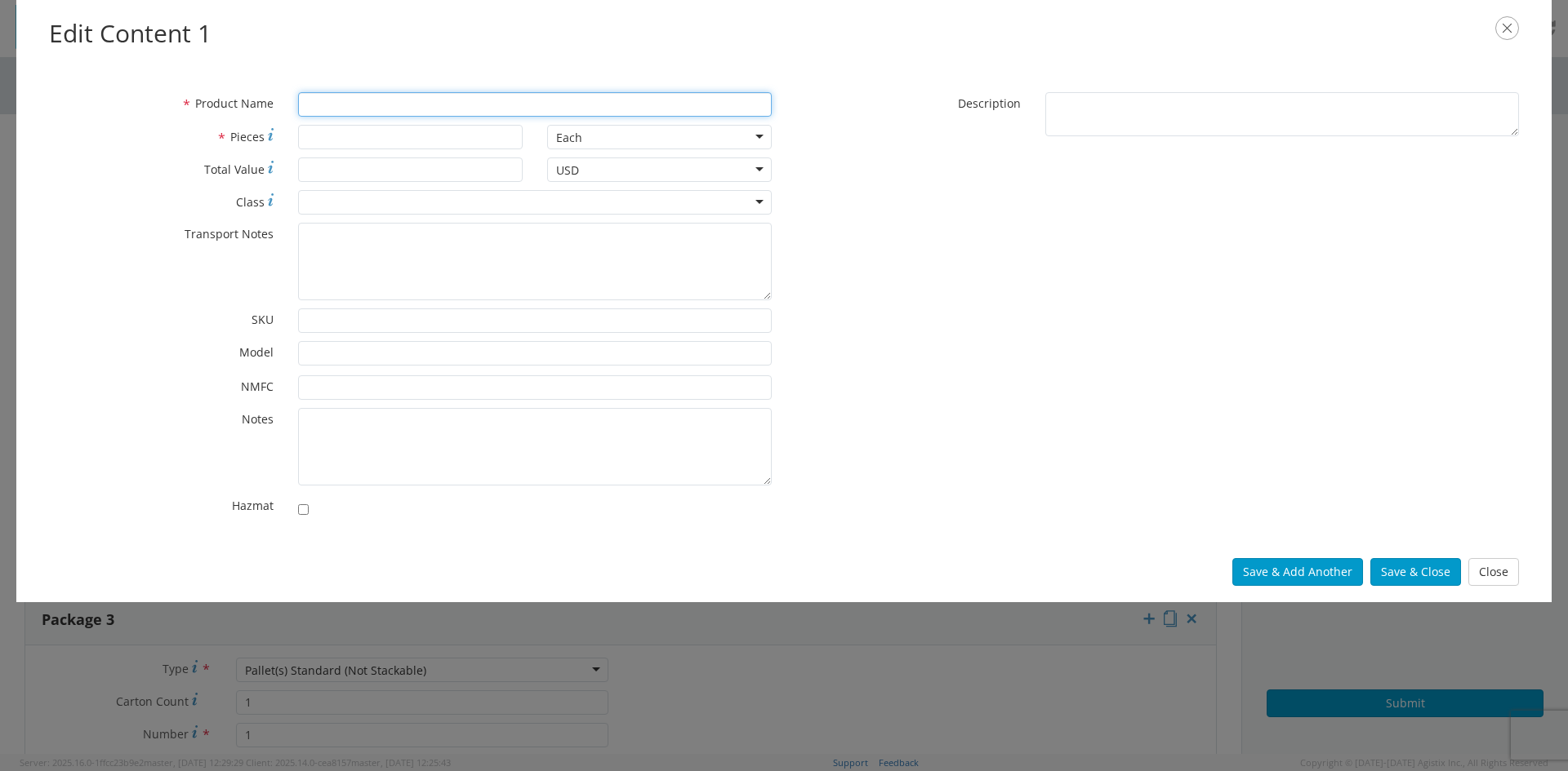
click at [425, 98] on input "* Product Name" at bounding box center [535, 104] width 473 height 24
type input "Water Filtration Parts"
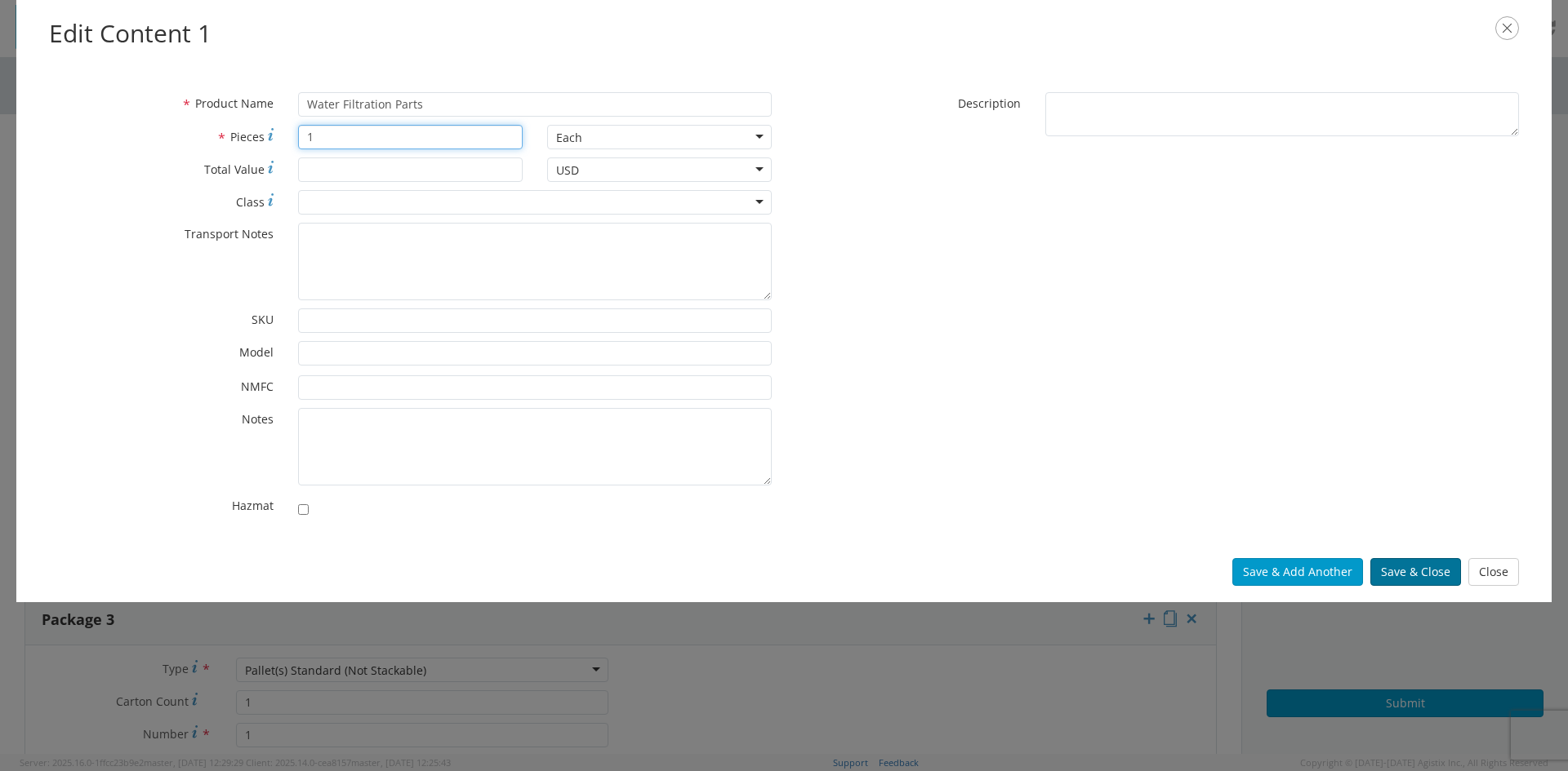
type input "1"
click at [1433, 568] on button "Save & Close" at bounding box center [1415, 573] width 90 height 28
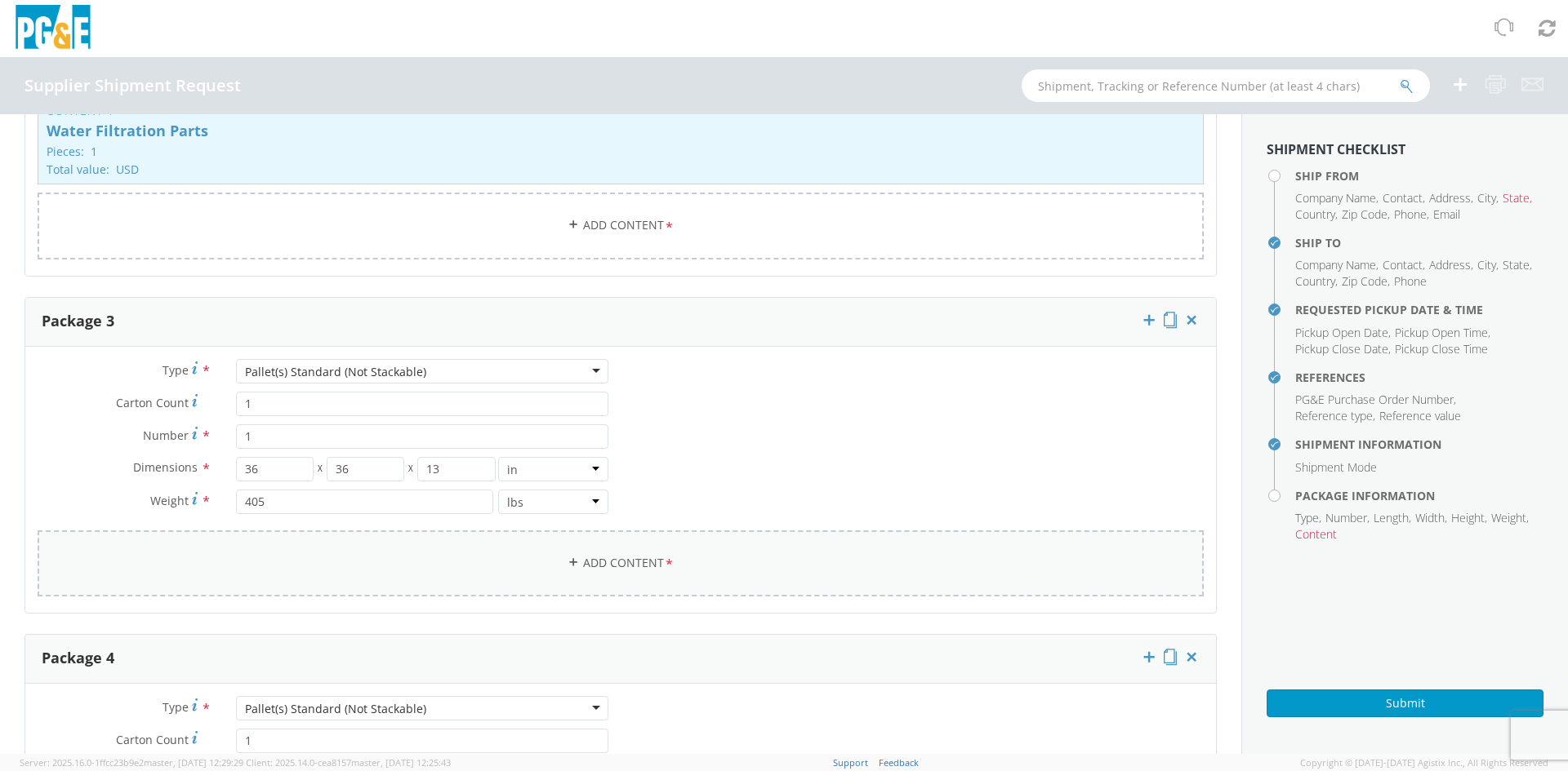
scroll to position [1662, 0]
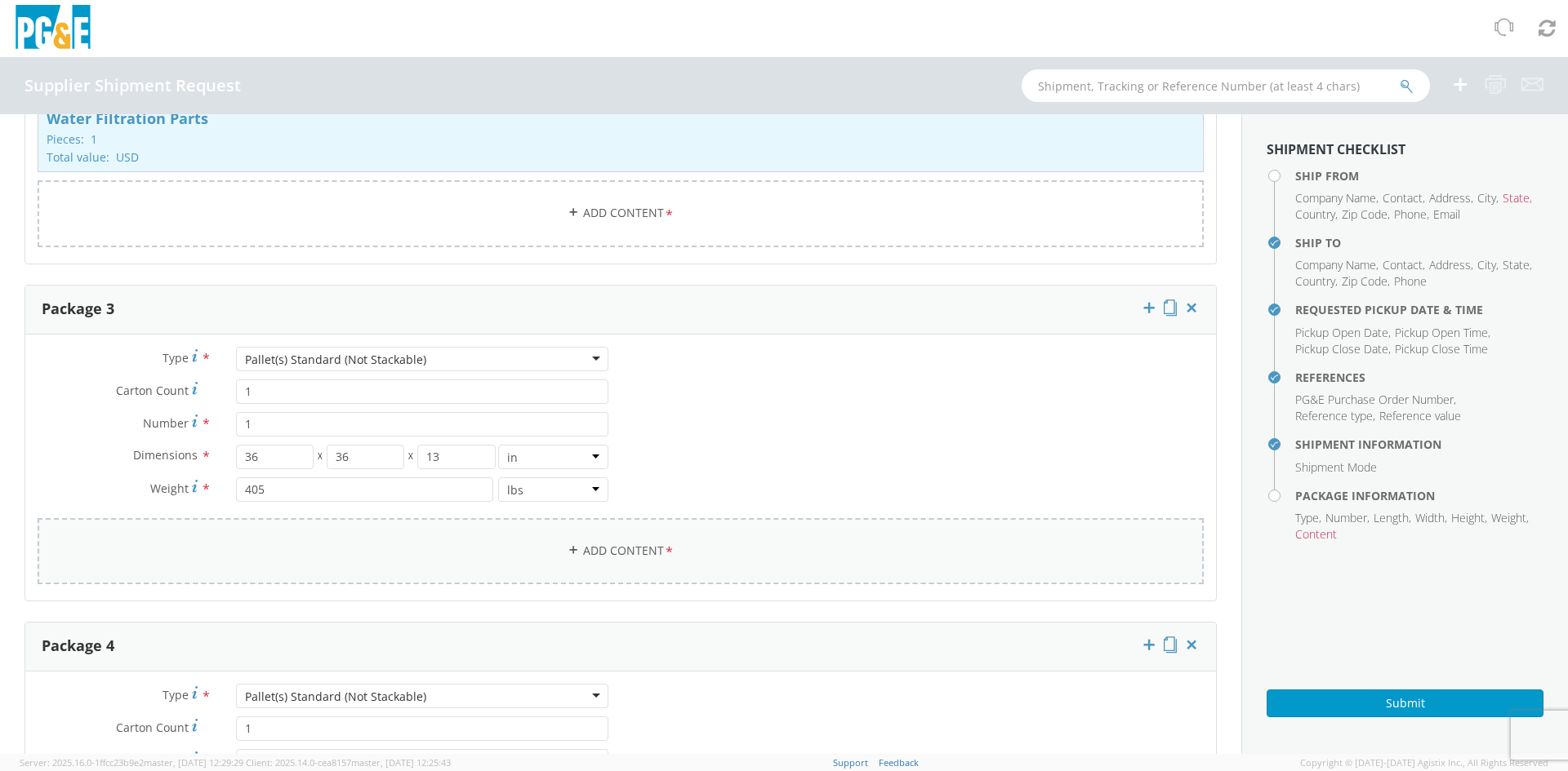
click at [634, 561] on link "Add Content *" at bounding box center [620, 551] width 1166 height 66
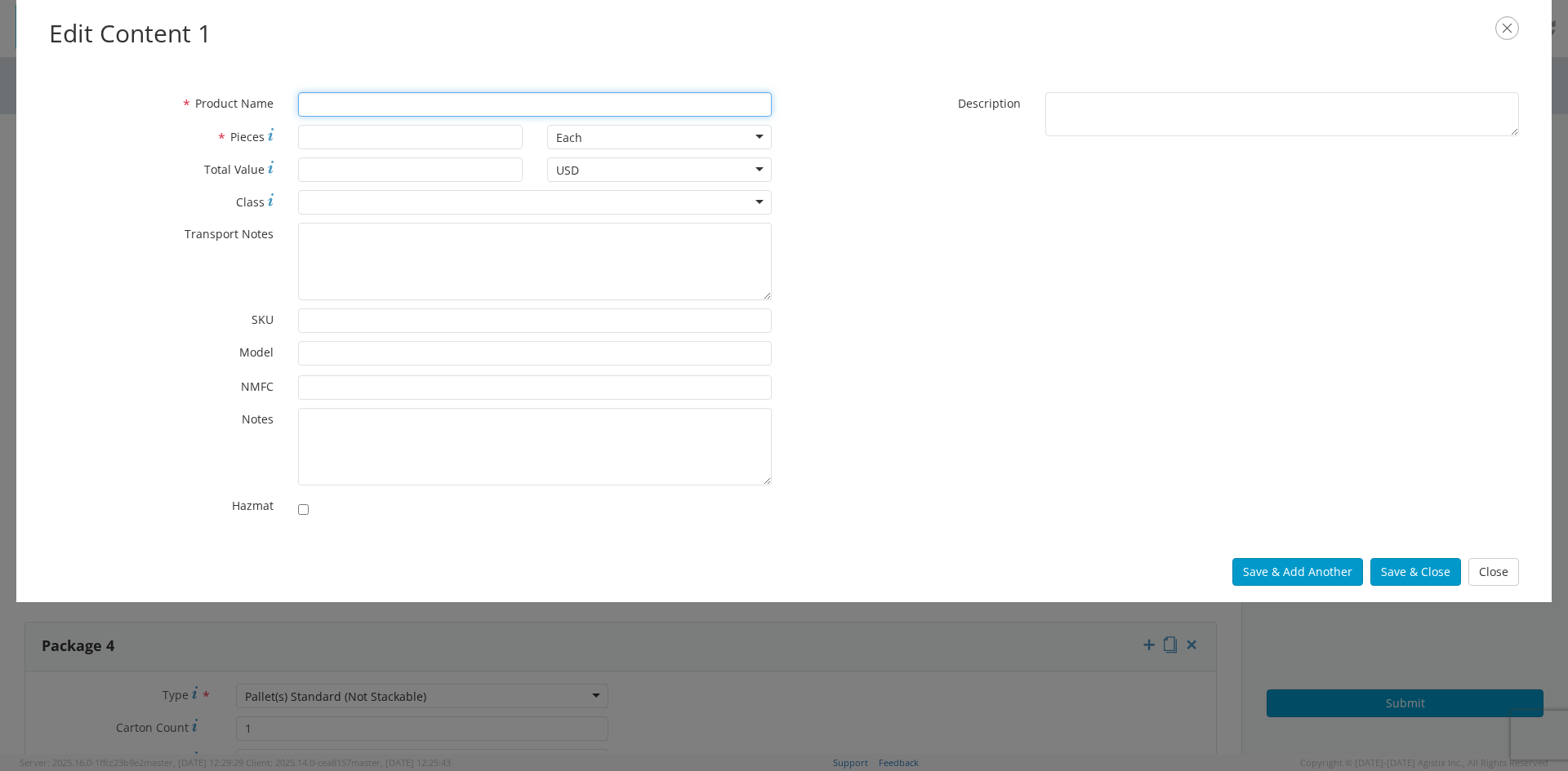
click at [539, 101] on input "* Product Name" at bounding box center [535, 104] width 473 height 24
type input "Water Filtration Parts"
click at [348, 132] on input "* Pieces" at bounding box center [410, 137] width 225 height 24
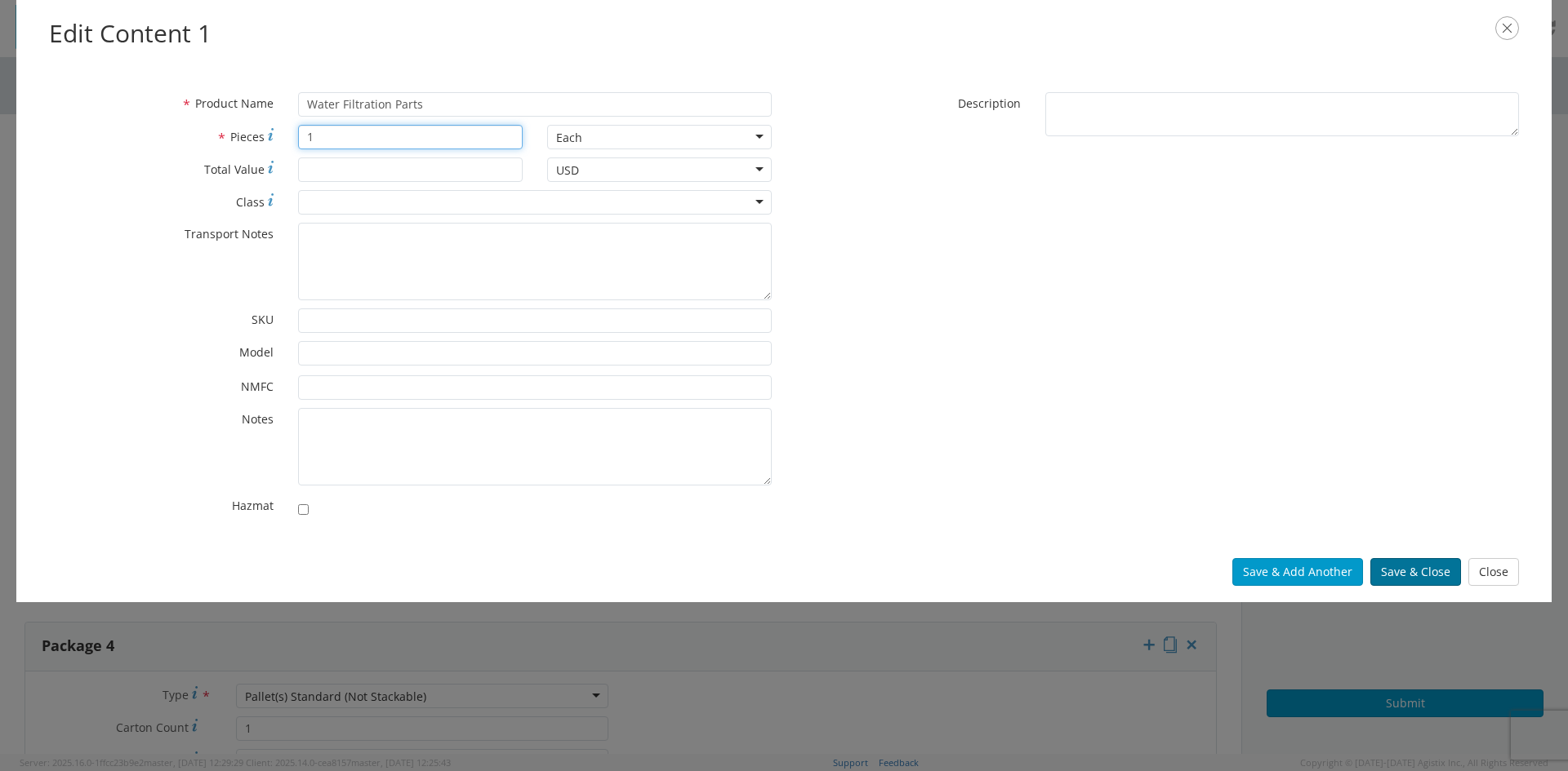
type input "1"
click at [1405, 574] on button "Save & Close" at bounding box center [1415, 573] width 90 height 28
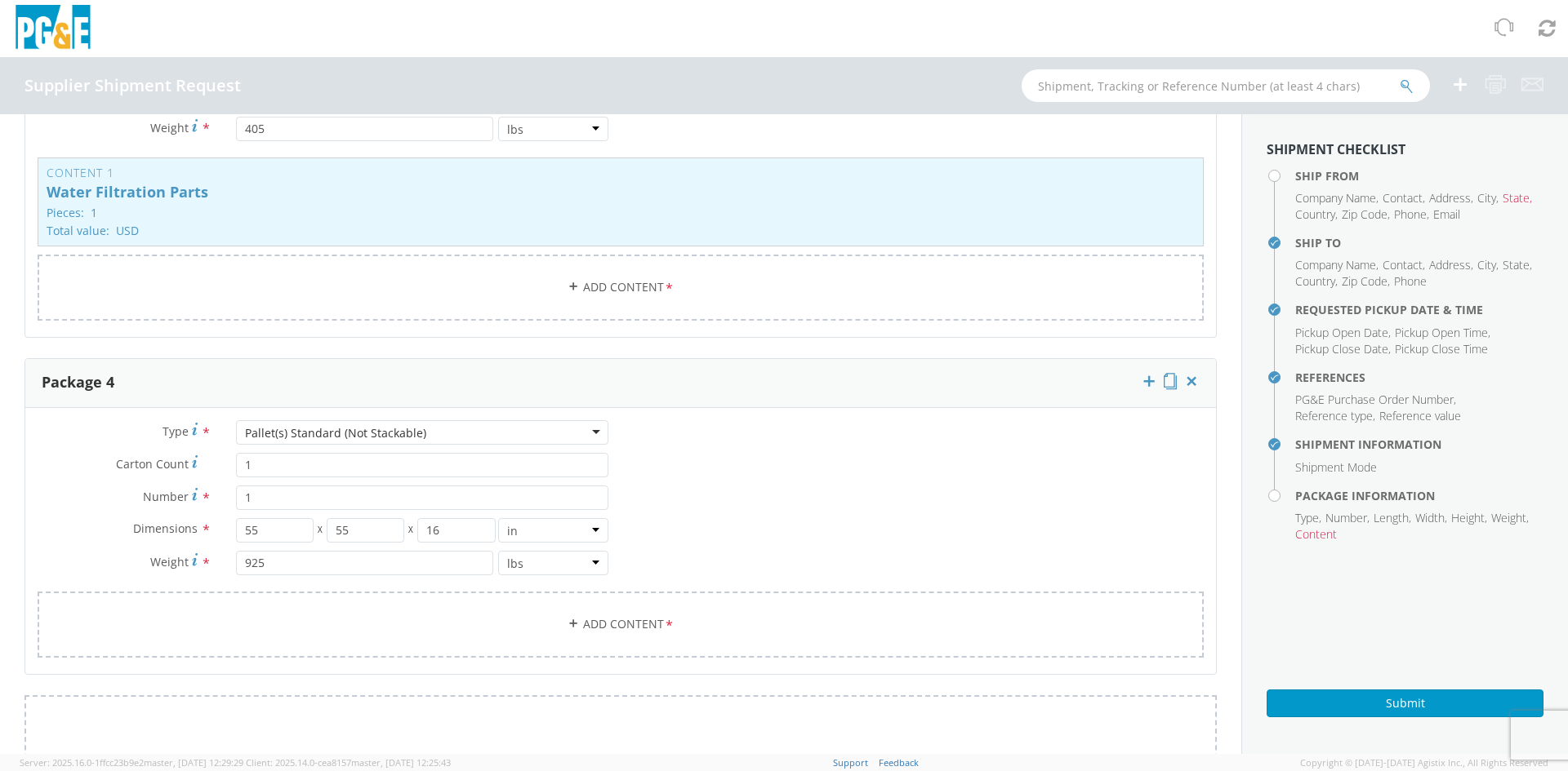
scroll to position [2070, 0]
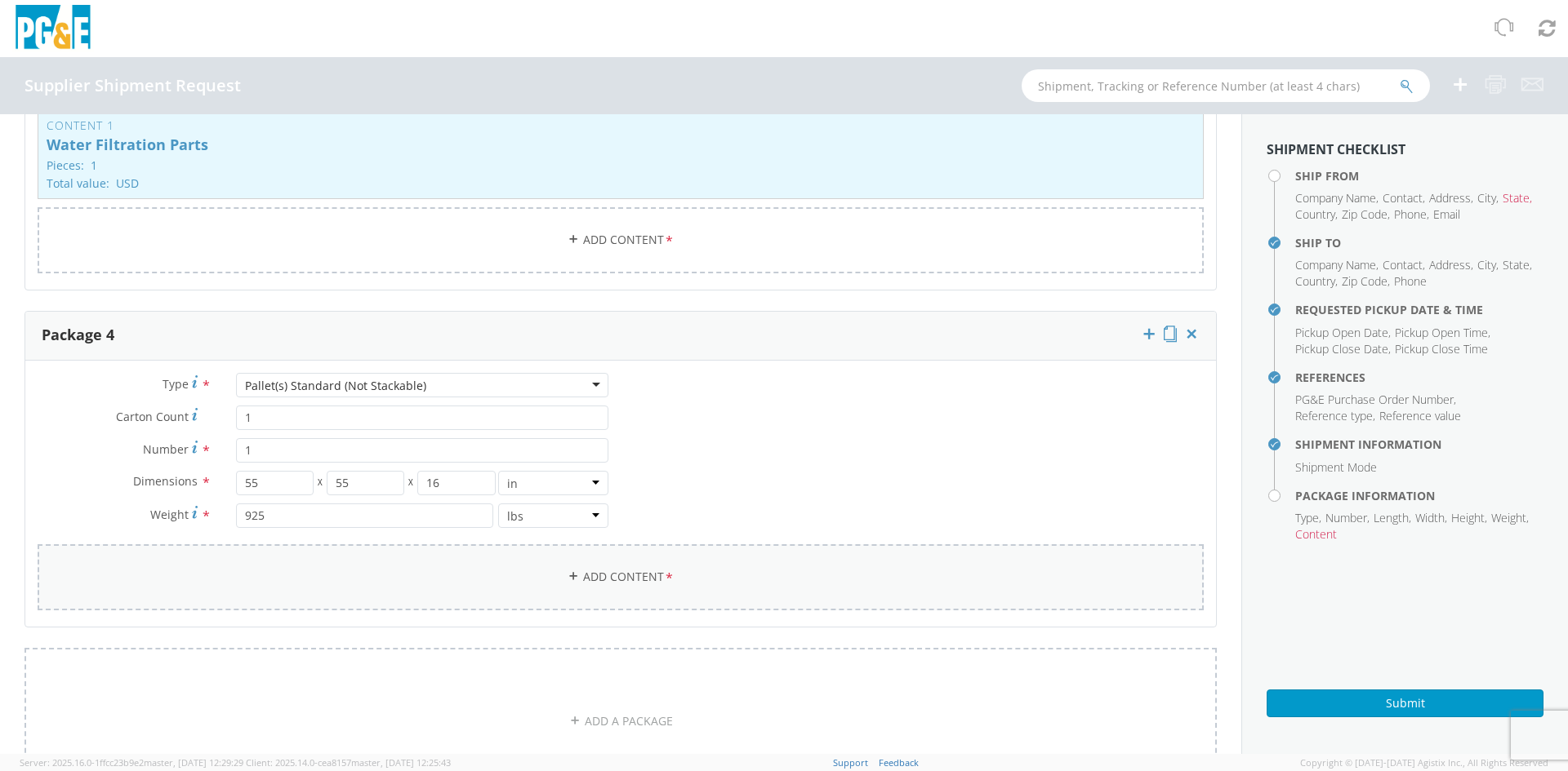
click at [568, 582] on link "Add Content *" at bounding box center [620, 577] width 1166 height 66
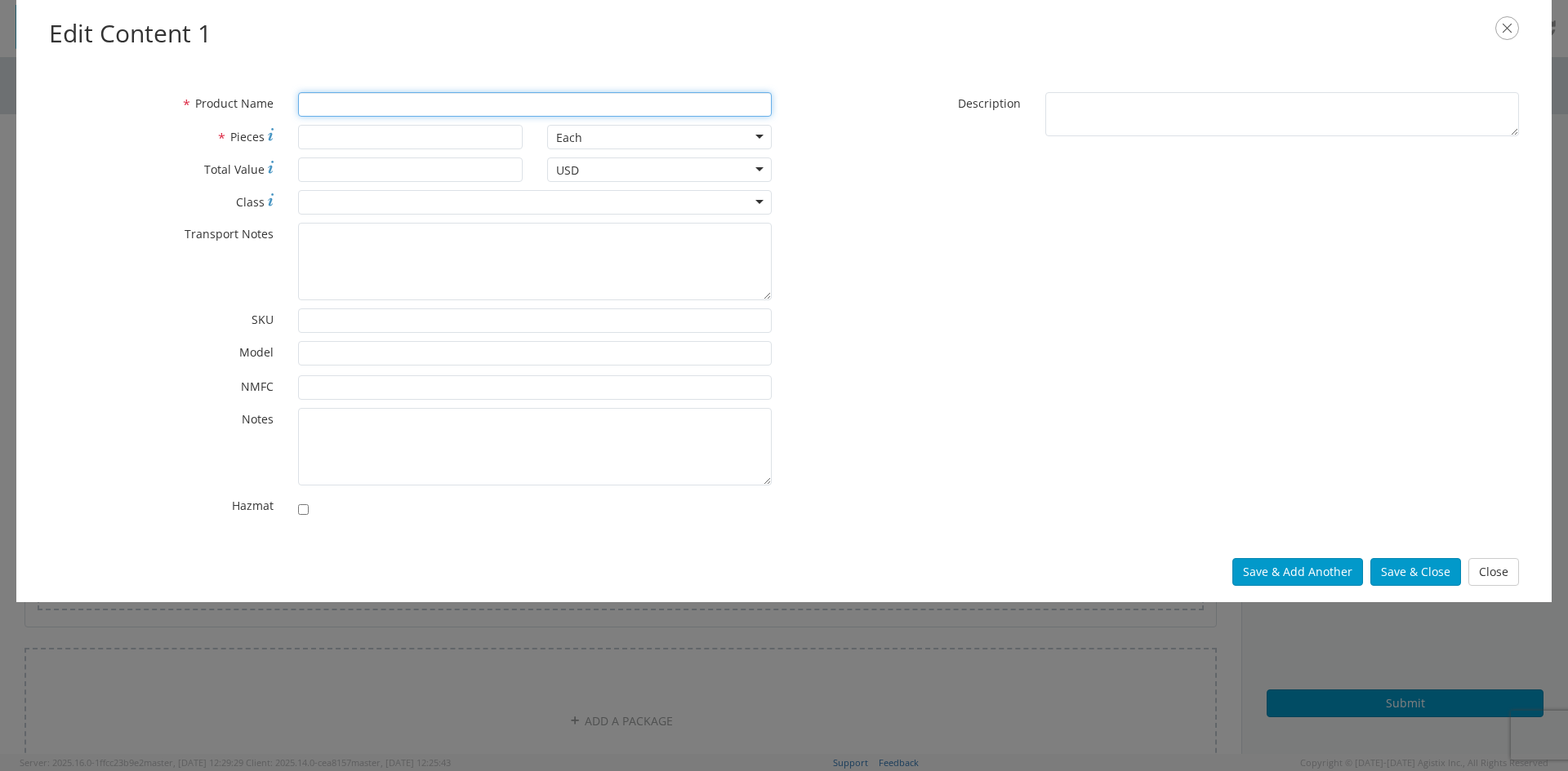
click at [560, 102] on input "* Product Name" at bounding box center [535, 104] width 473 height 24
type input "Water Filtration Parts"
type input "2"
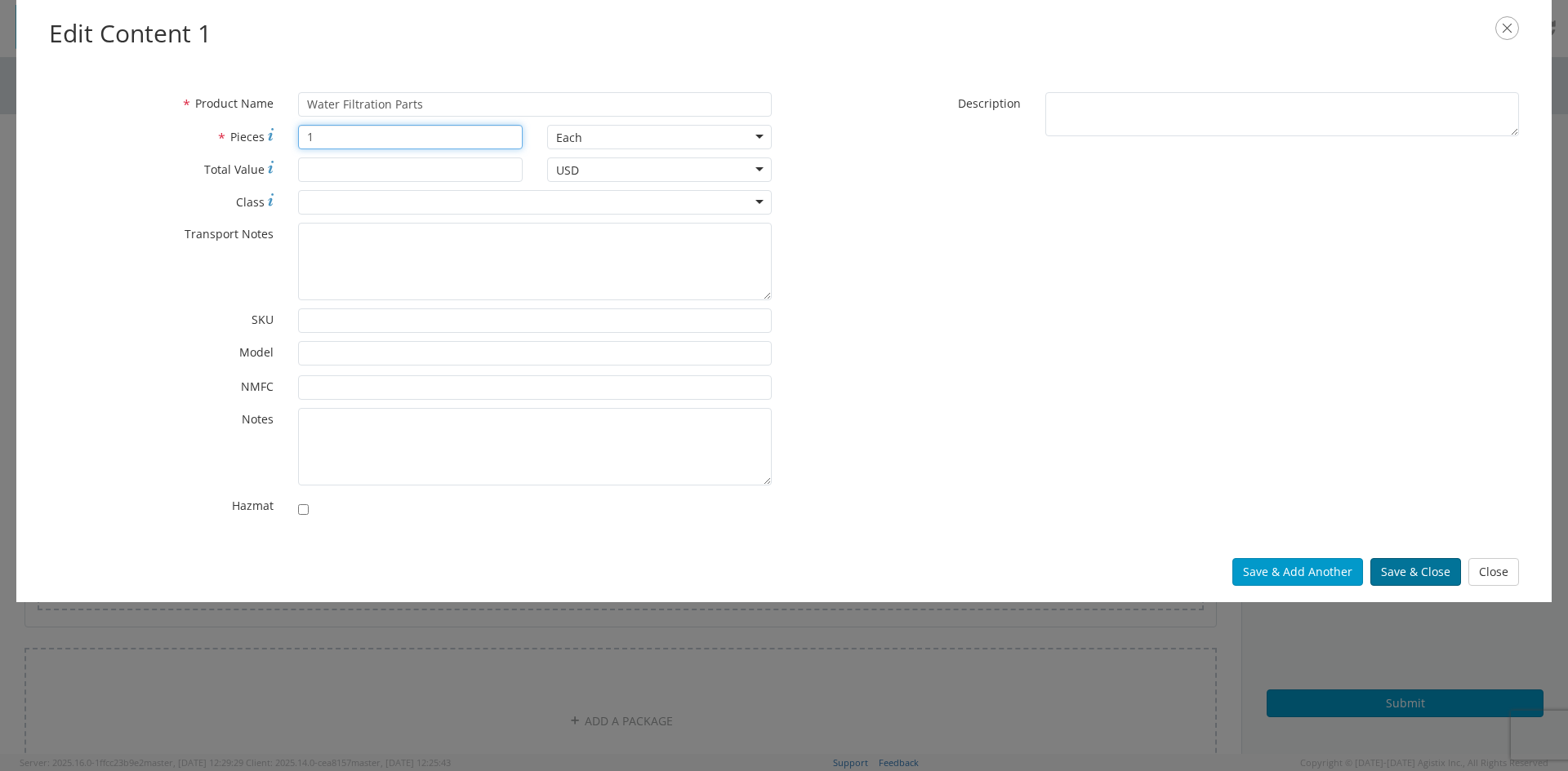
type input "1"
click at [1434, 566] on button "Save & Close" at bounding box center [1415, 573] width 90 height 28
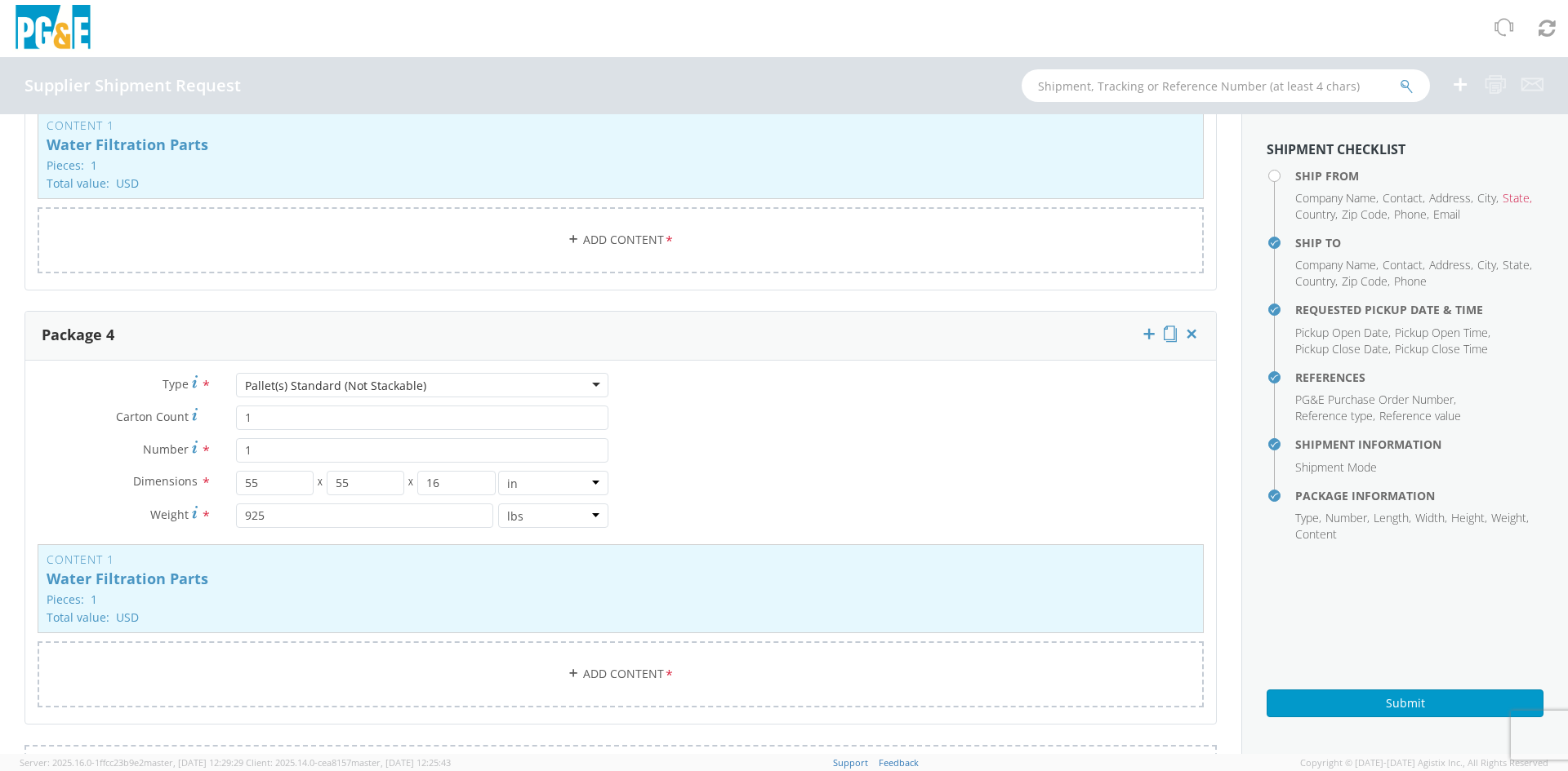
click at [1407, 717] on aside "Shipment Checklist Ship From Company Name , Contact , Address , City , State , …" at bounding box center [1404, 434] width 327 height 640
click at [1421, 702] on button "Submit" at bounding box center [1404, 704] width 277 height 28
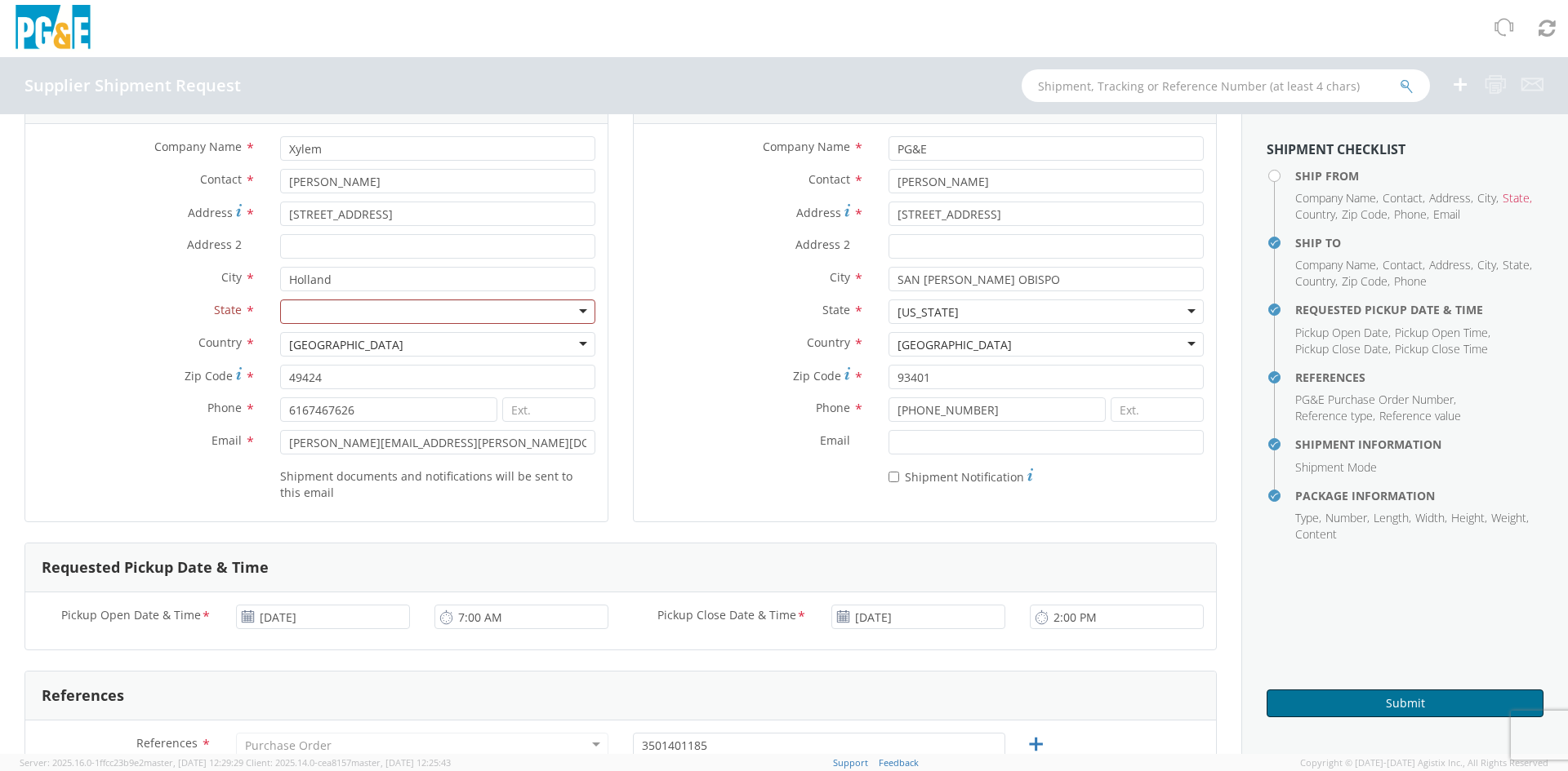
scroll to position [0, 0]
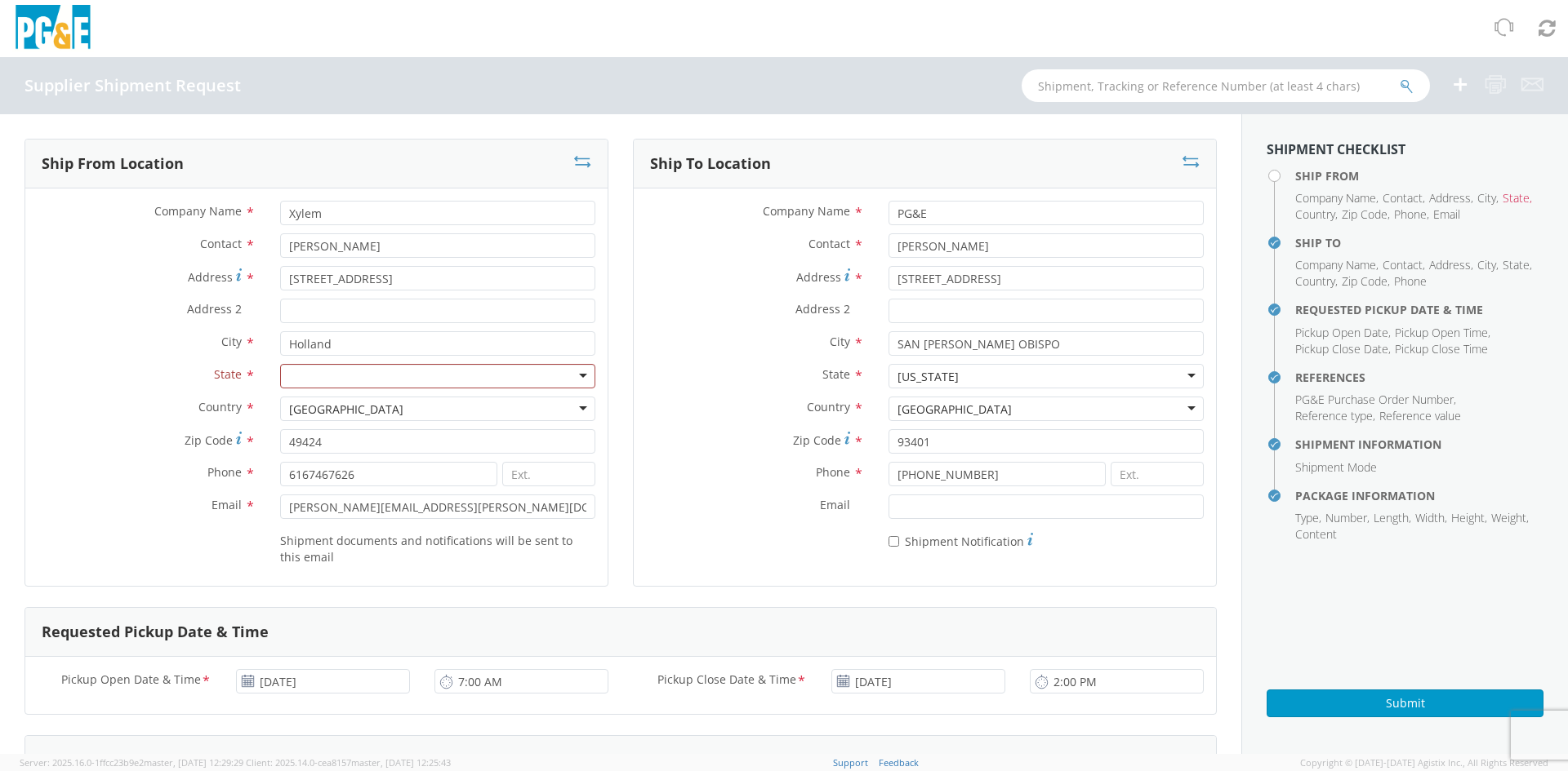
click at [516, 378] on div at bounding box center [438, 376] width 315 height 24
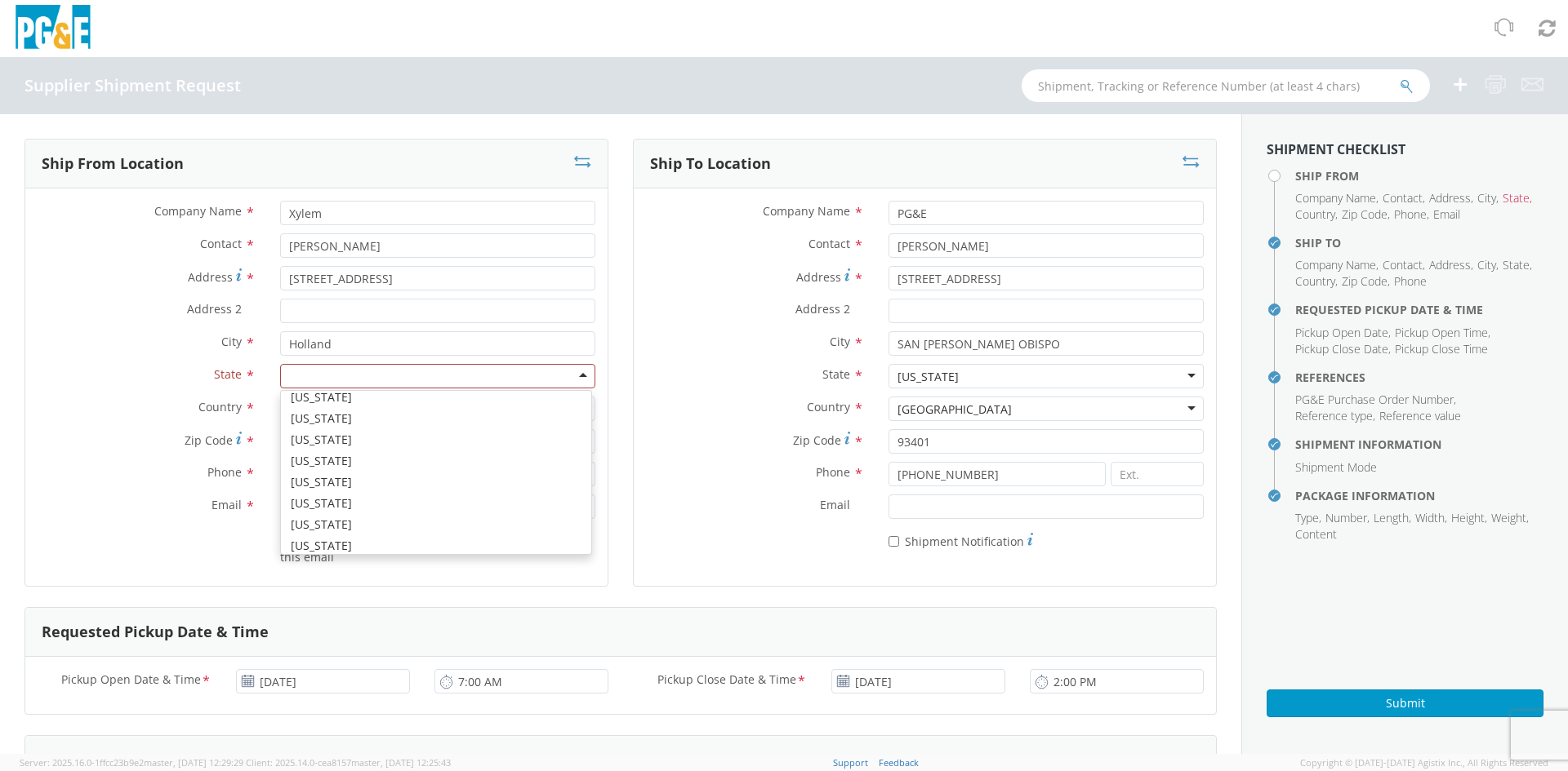
scroll to position [490, 0]
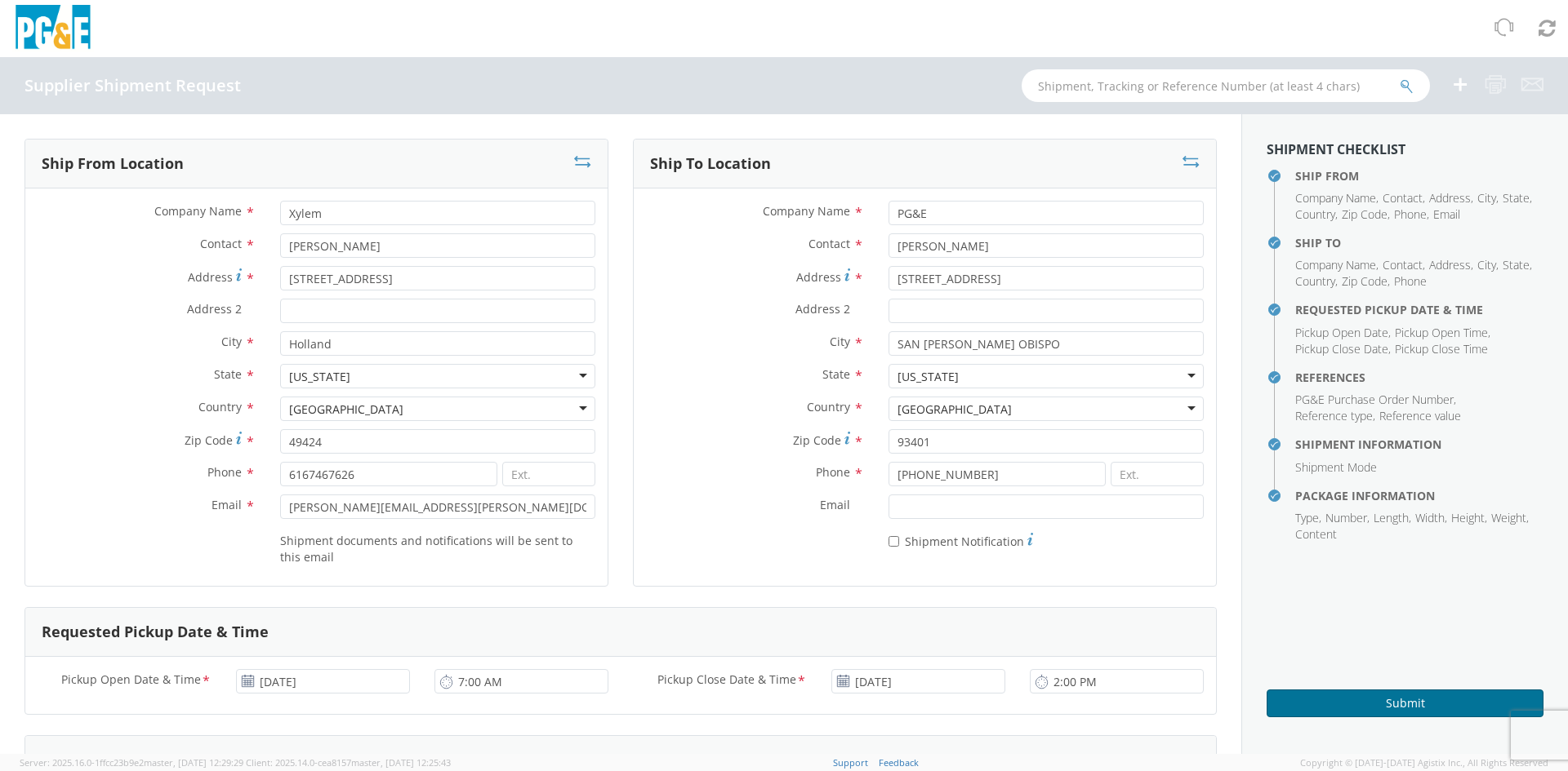
click at [1406, 699] on button "Submit" at bounding box center [1404, 704] width 277 height 28
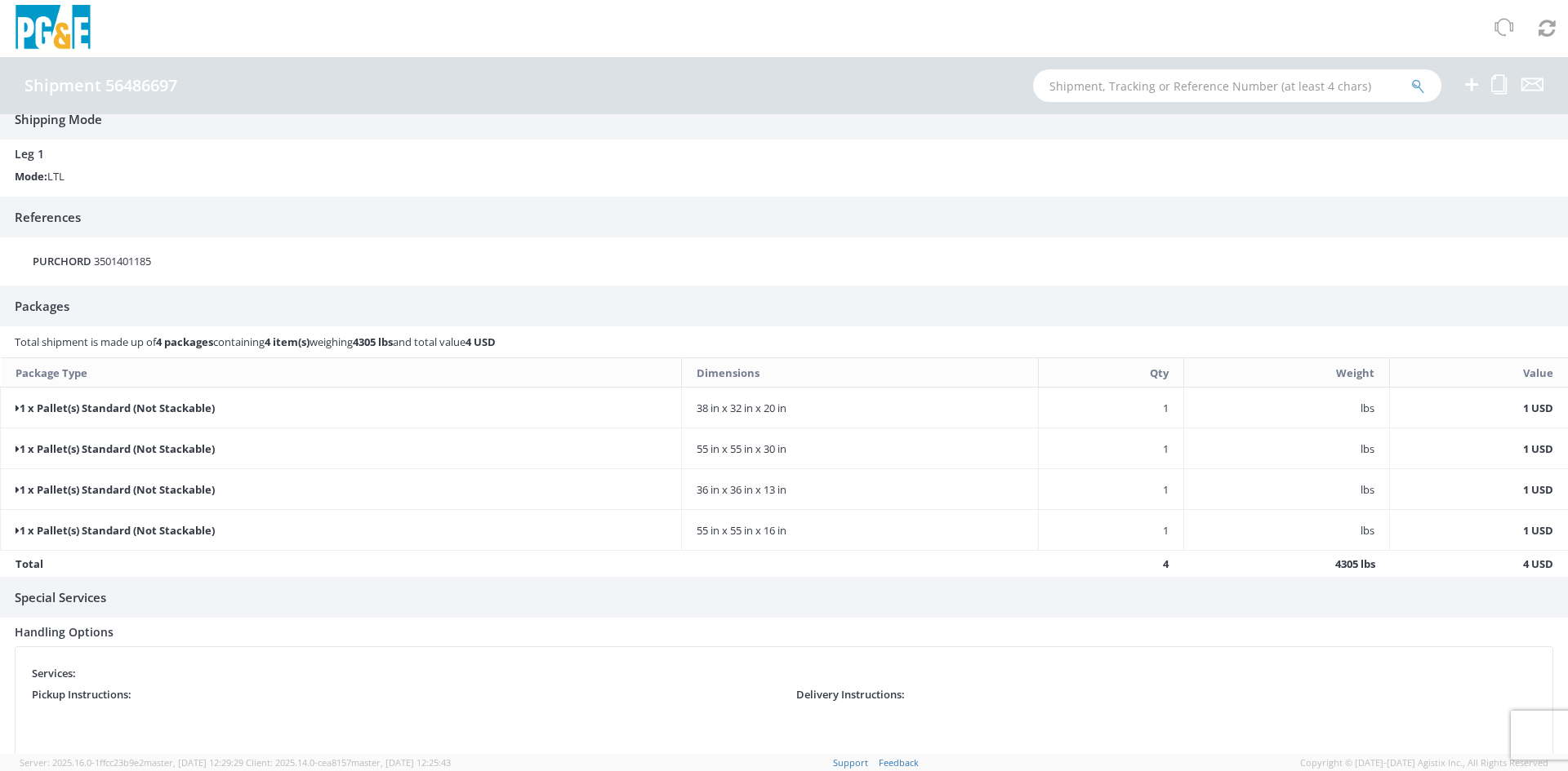
scroll to position [177, 0]
